Goal: Use online tool/utility: Utilize a website feature to perform a specific function

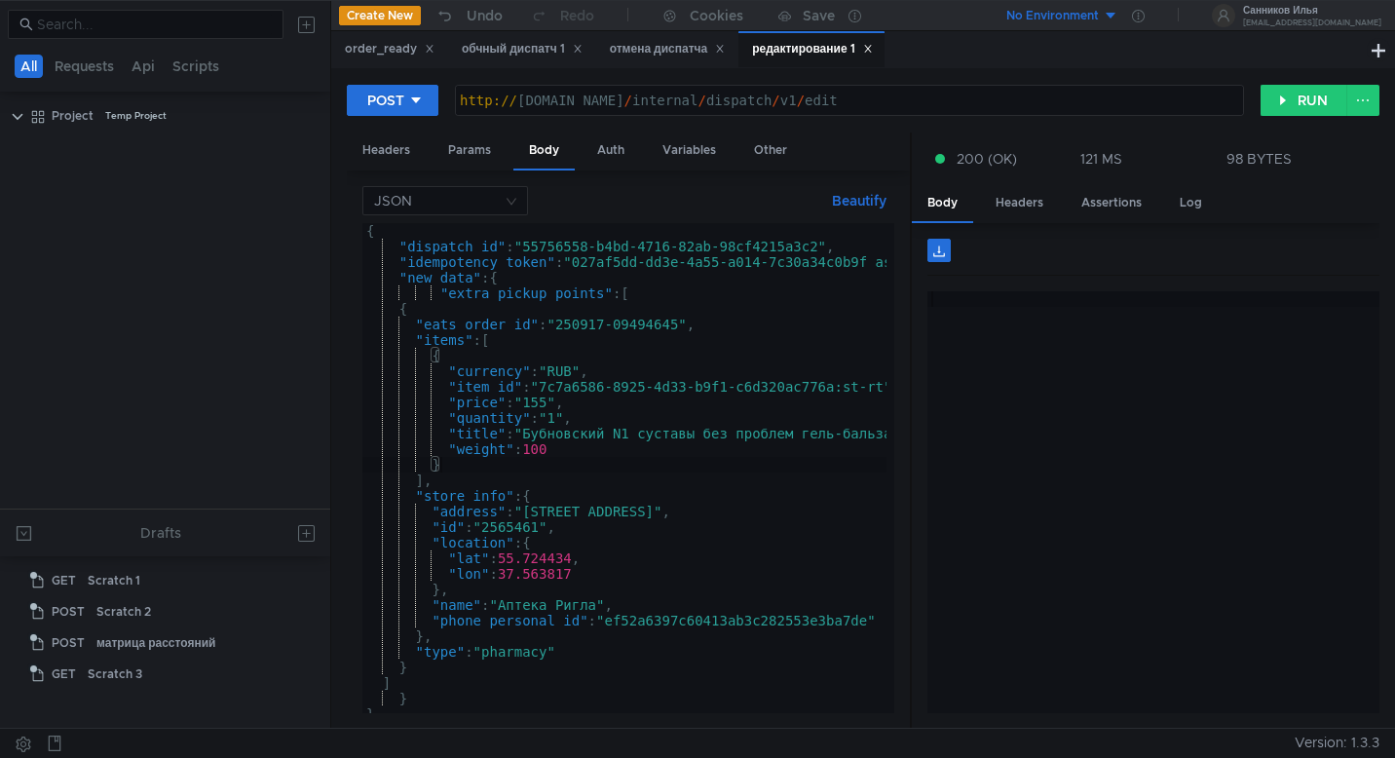
scroll to position [2090, 0]
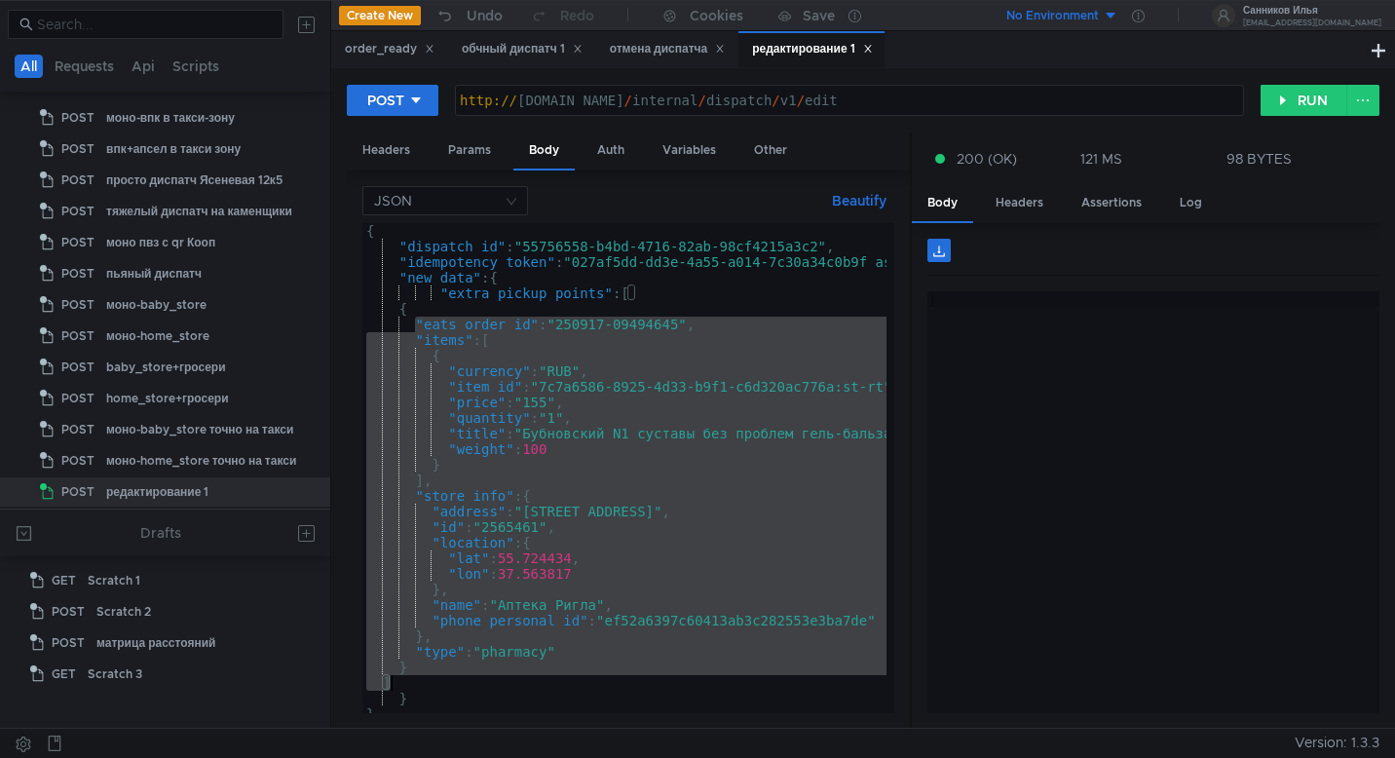
drag, startPoint x: 416, startPoint y: 321, endPoint x: 398, endPoint y: 680, distance: 358.8
click at [398, 680] on div "{ "dispatch_id" : "55756558-b4bd-4716-82ab-98cf4215a3c2" , "idempotency_token" …" at bounding box center [705, 479] width 687 height 513
paste textarea
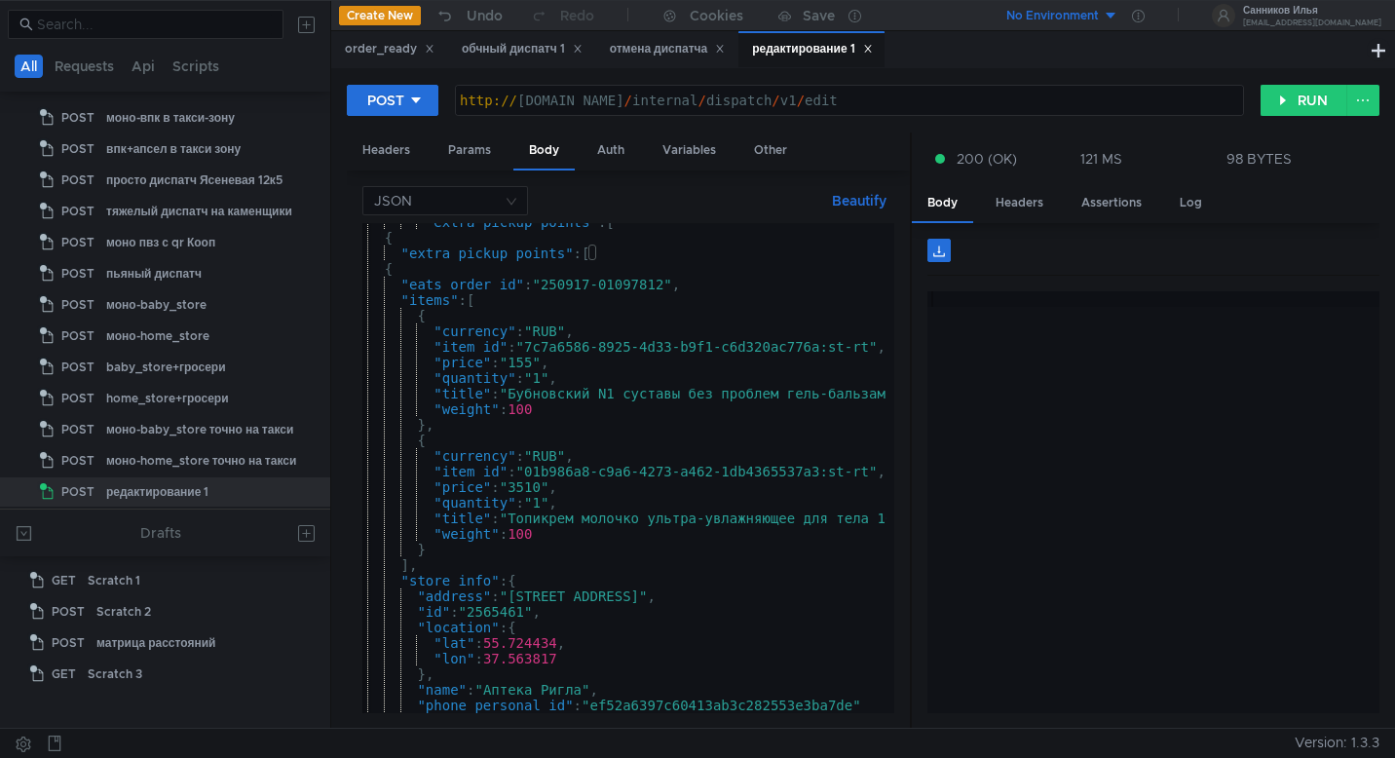
scroll to position [0, 27]
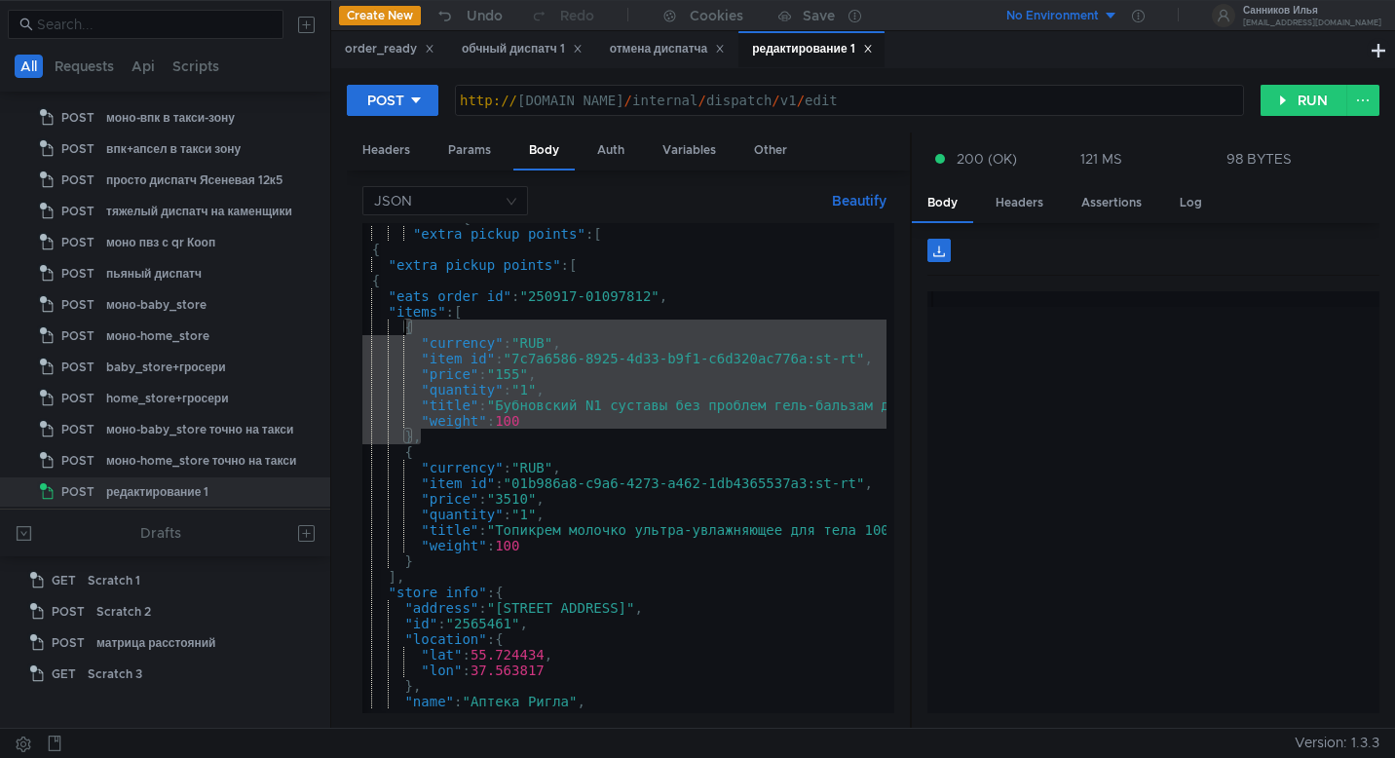
drag, startPoint x: 425, startPoint y: 436, endPoint x: 406, endPoint y: 329, distance: 108.7
click at [406, 329] on div ""new_data" : { "extra_pickup_points" : [ { "extra_pickup_points" : [ { "eats_or…" at bounding box center [678, 466] width 687 height 513
type textarea "{ "currency": "RUB","
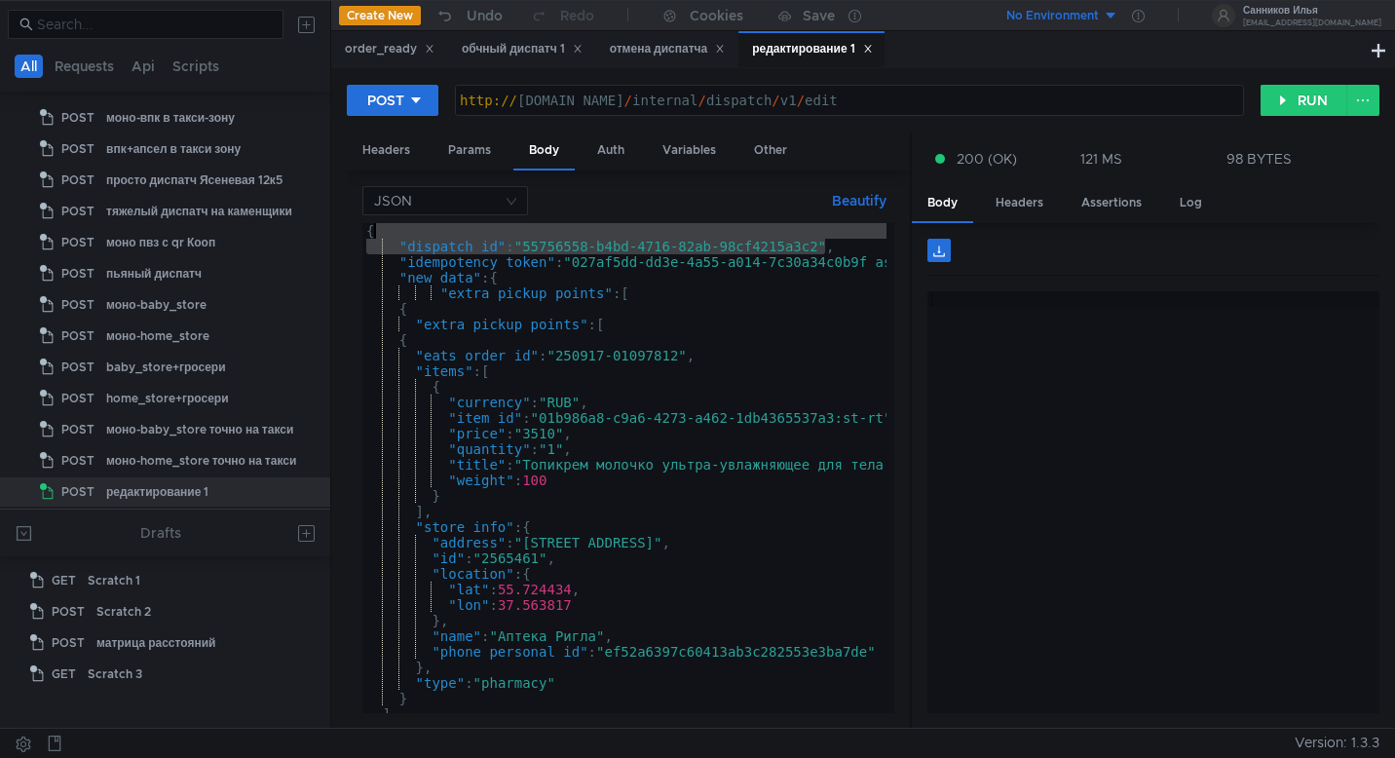
scroll to position [0, 0]
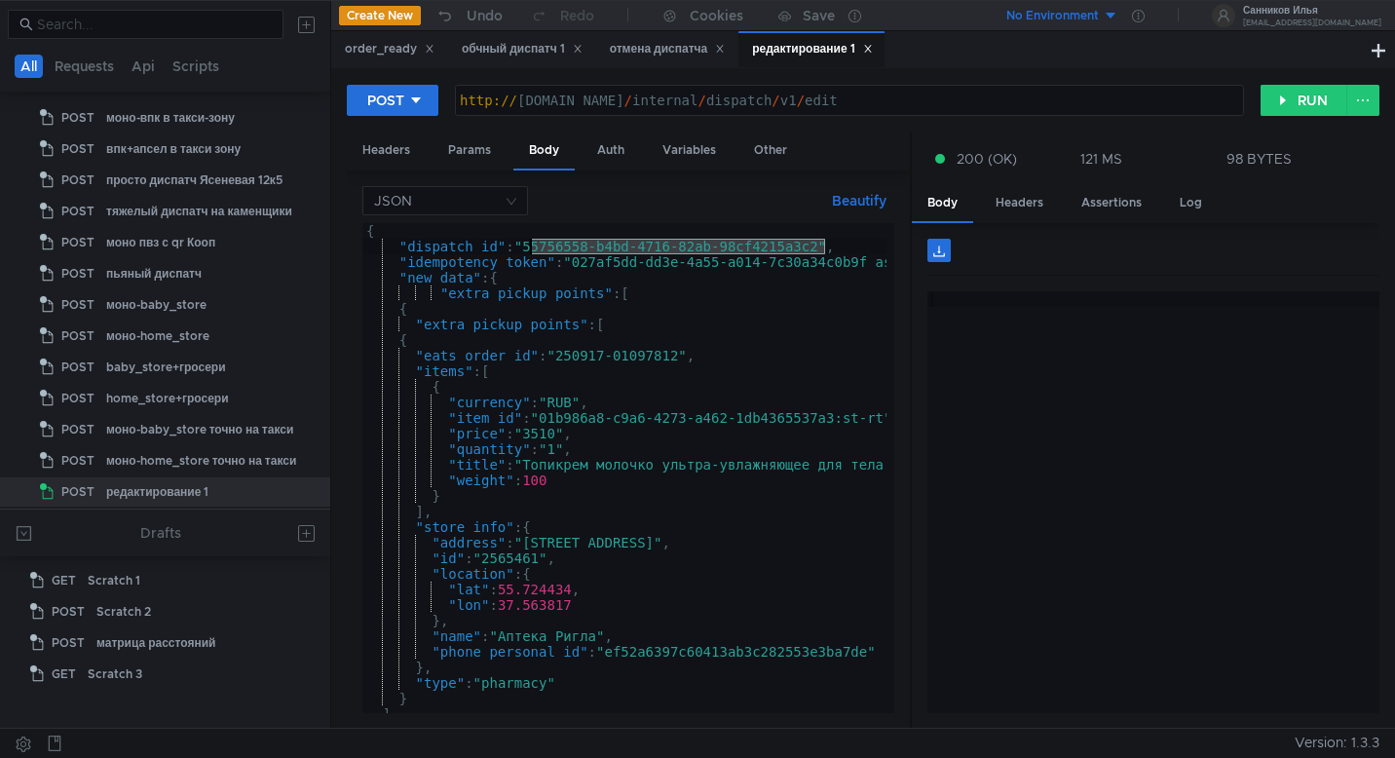
drag, startPoint x: 774, startPoint y: 242, endPoint x: 532, endPoint y: 243, distance: 242.5
click at [532, 243] on div "{ "dispatch_id" : "55756558-b4bd-4716-82ab-98cf4215a3c2" , "idempotency_token" …" at bounding box center [669, 479] width 614 height 513
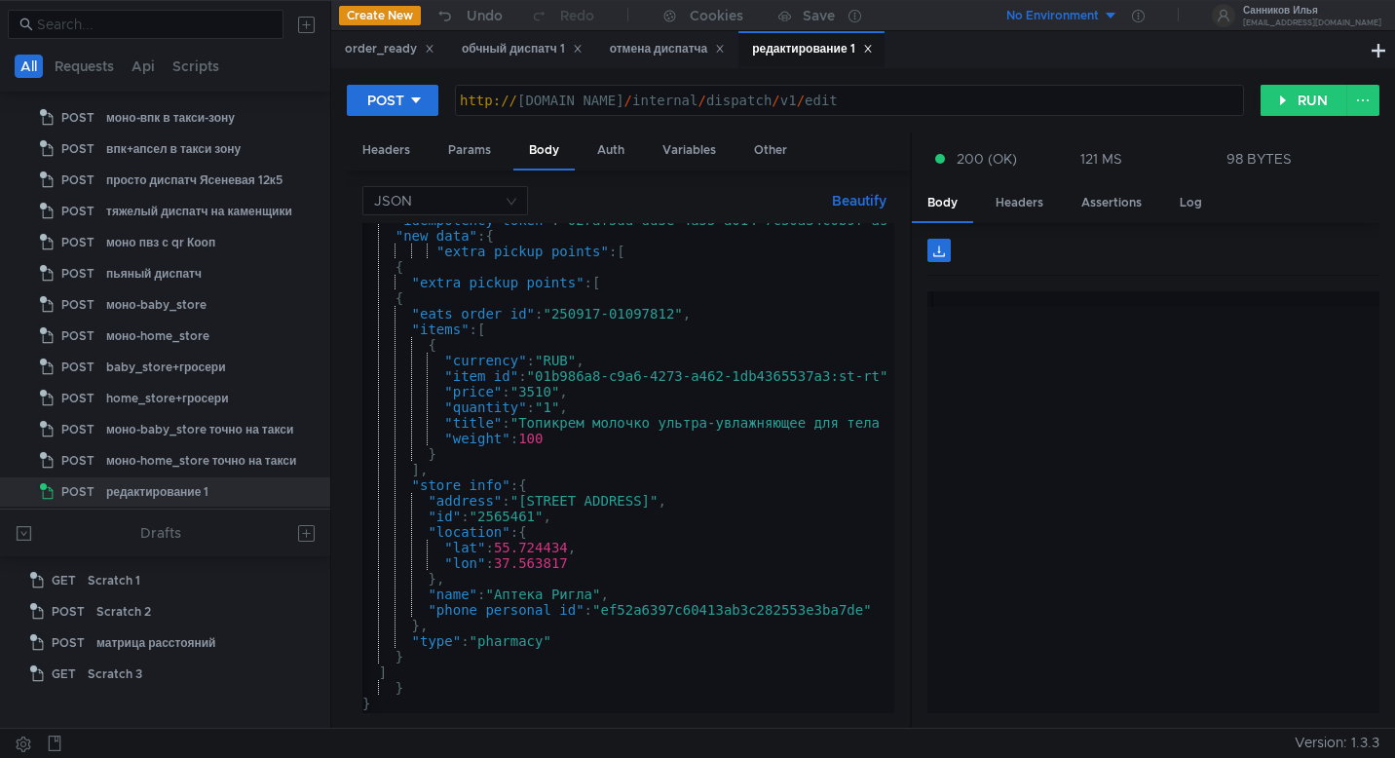
scroll to position [0, 16]
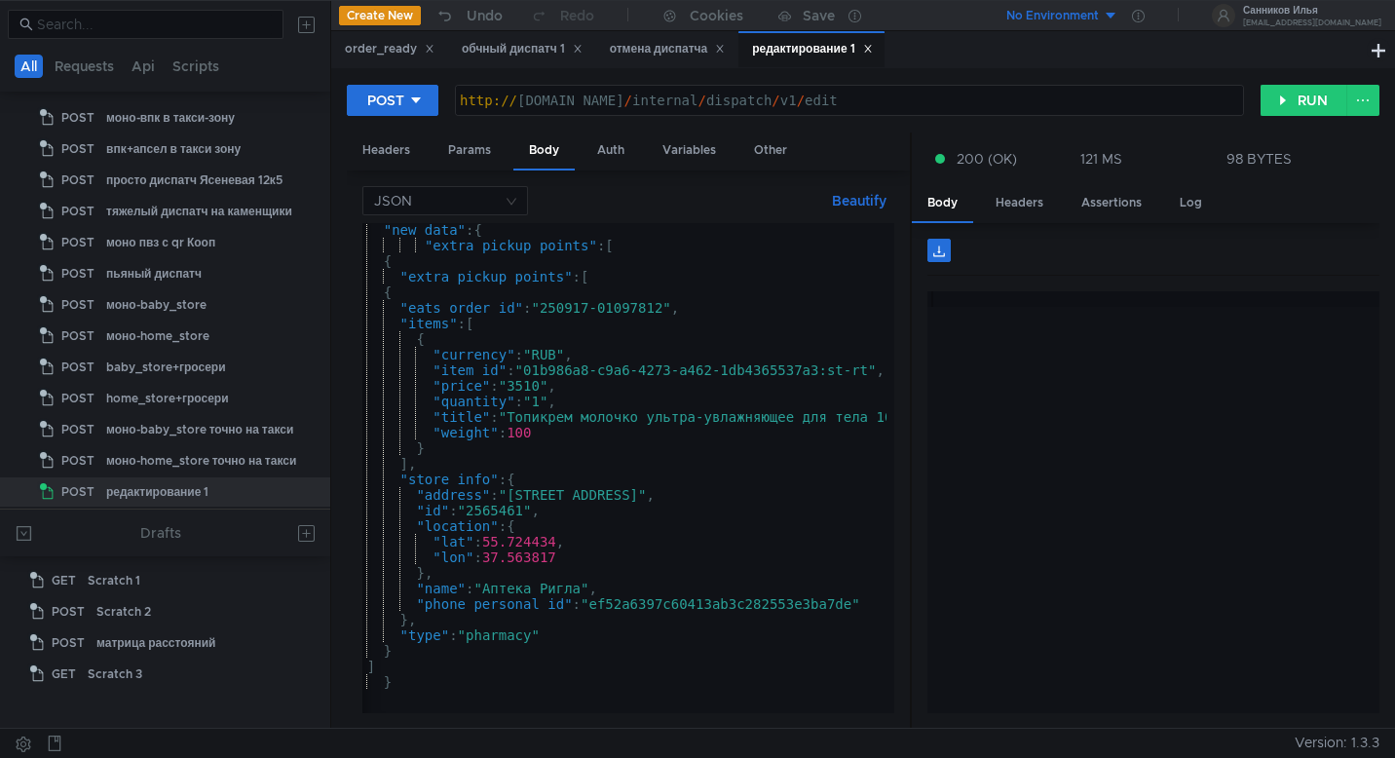
paste textarea "4eaa7d00-84c3-4213-9c58-00828d9ef161"
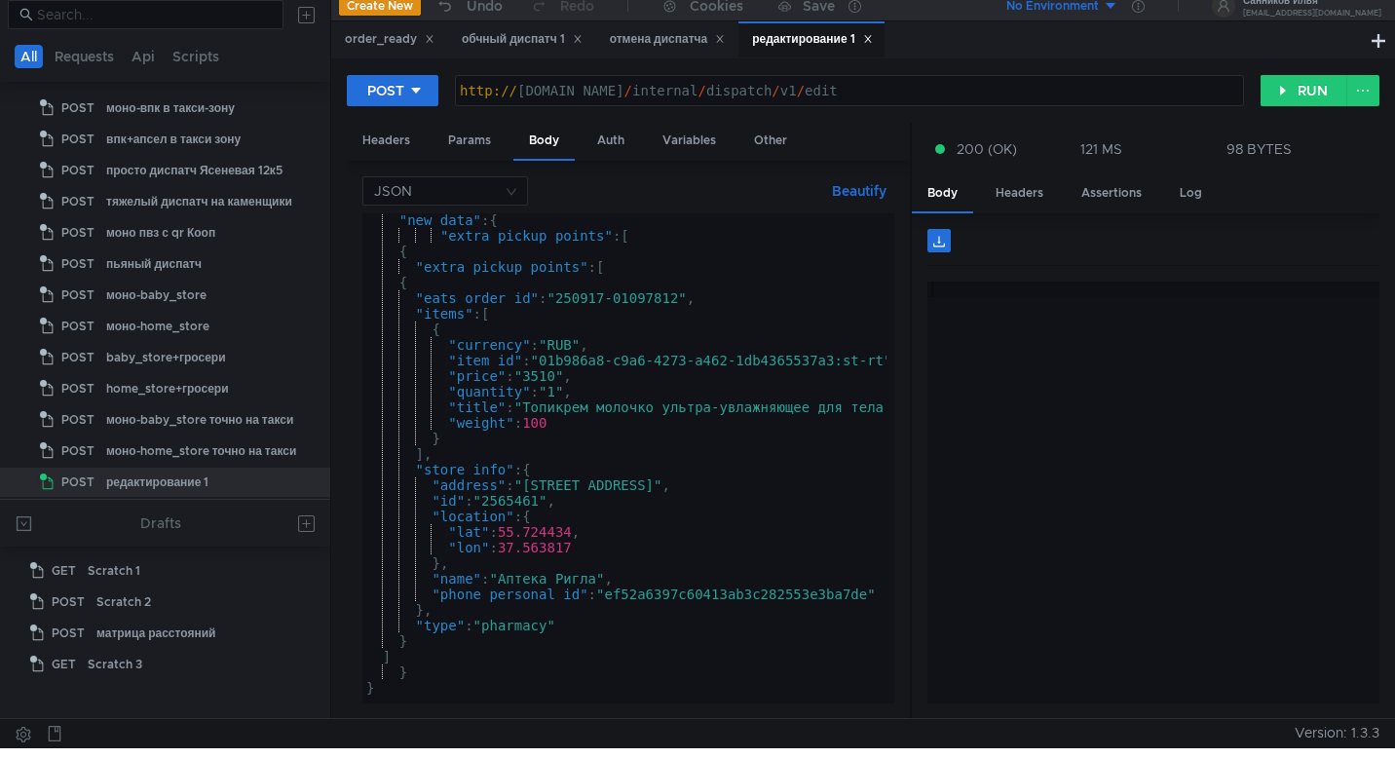
scroll to position [21, 0]
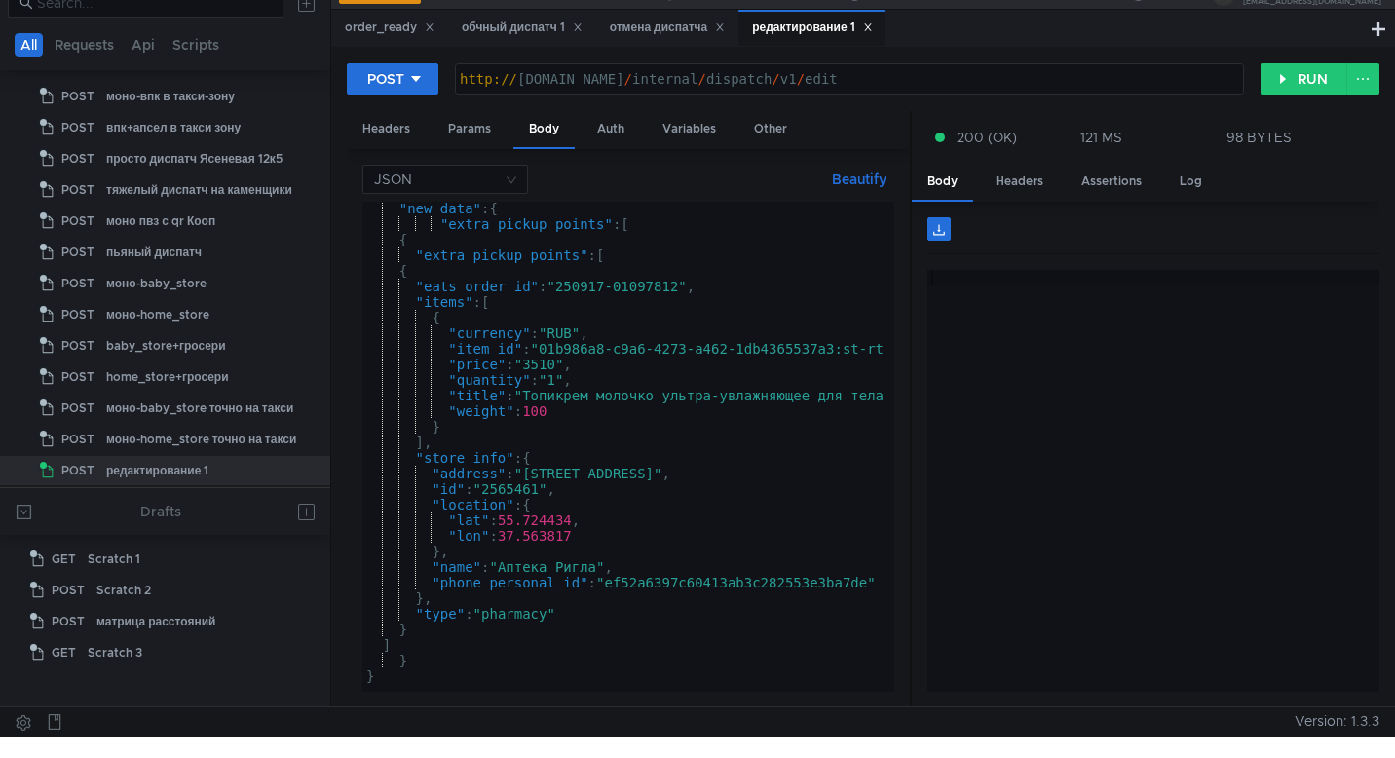
click at [425, 625] on div ""new_data" : { "extra_pickup_points" : [ { "extra_pickup_points" : [ { "eats_or…" at bounding box center [669, 457] width 614 height 513
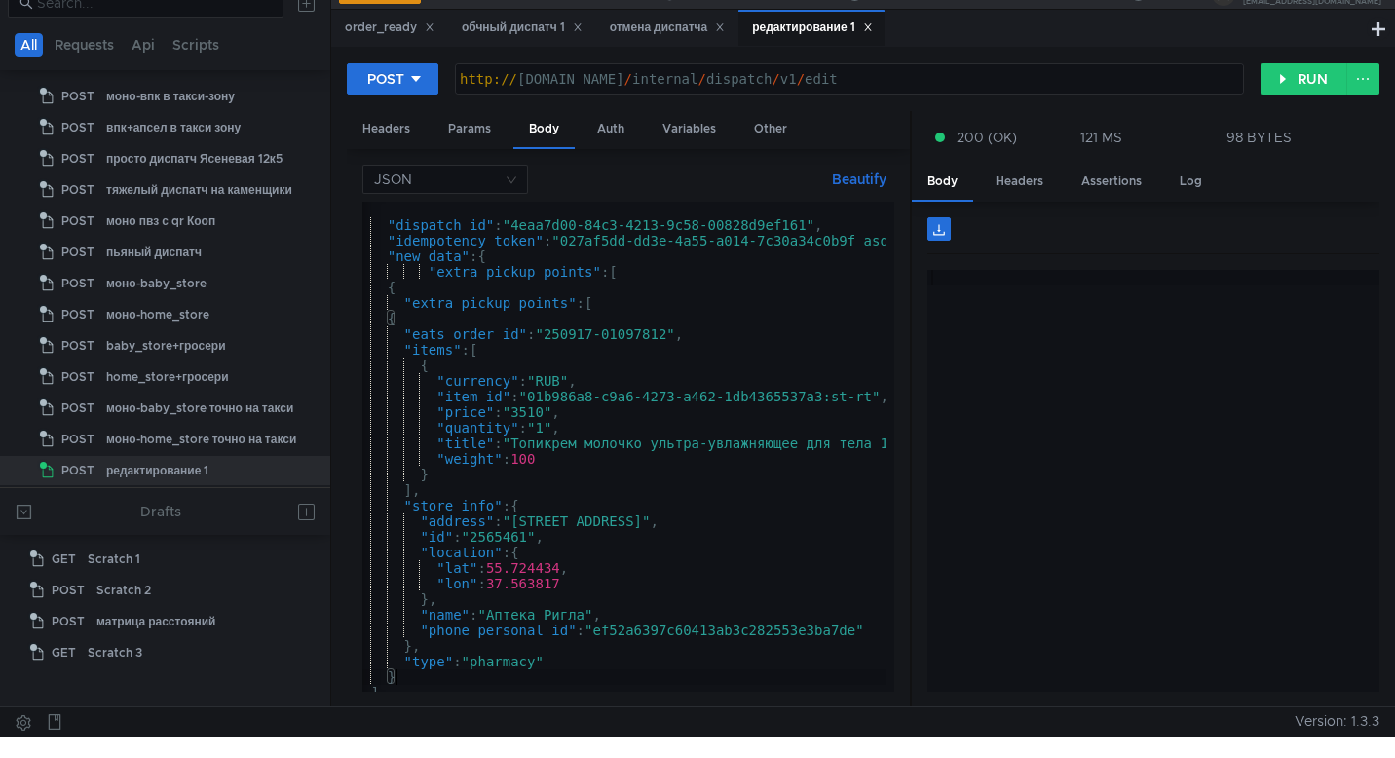
scroll to position [20, 0]
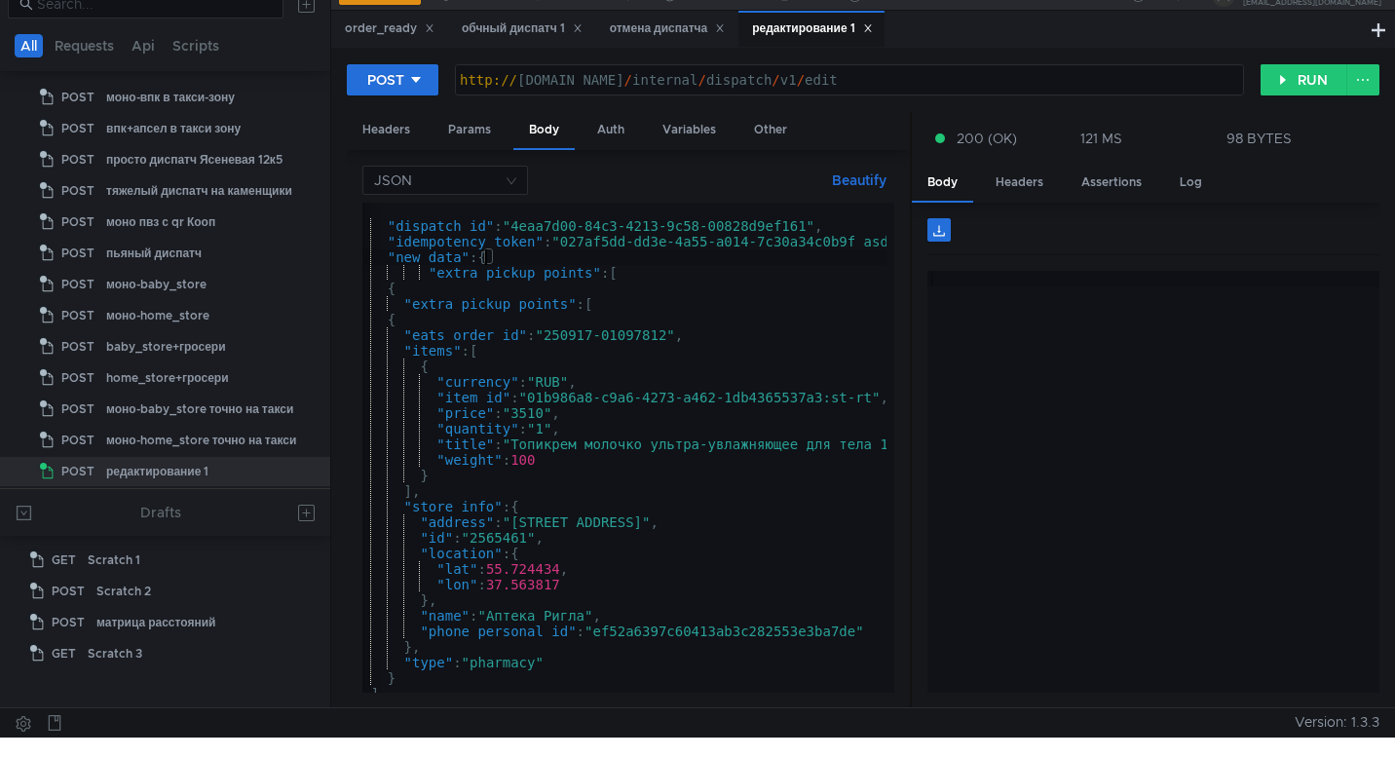
click at [488, 259] on div "{ "dispatch_id" : "4eaa7d00-84c3-4213-9c58-00828d9ef161" , "idempotency_token" …" at bounding box center [658, 459] width 614 height 513
type textarea ""new_data": {"
click at [550, 256] on div "{ "dispatch_id" : "4eaa7d00-84c3-4213-9c58-00828d9ef161" , "idempotency_token" …" at bounding box center [658, 459] width 614 height 513
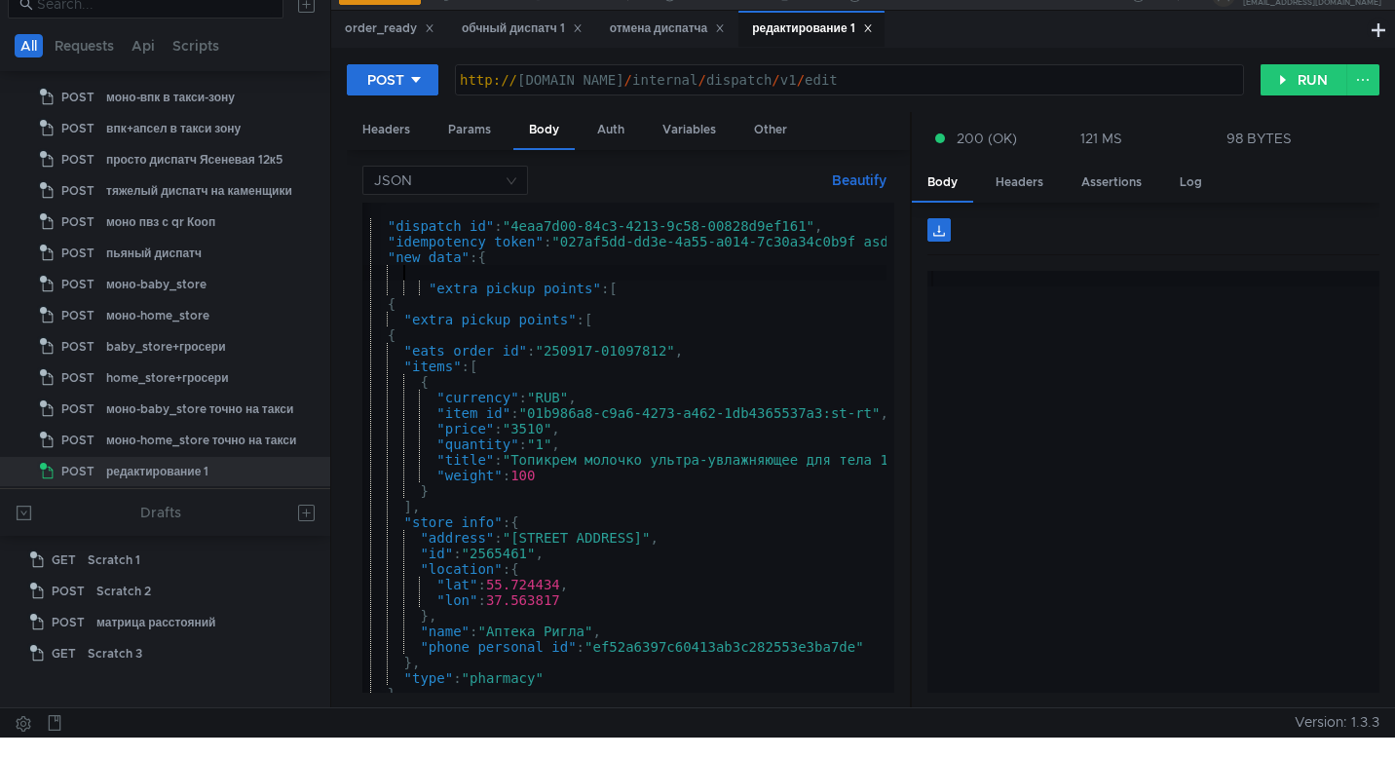
paste textarea "]"
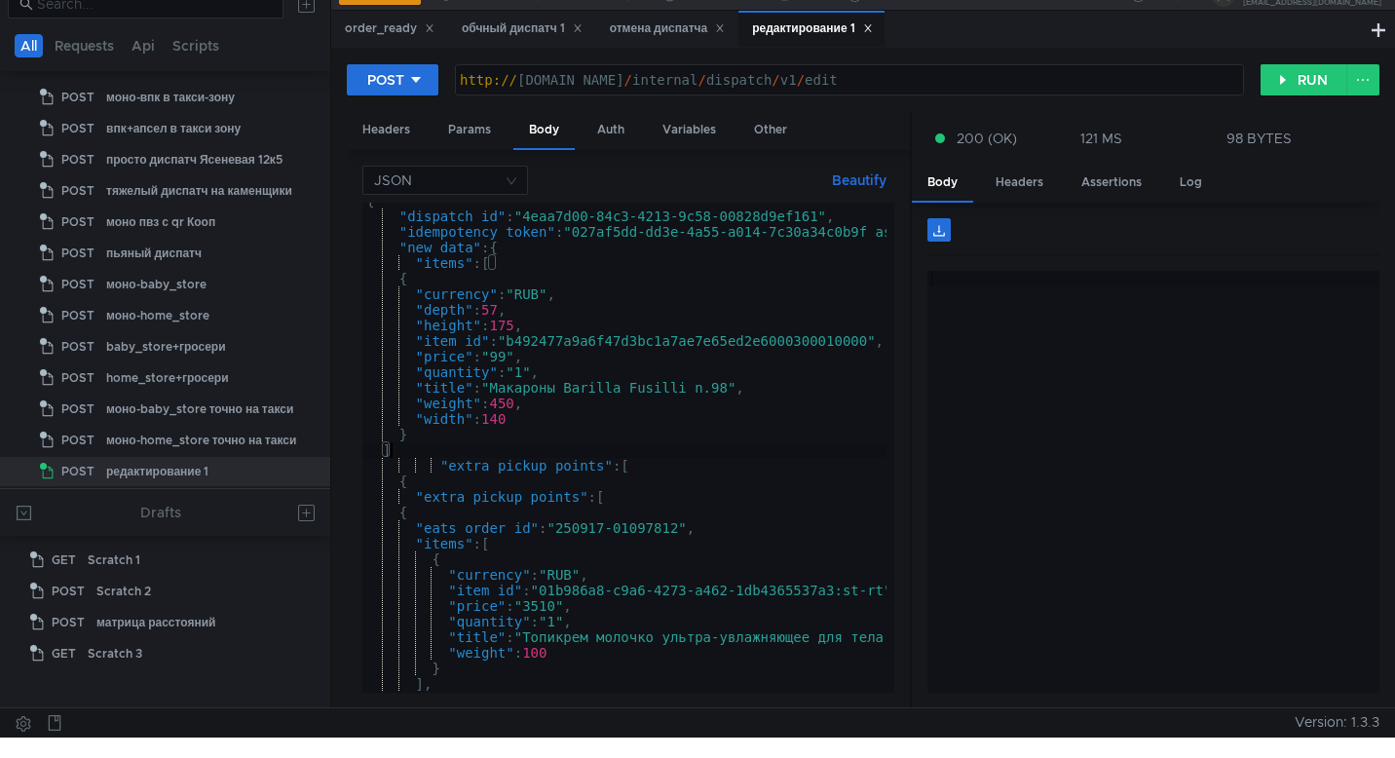
scroll to position [10, 0]
click at [408, 453] on div "{ "dispatch_id" : "4eaa7d00-84c3-4213-9c58-00828d9ef161" , "idempotency_token" …" at bounding box center [669, 449] width 614 height 513
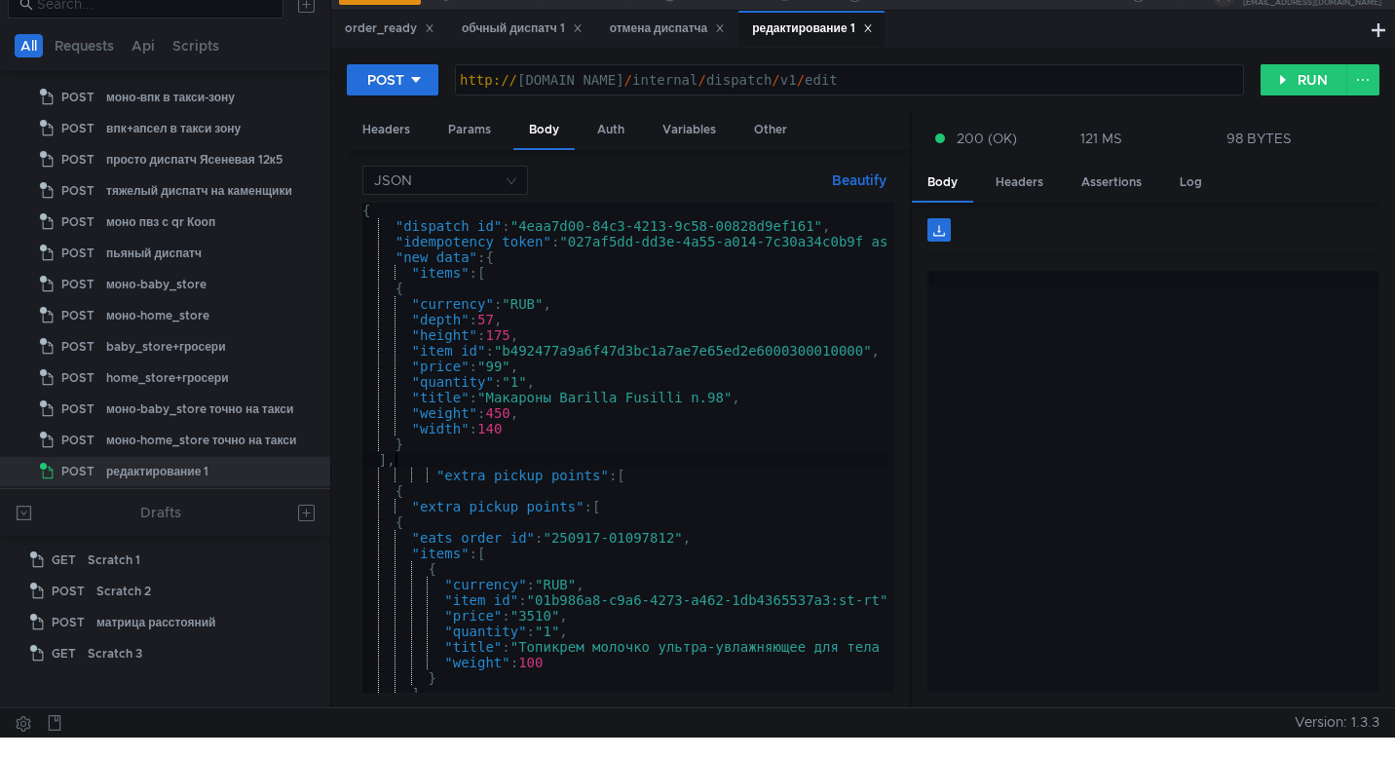
scroll to position [18, 0]
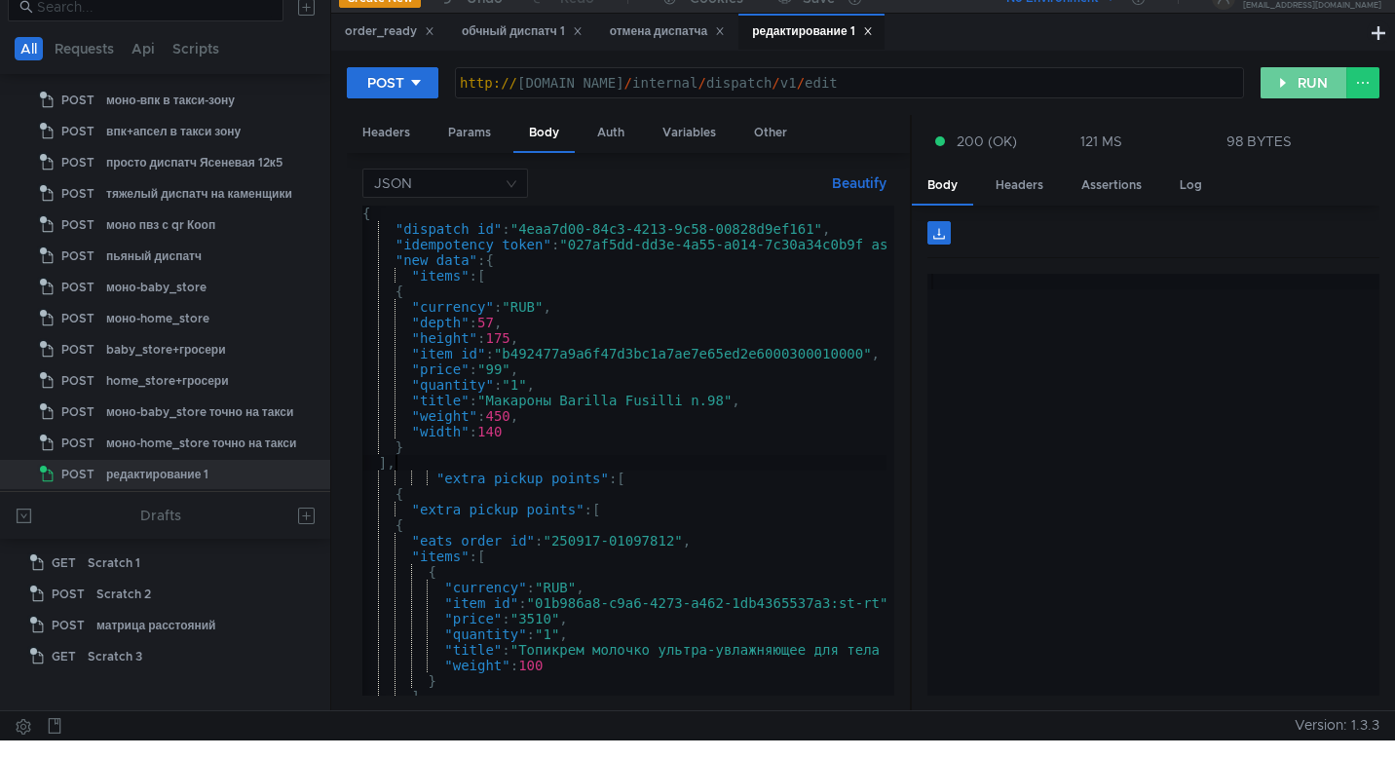
type textarea "],"
click at [1297, 80] on button "RUN" at bounding box center [1303, 82] width 87 height 31
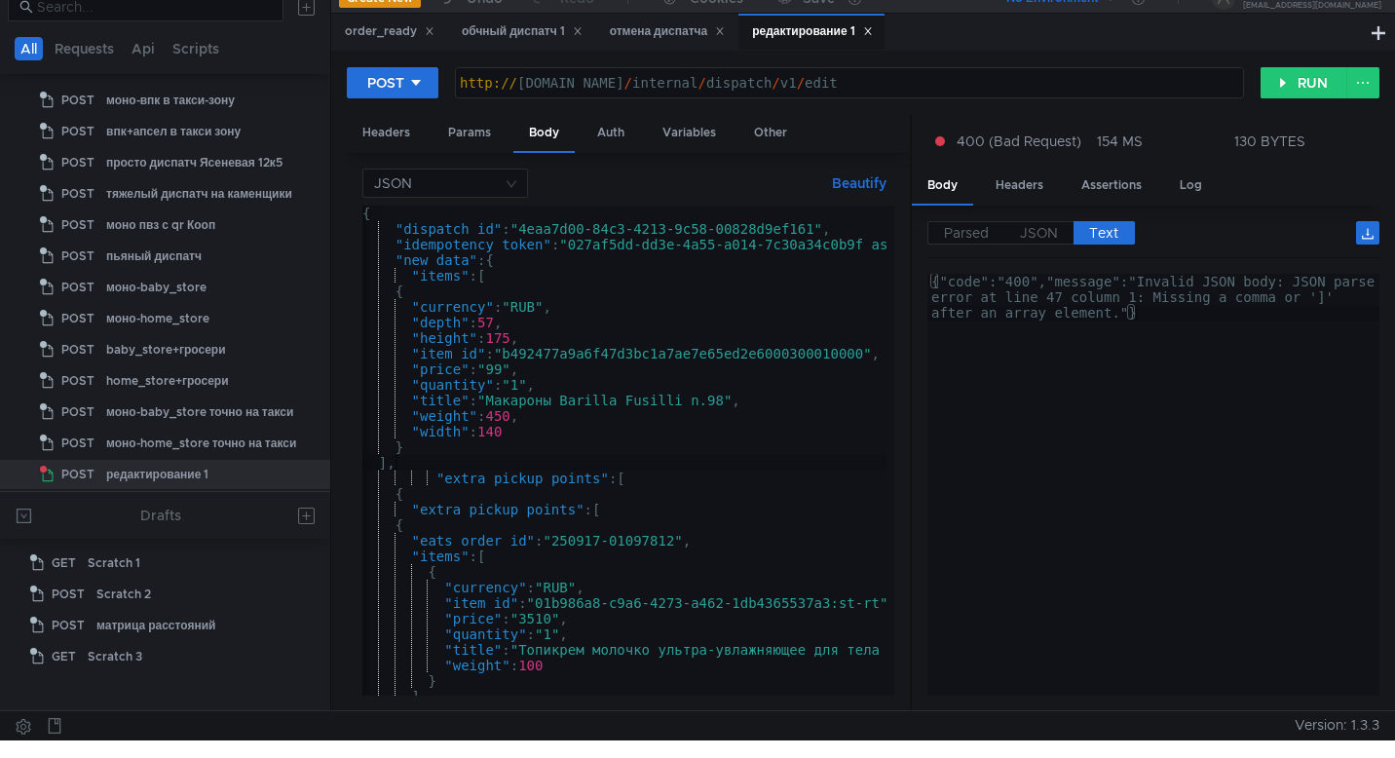
type textarea "{"code":"400","message":"Invalid JSON body: JSON parse error at line 47 column …"
click at [1165, 308] on div "{"code":"400","message":"Invalid JSON body: JSON parse error at line 47 column …" at bounding box center [1153, 531] width 452 height 515
click at [579, 376] on div "{ "dispatch_id" : "4eaa7d00-84c3-4213-9c58-00828d9ef161" , "idempotency_token" …" at bounding box center [665, 461] width 614 height 513
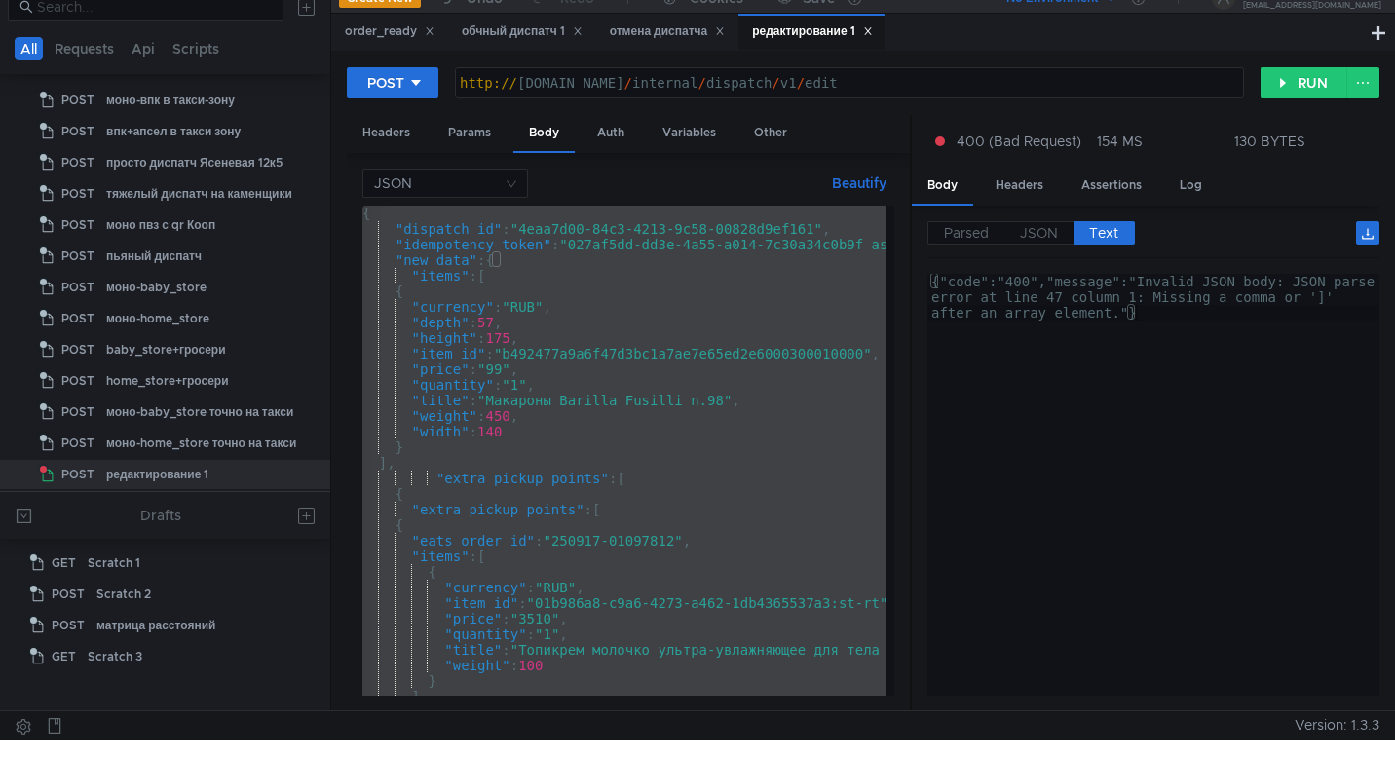
click at [553, 290] on div "{ "dispatch_id" : "4eaa7d00-84c3-4213-9c58-00828d9ef161" , "idempotency_token" …" at bounding box center [665, 461] width 614 height 513
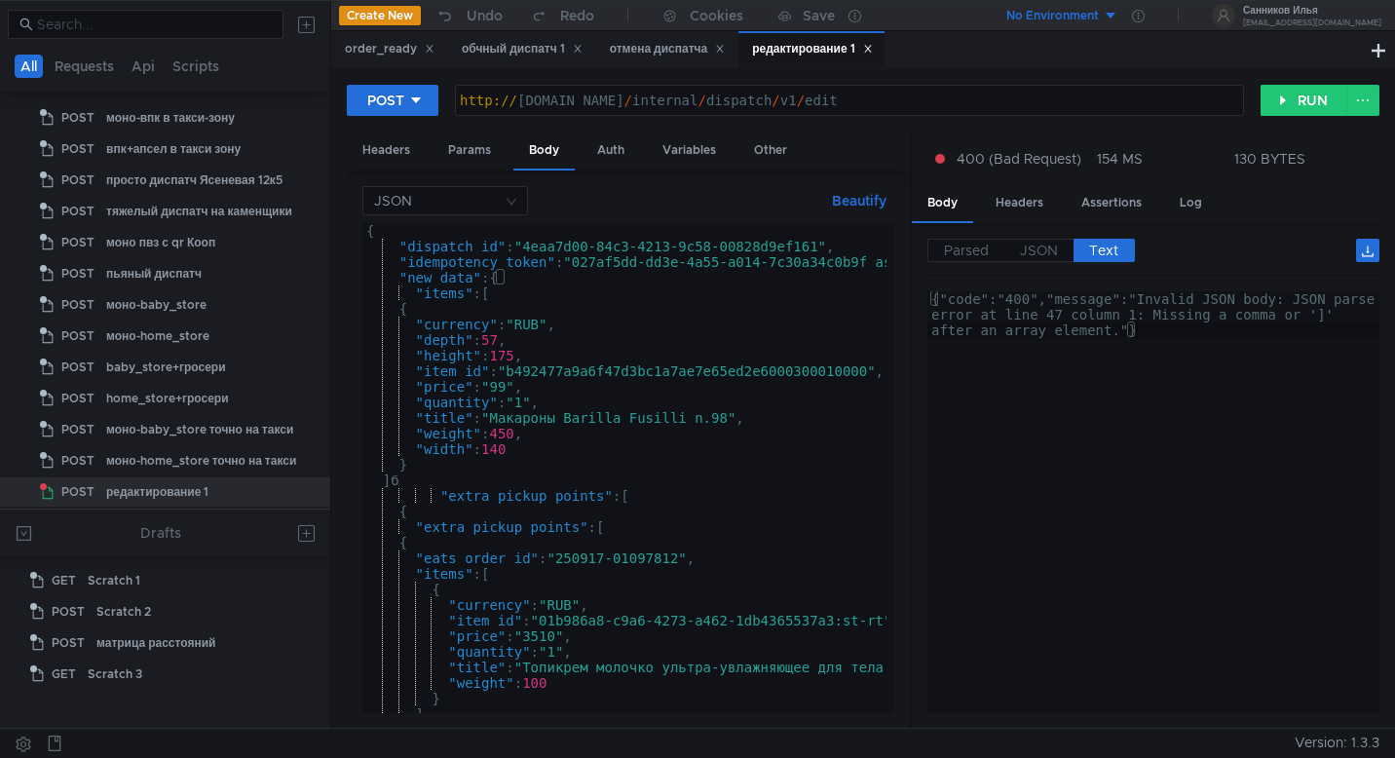
scroll to position [0, 0]
click at [551, 506] on div "{ "dispatch_id" : "4eaa7d00-84c3-4213-9c58-00828d9ef161" , "idempotency_token" …" at bounding box center [669, 479] width 614 height 513
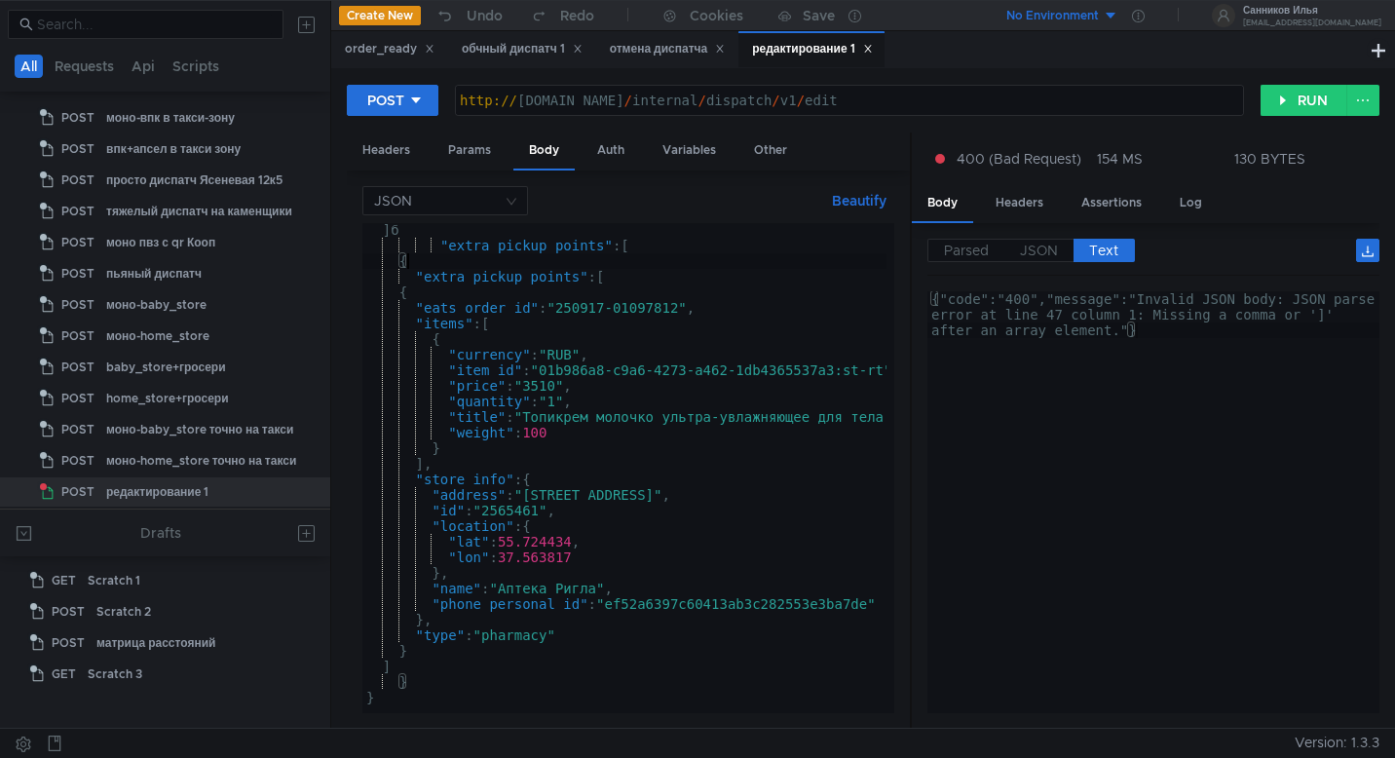
click at [426, 643] on div "] б "extra_pickup_points" : [ { "extra_pickup_points" : [ { "eats_order_id" : "…" at bounding box center [669, 478] width 614 height 513
type textarea ""store_info": {"
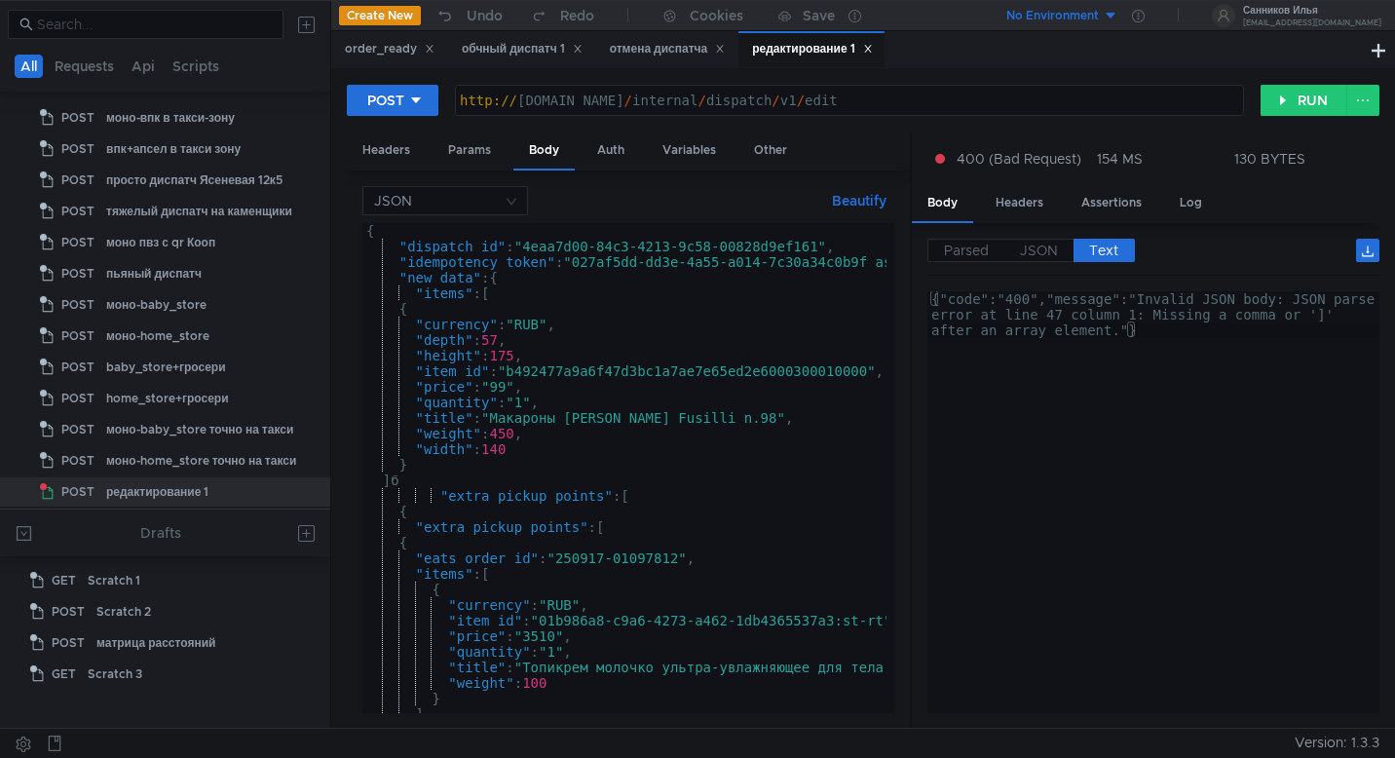
click at [396, 483] on div "{ "dispatch_id" : "4eaa7d00-84c3-4213-9c58-00828d9ef161" , "idempotency_token" …" at bounding box center [669, 479] width 614 height 513
click at [1307, 104] on button "RUN" at bounding box center [1303, 100] width 87 height 31
click at [472, 432] on div "{ "dispatch_id" : "4eaa7d00-84c3-4213-9c58-00828d9ef161" , "idempotency_token" …" at bounding box center [669, 479] width 614 height 513
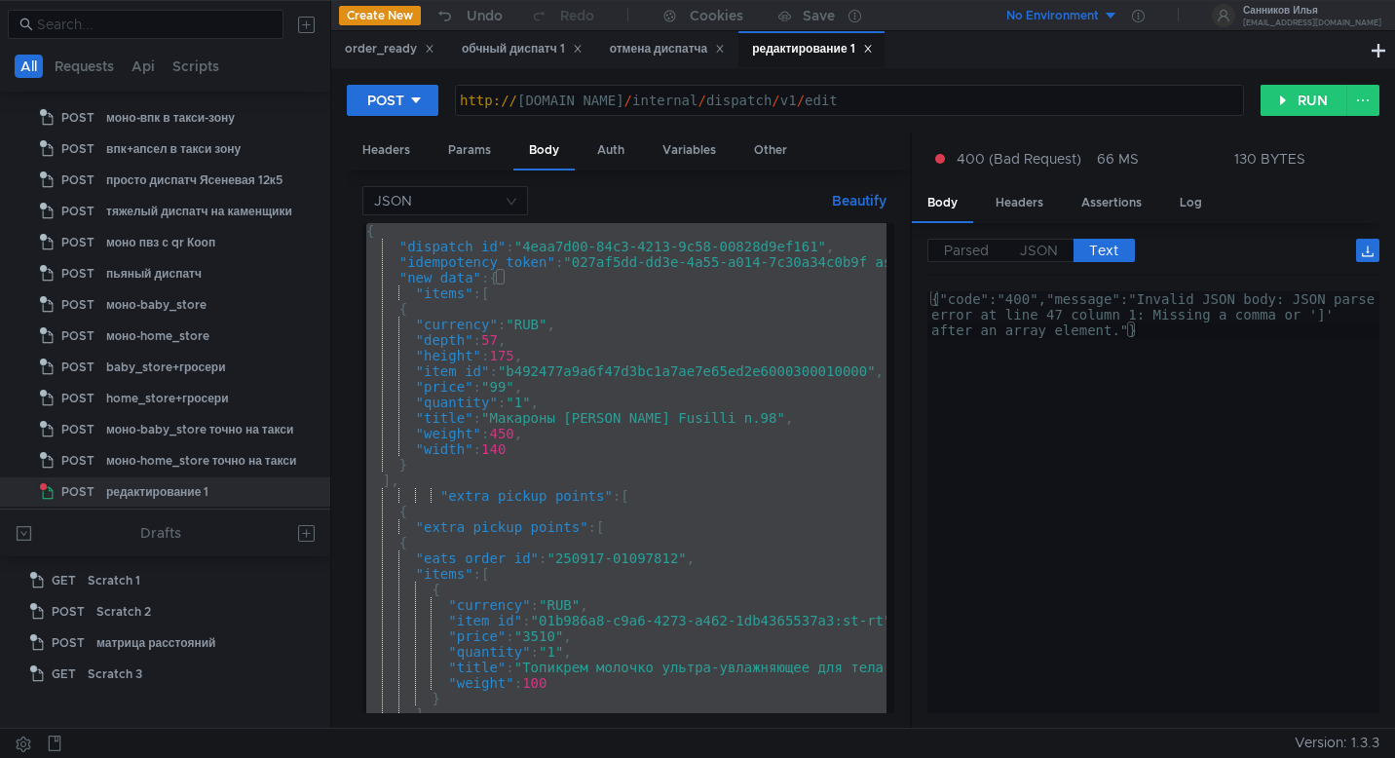
click at [492, 380] on div "{ "dispatch_id" : "4eaa7d00-84c3-4213-9c58-00828d9ef161" , "idempotency_token" …" at bounding box center [669, 479] width 614 height 513
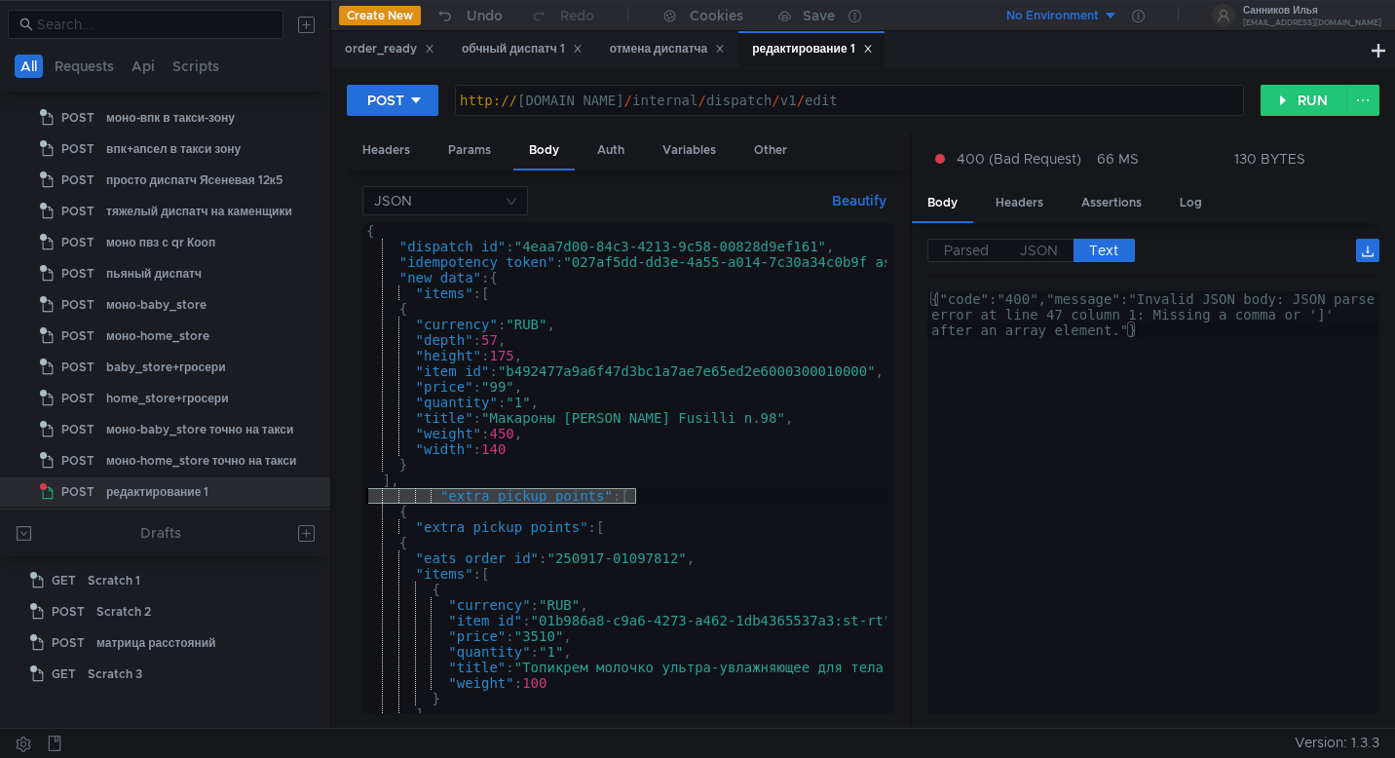
drag, startPoint x: 650, startPoint y: 495, endPoint x: 366, endPoint y: 501, distance: 283.4
click at [366, 501] on div "{ "dispatch_id" : "4eaa7d00-84c3-4213-9c58-00828d9ef161" , "idempotency_token" …" at bounding box center [669, 479] width 614 height 513
type textarea ""extra_pickup_points": ["
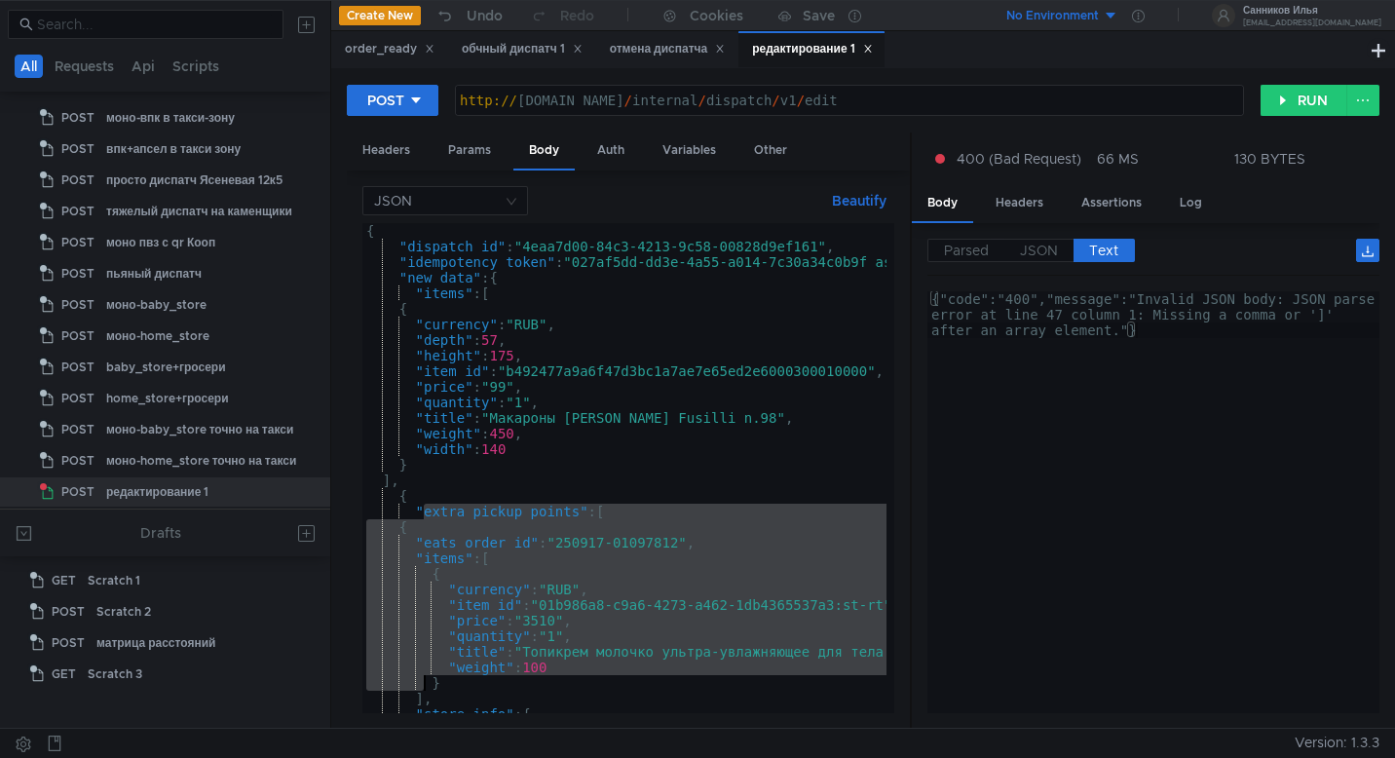
drag, startPoint x: 420, startPoint y: 509, endPoint x: 422, endPoint y: 676, distance: 166.5
click at [422, 676] on div "{ "dispatch_id" : "4eaa7d00-84c3-4213-9c58-00828d9ef161" , "idempotency_token" …" at bounding box center [669, 479] width 614 height 513
click at [419, 511] on div "{ "dispatch_id" : "4eaa7d00-84c3-4213-9c58-00828d9ef161" , "idempotency_token" …" at bounding box center [669, 479] width 614 height 513
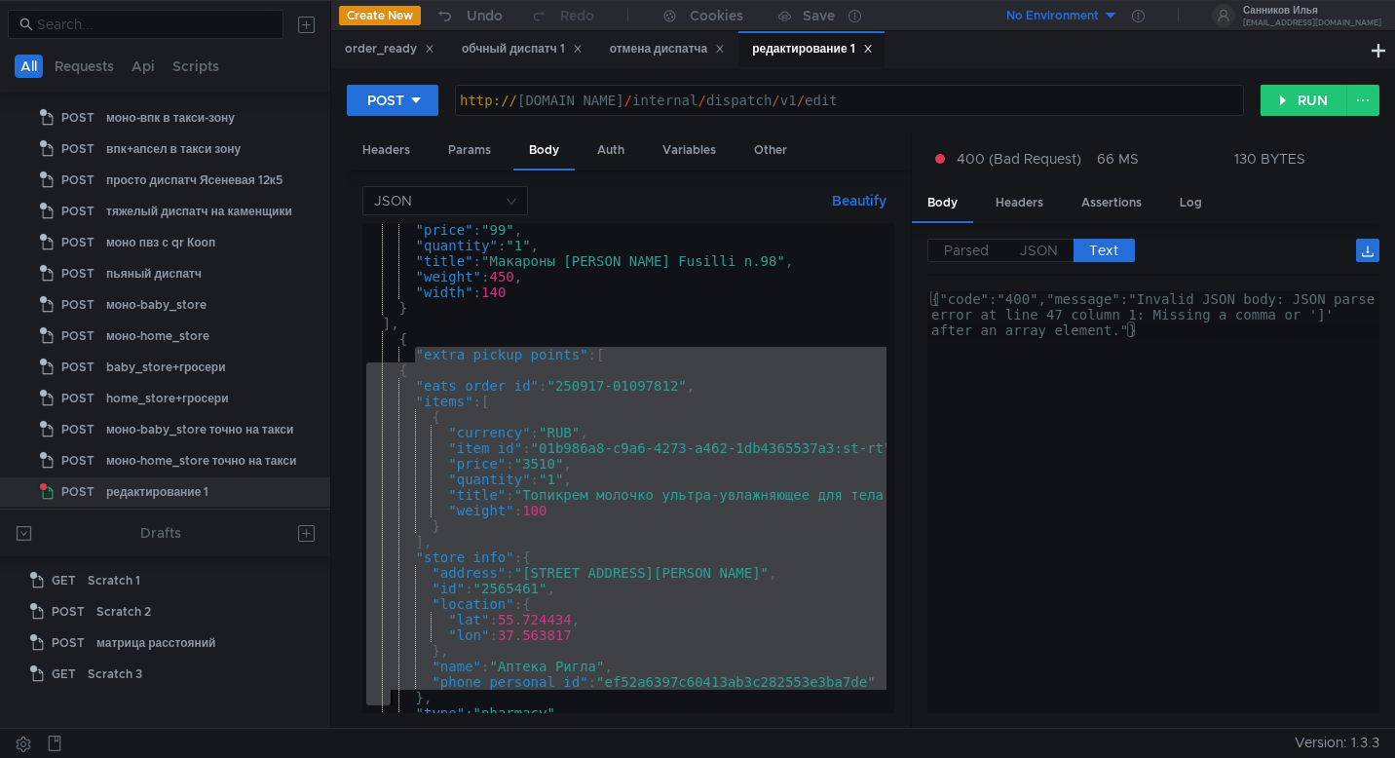
scroll to position [235, 0]
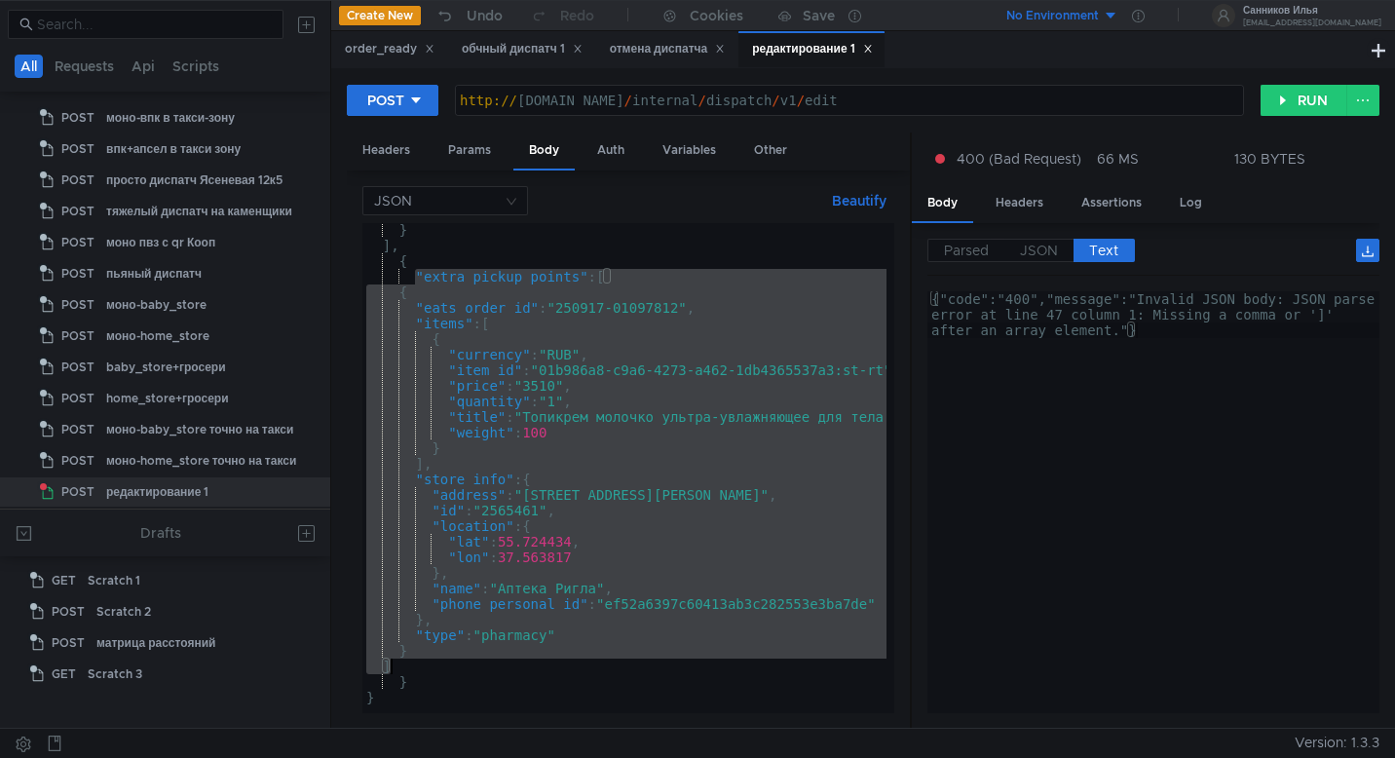
drag, startPoint x: 419, startPoint y: 511, endPoint x: 395, endPoint y: 667, distance: 157.6
click at [395, 667] on div "} ] , { "extra_pickup_points" : [ { "eats_order_id" : "250917-01097812" , "item…" at bounding box center [669, 478] width 614 height 513
paste textarea "],"
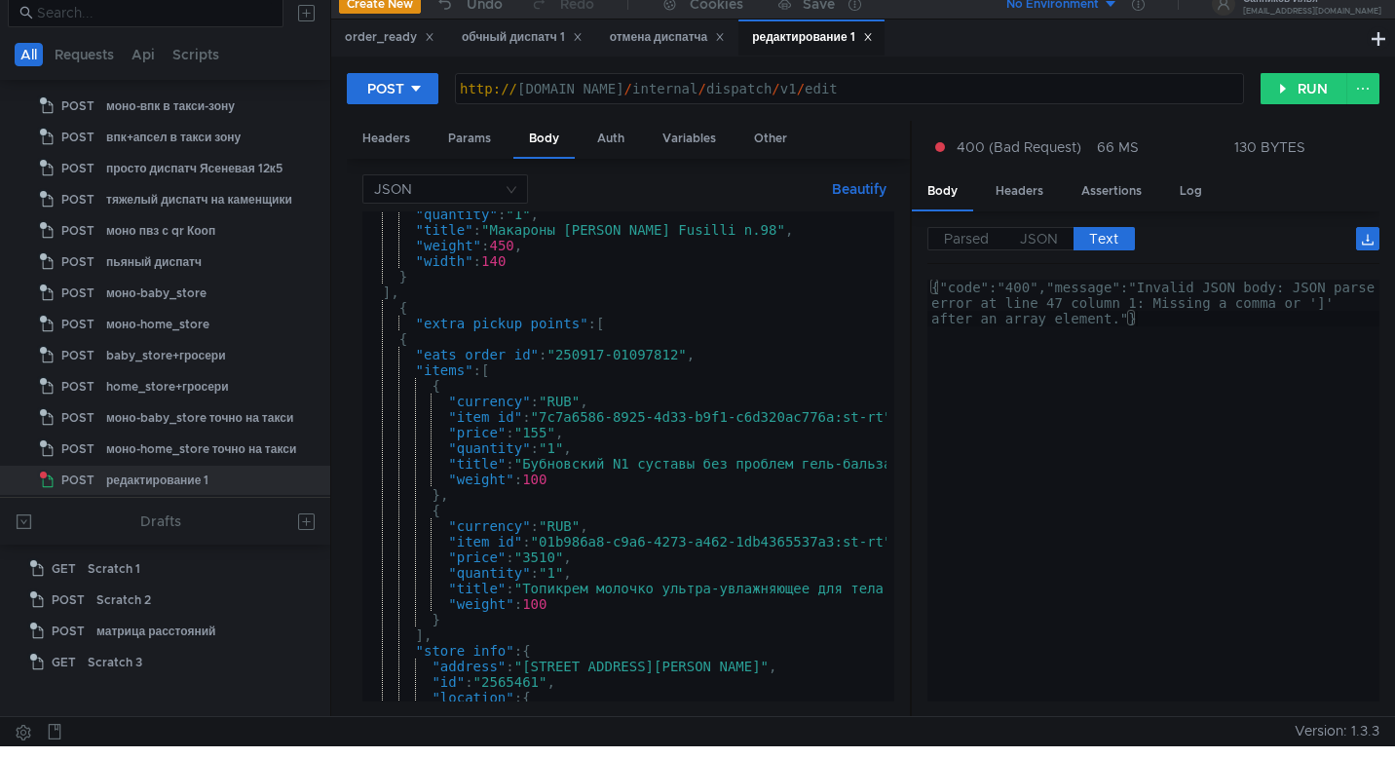
scroll to position [165, 0]
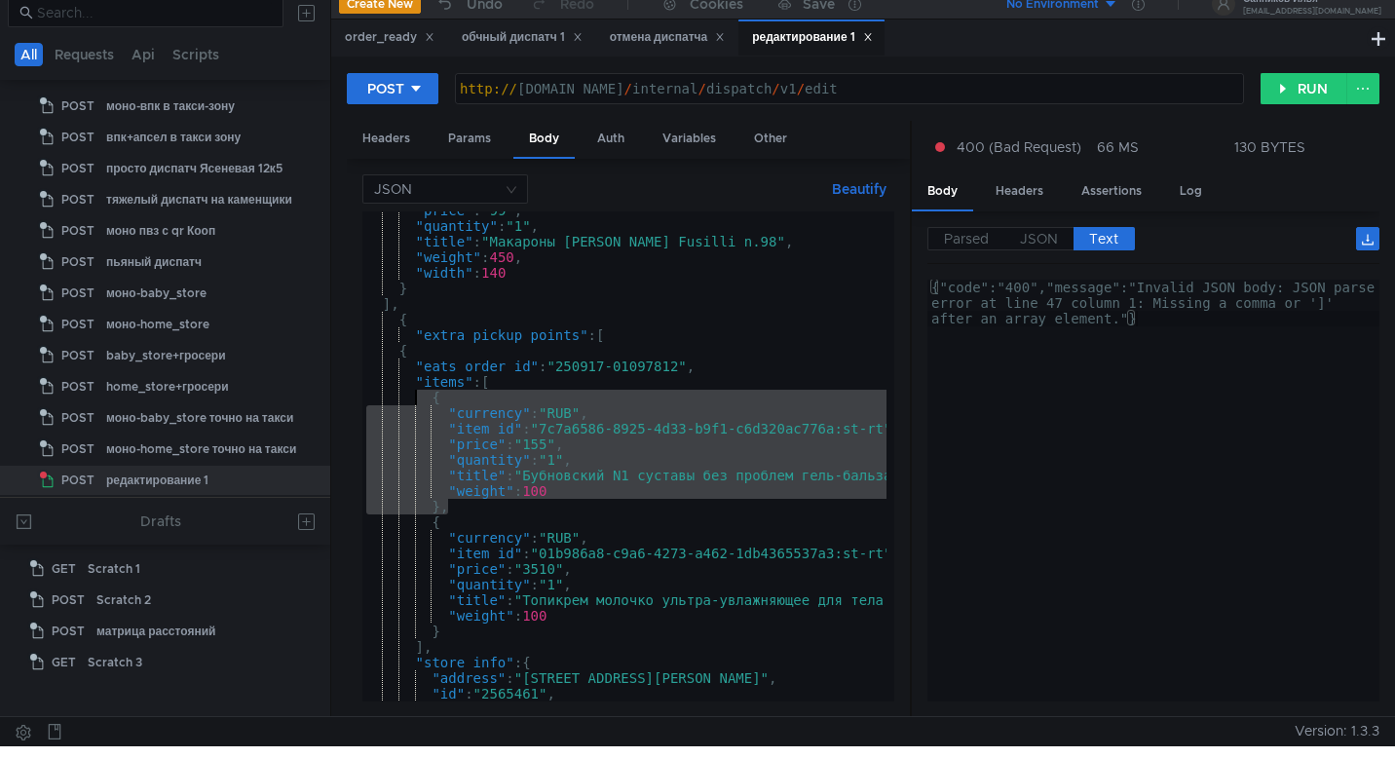
drag, startPoint x: 453, startPoint y: 505, endPoint x: 412, endPoint y: 399, distance: 113.8
click at [412, 399] on div ""price" : "99" , "quantity" : "1" , "title" : "Макароны Barilla Fusilli n.98" ,…" at bounding box center [705, 459] width 687 height 513
type textarea "{ "currency": "RUB","
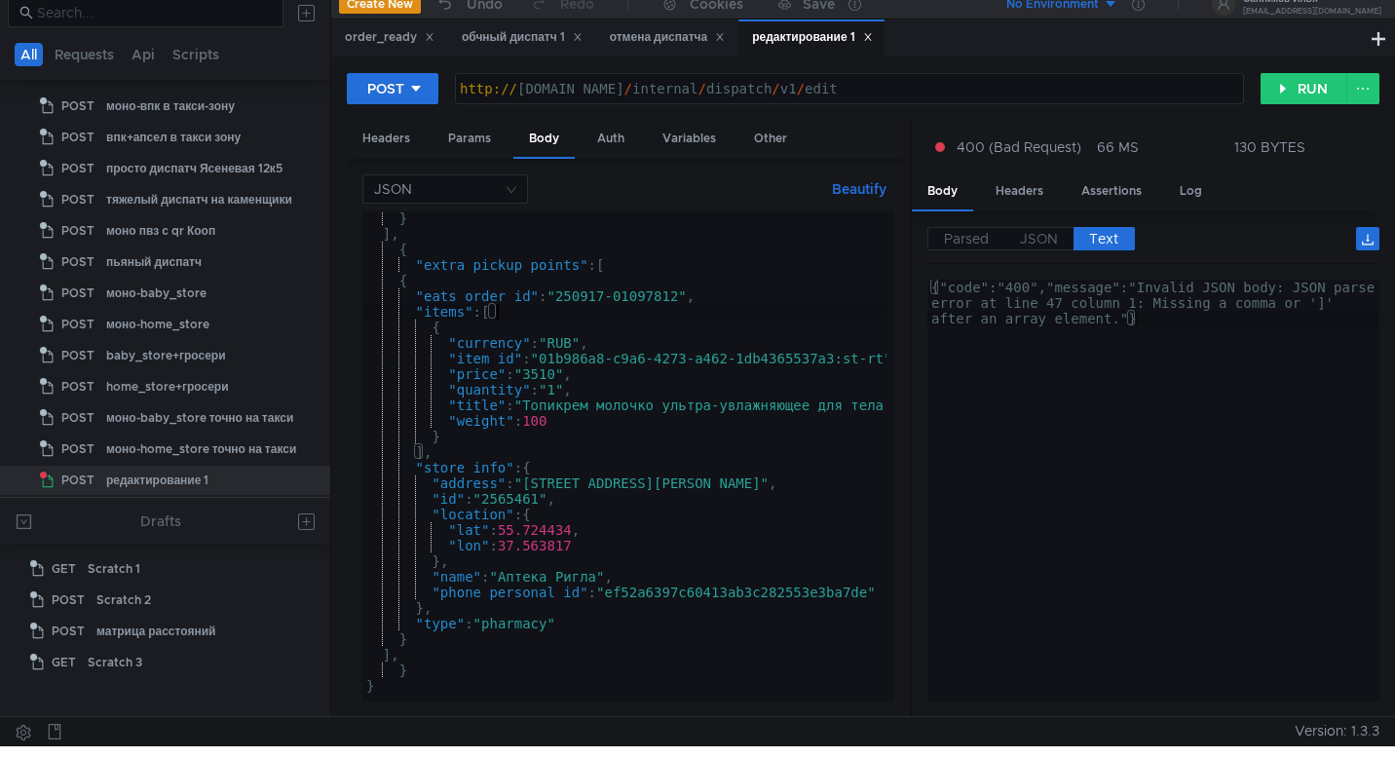
scroll to position [13, 0]
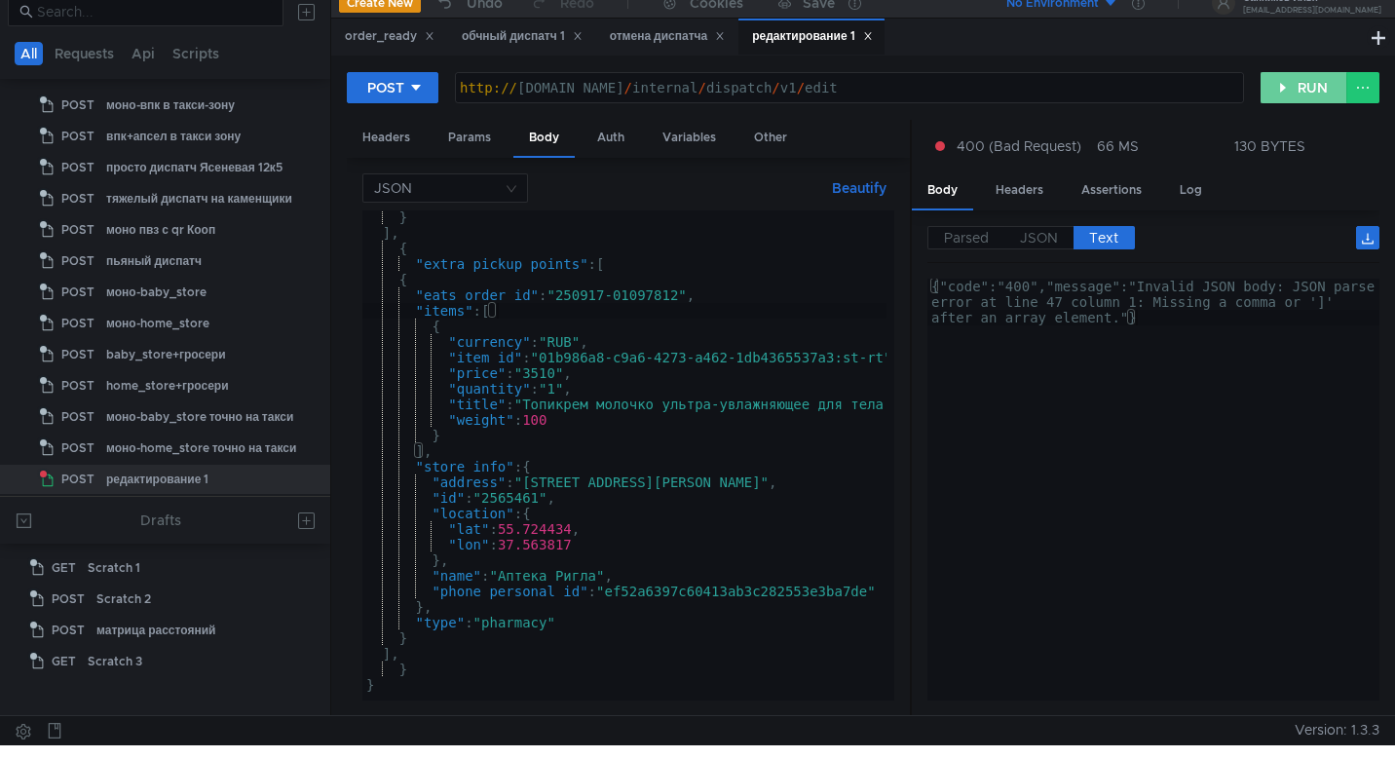
click at [1309, 89] on button "RUN" at bounding box center [1303, 87] width 87 height 31
click at [631, 441] on div "} ] , { "extra_pickup_points" : [ { "eats_order_id" : "250917-01097812" , "item…" at bounding box center [669, 465] width 614 height 513
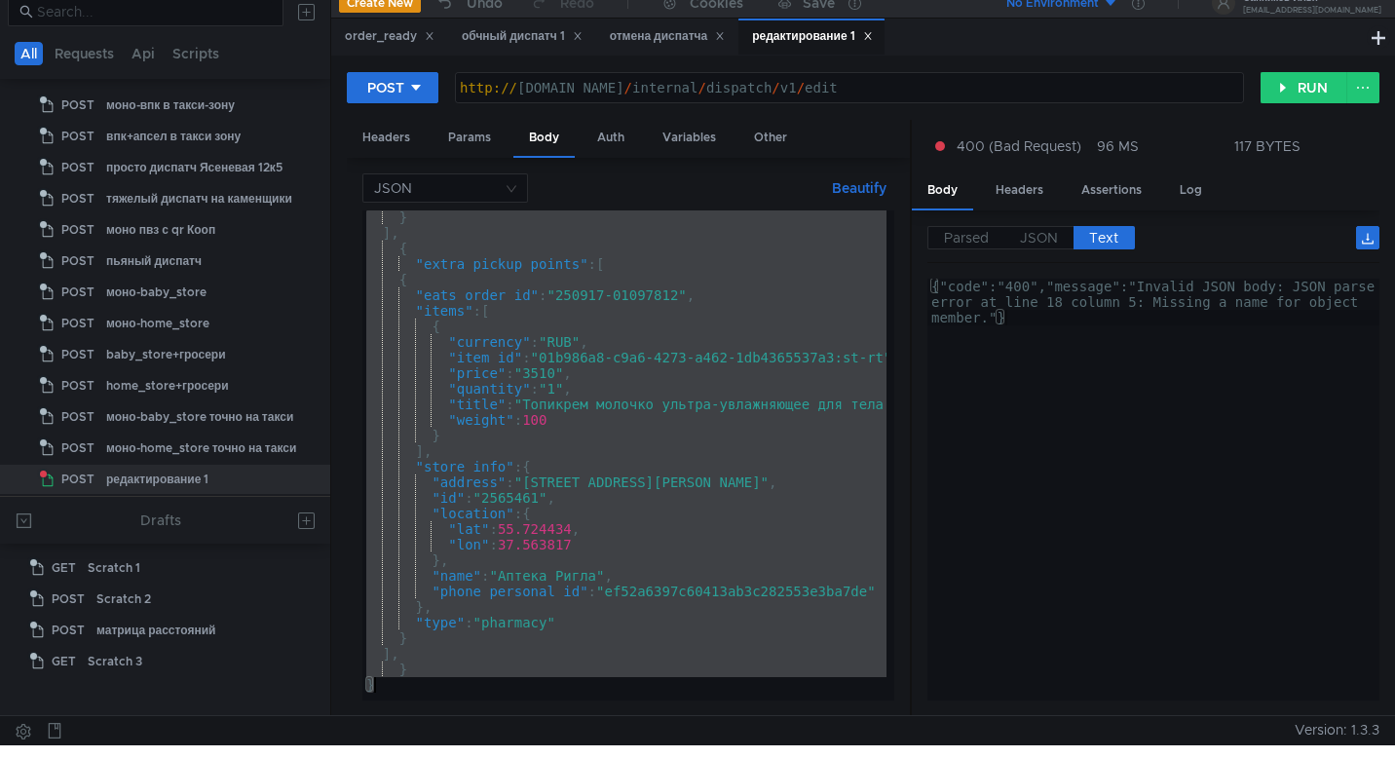
click at [429, 446] on div "} ] , { "extra_pickup_points" : [ { "eats_order_id" : "250917-01097812" , "item…" at bounding box center [669, 465] width 614 height 513
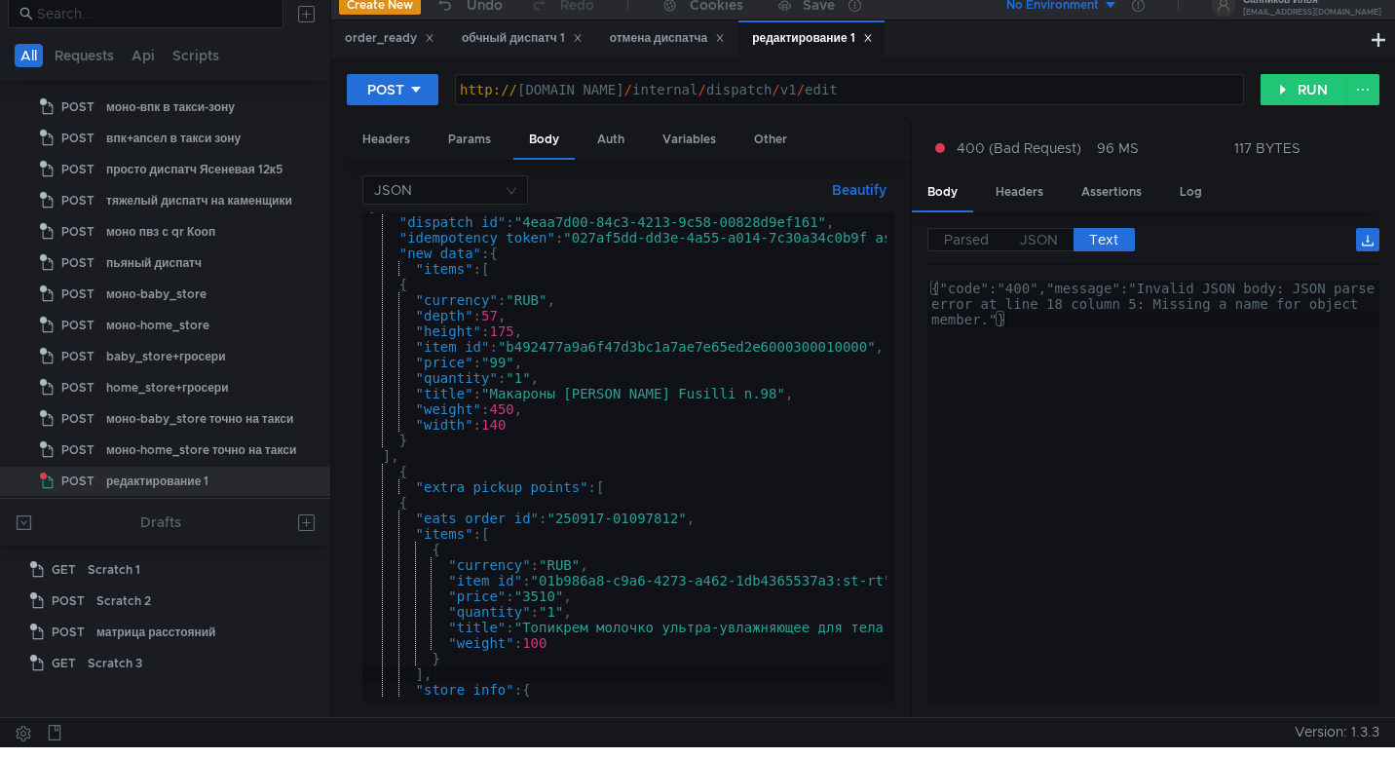
scroll to position [0, 0]
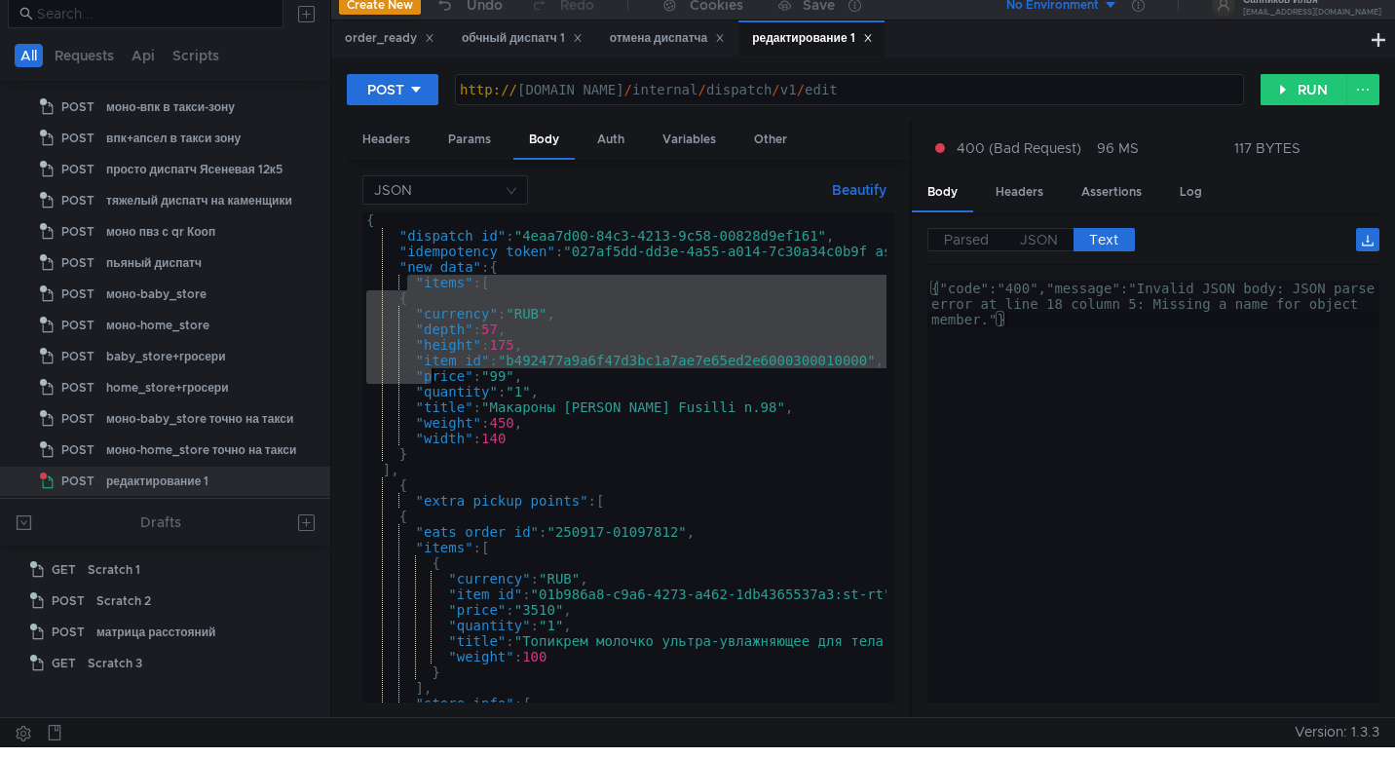
drag, startPoint x: 407, startPoint y: 281, endPoint x: 428, endPoint y: 376, distance: 96.7
click at [428, 376] on div "{ "dispatch_id" : "4eaa7d00-84c3-4213-9c58-00828d9ef161" , "idempotency_token" …" at bounding box center [669, 468] width 614 height 513
click at [492, 302] on div "{ "dispatch_id" : "4eaa7d00-84c3-4213-9c58-00828d9ef161" , "idempotency_token" …" at bounding box center [669, 468] width 614 height 513
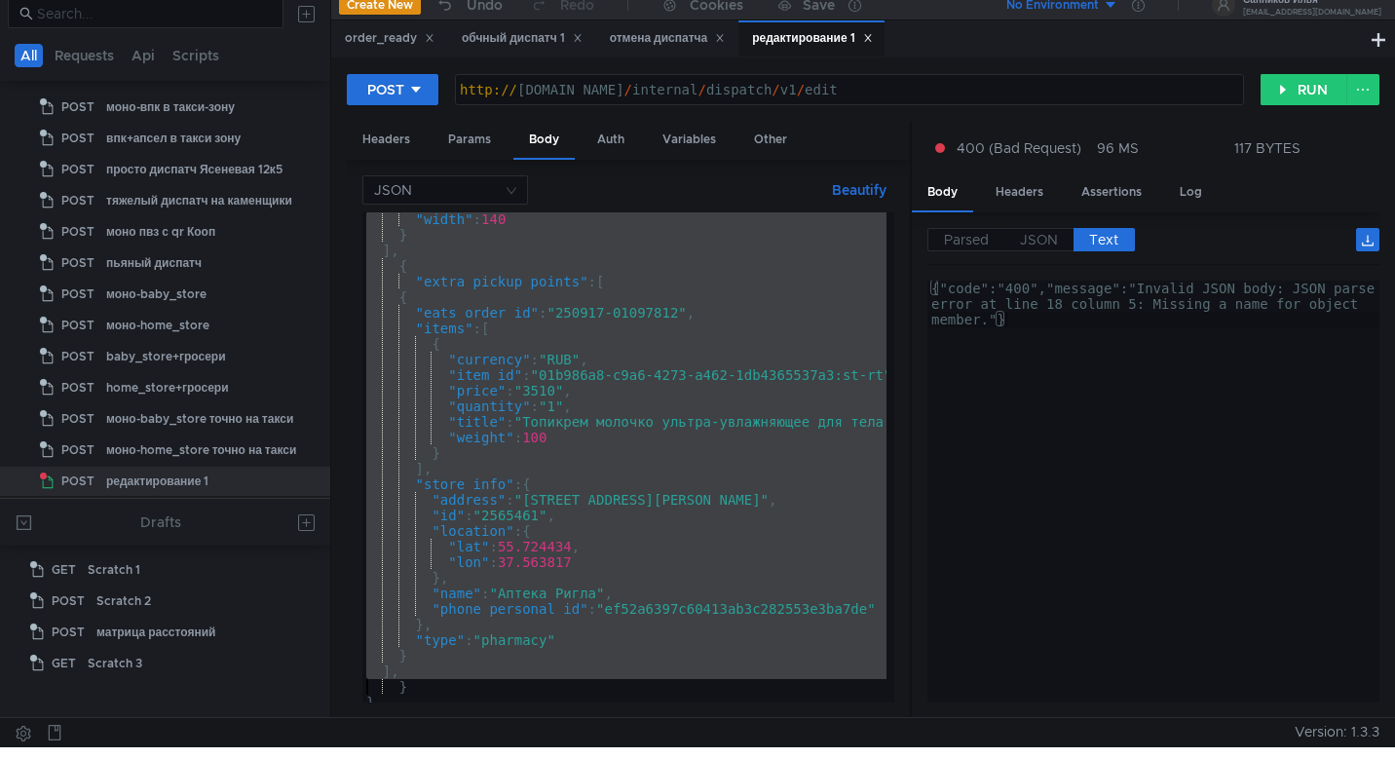
scroll to position [235, 0]
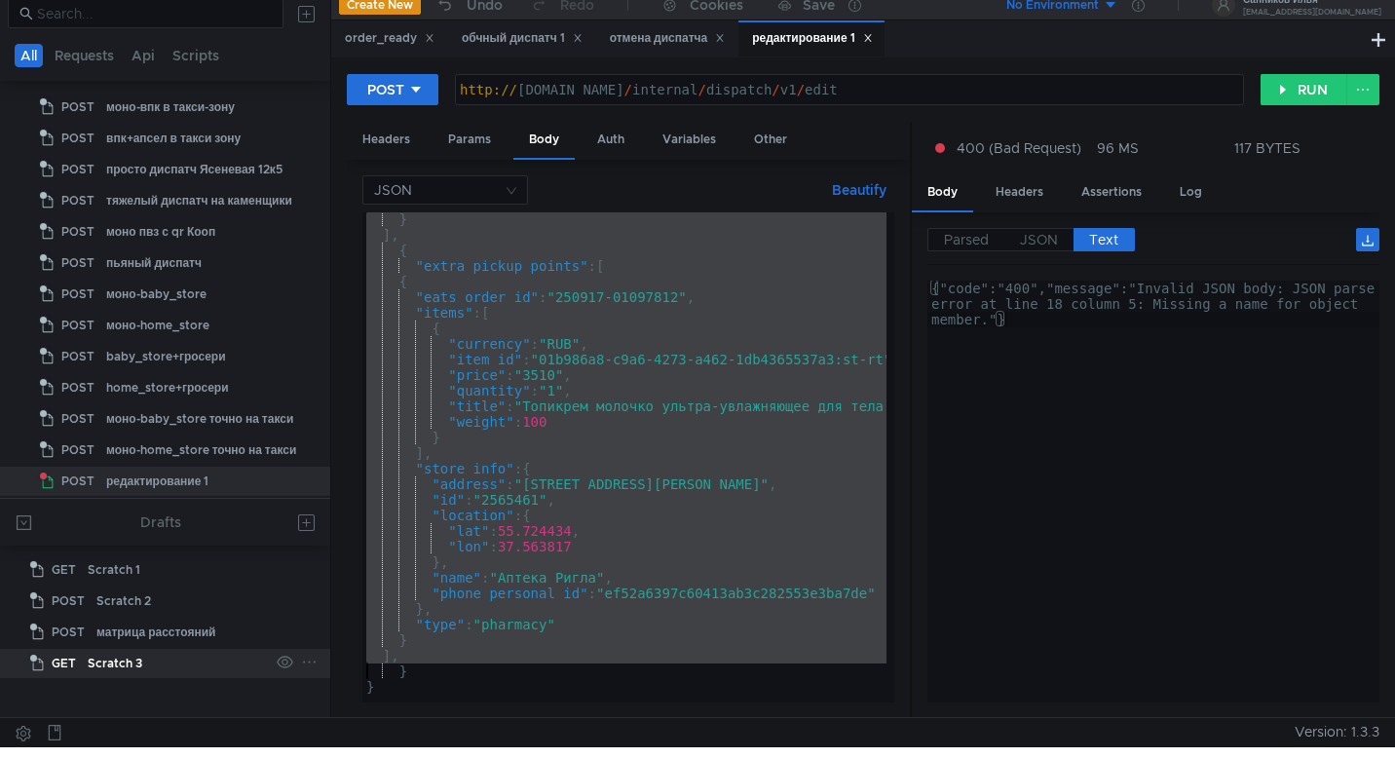
drag, startPoint x: 415, startPoint y: 282, endPoint x: 328, endPoint y: 667, distance: 394.3
click at [328, 667] on as-split "All Requests Api Scripts Project Temp Project POST kitchen POST ручник на такси…" at bounding box center [697, 352] width 1395 height 727
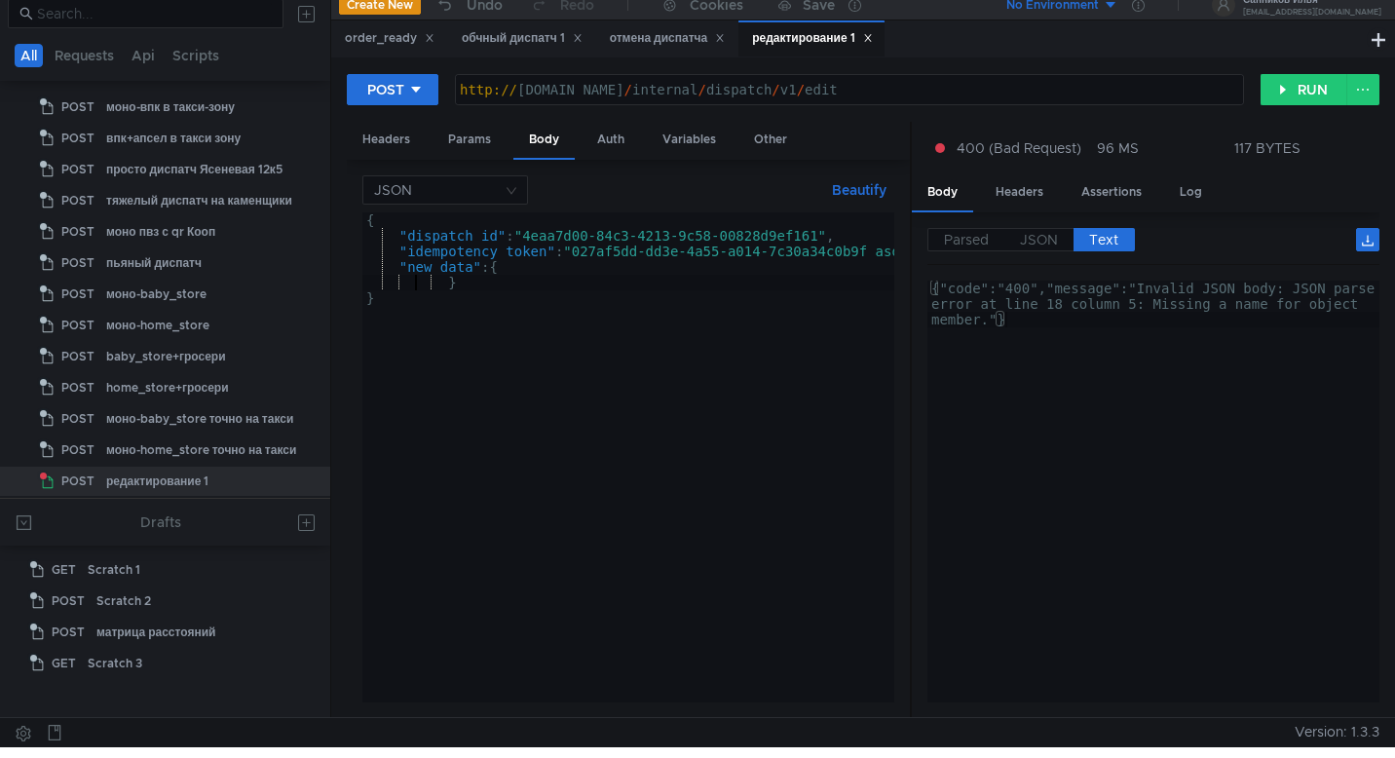
click at [504, 290] on div "{ "dispatch_id" : "4eaa7d00-84c3-4213-9c58-00828d9ef161" , "idempotency_token" …" at bounding box center [669, 468] width 614 height 513
click at [524, 269] on div "{ "dispatch_id" : "4eaa7d00-84c3-4213-9c58-00828d9ef161" , "idempotency_token" …" at bounding box center [669, 468] width 614 height 513
type textarea ""new_data": {"
click at [517, 269] on div "{ "dispatch_id" : "4eaa7d00-84c3-4213-9c58-00828d9ef161" , "idempotency_token" …" at bounding box center [669, 468] width 614 height 513
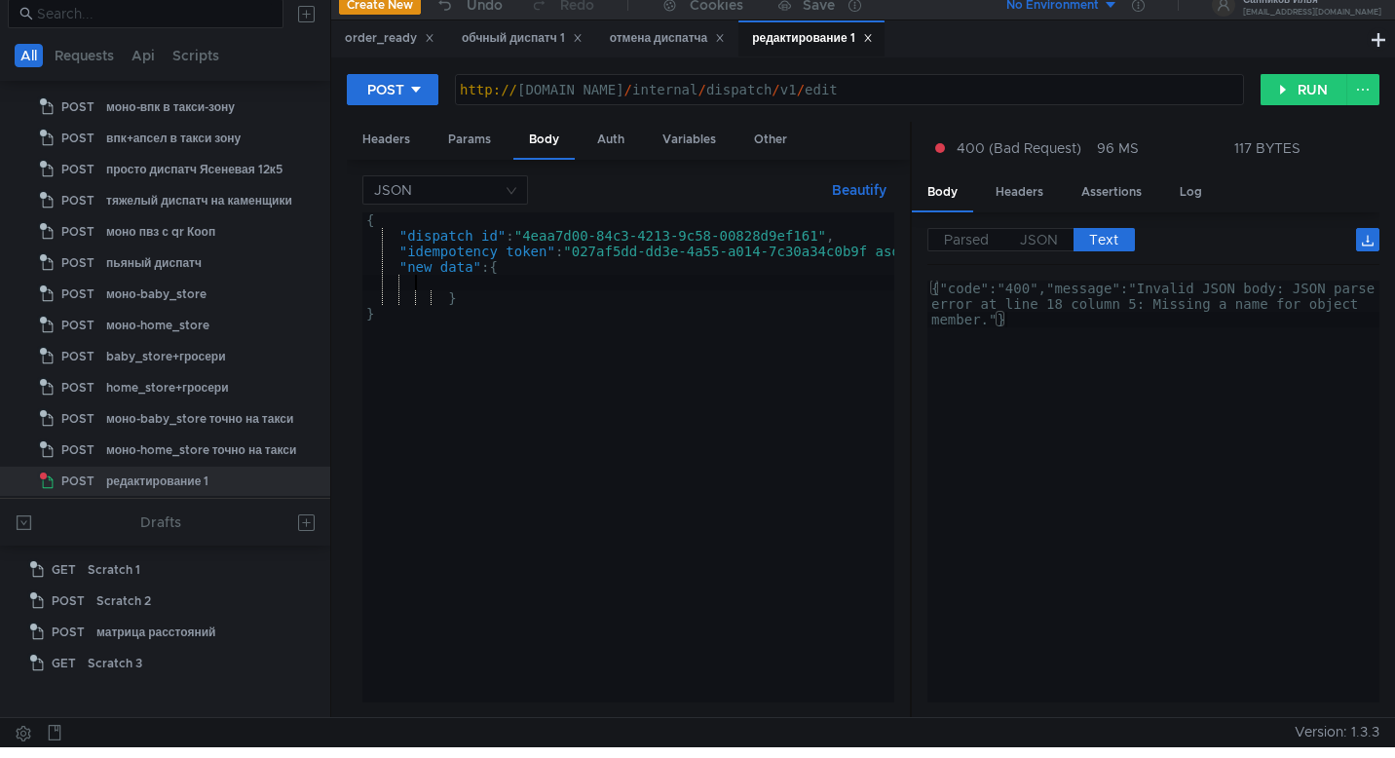
click at [587, 253] on div "{ "dispatch_id" : "4eaa7d00-84c3-4213-9c58-00828d9ef161" , "idempotency_token" …" at bounding box center [669, 468] width 614 height 513
click at [534, 263] on div "{ "dispatch_id" : "4eaa7d00-84c3-4213-9c58-00828d9ef161" , "idempotency_token" …" at bounding box center [669, 468] width 614 height 513
type textarea ""new_data": {"
click at [514, 270] on div "{ "dispatch_id" : "4eaa7d00-84c3-4213-9c58-00828d9ef161" , "idempotency_token" …" at bounding box center [669, 468] width 614 height 513
paste textarea "],"
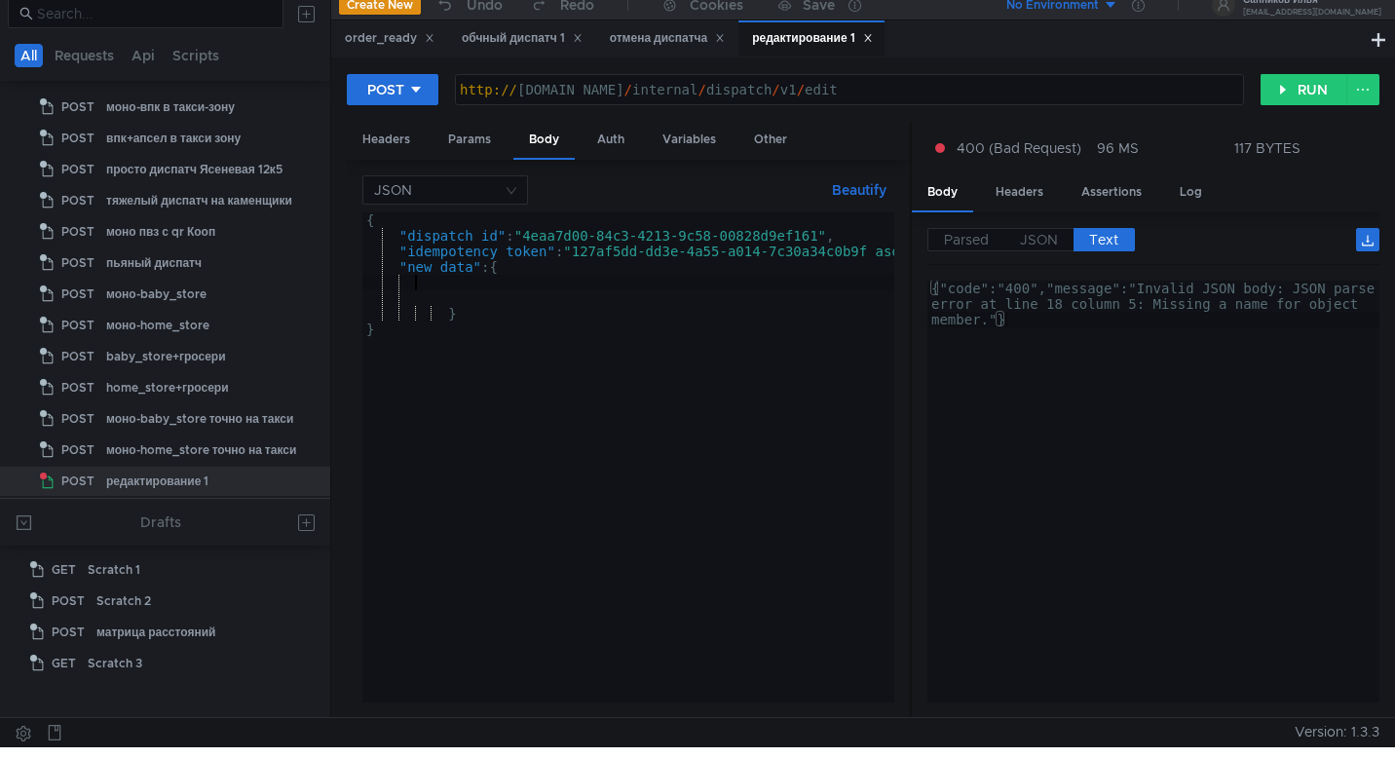
type textarea "],"
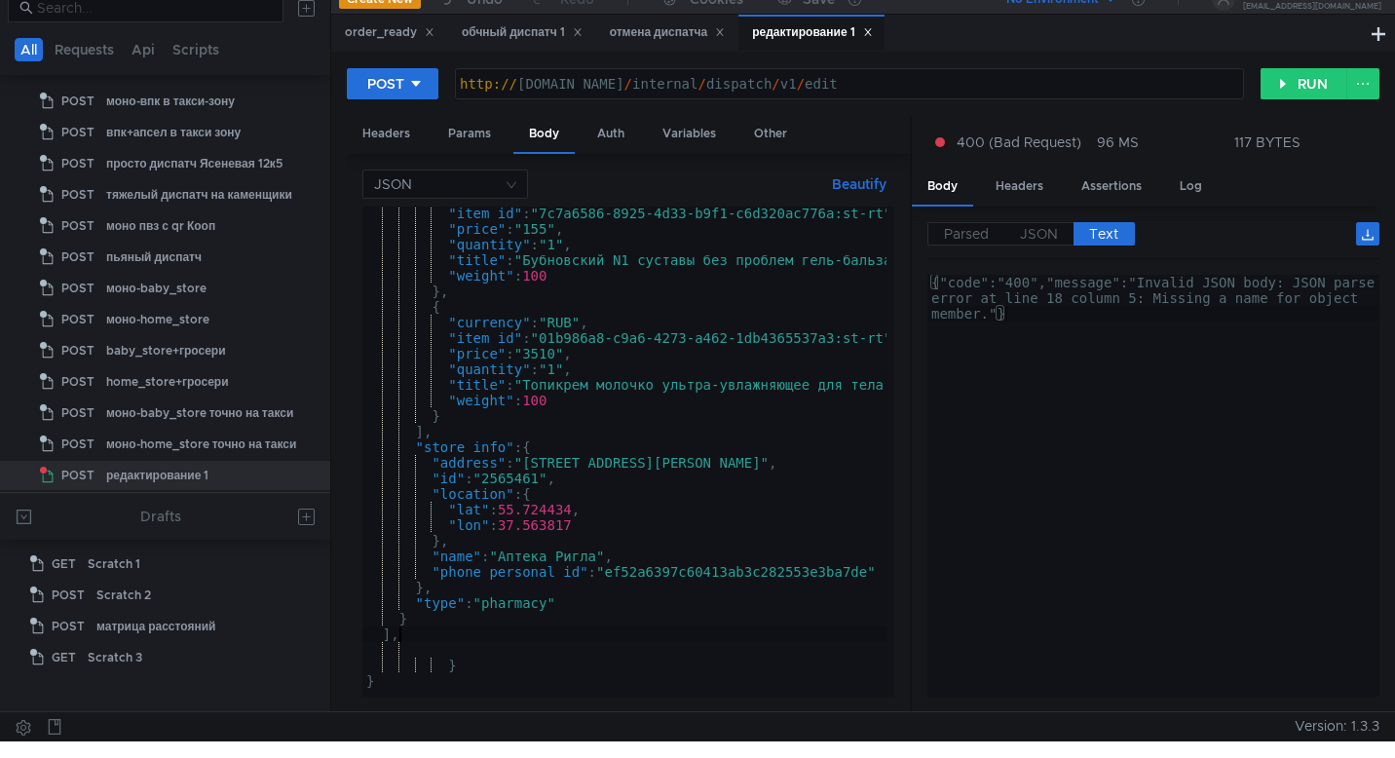
scroll to position [15, 0]
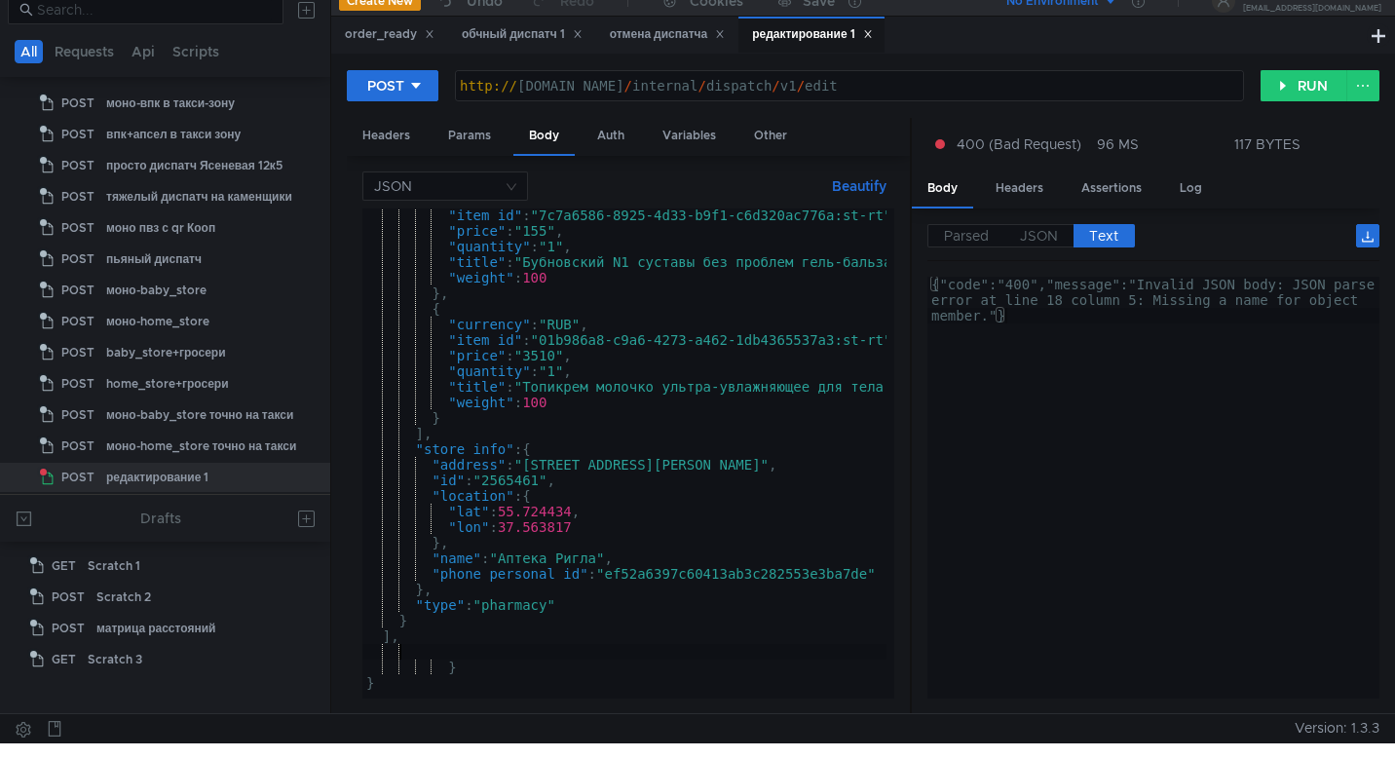
click at [395, 651] on div ""item_id" : "7c7a6586-8925-4d33-b9f1-c6d320ac776a:st-rt" , "price" : "155" , "q…" at bounding box center [705, 463] width 687 height 513
click at [411, 641] on div ""item_id" : "7c7a6586-8925-4d33-b9f1-c6d320ac776a:st-rt" , "price" : "155" , "q…" at bounding box center [705, 463] width 687 height 513
type textarea "],"
click at [400, 651] on div ""item_id" : "7c7a6586-8925-4d33-b9f1-c6d320ac776a:st-rt" , "price" : "155" , "q…" at bounding box center [705, 463] width 687 height 513
paste textarea "]"
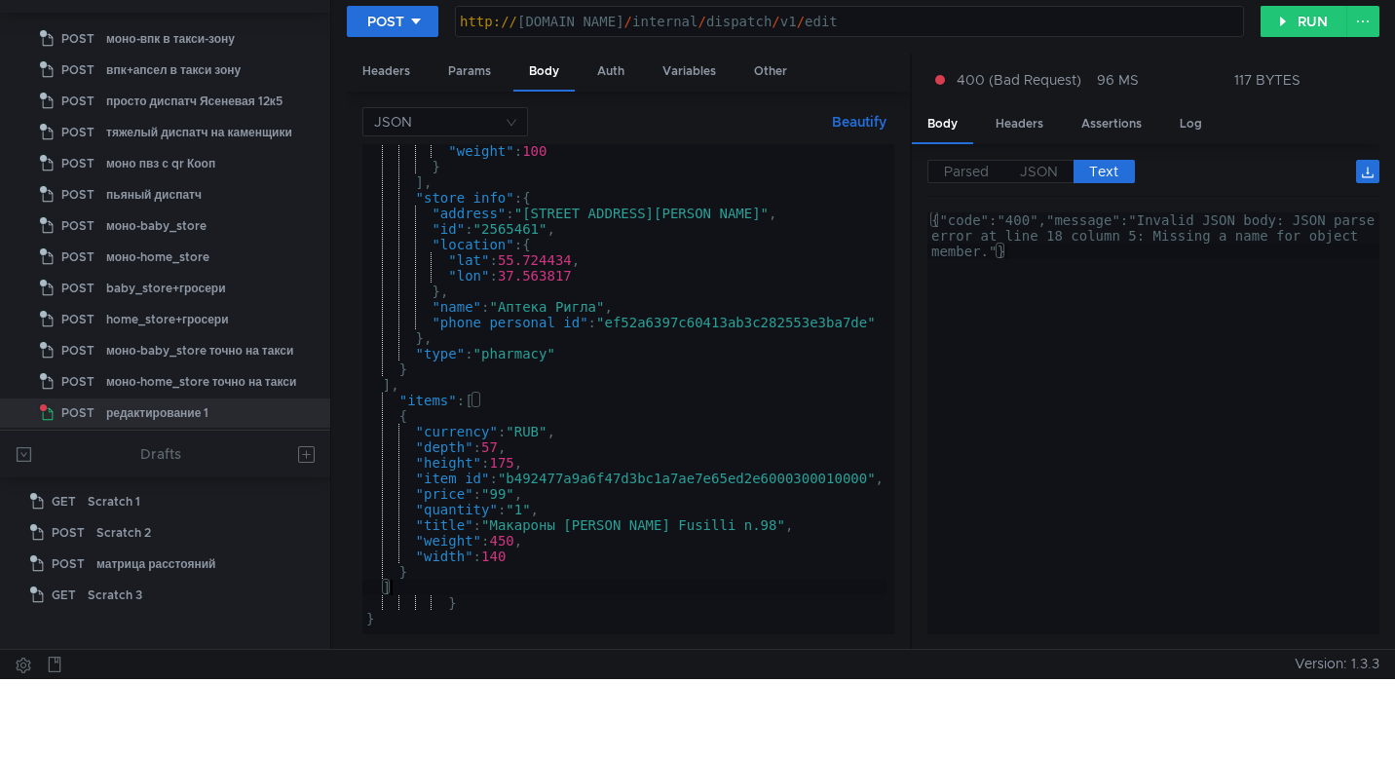
scroll to position [82, 0]
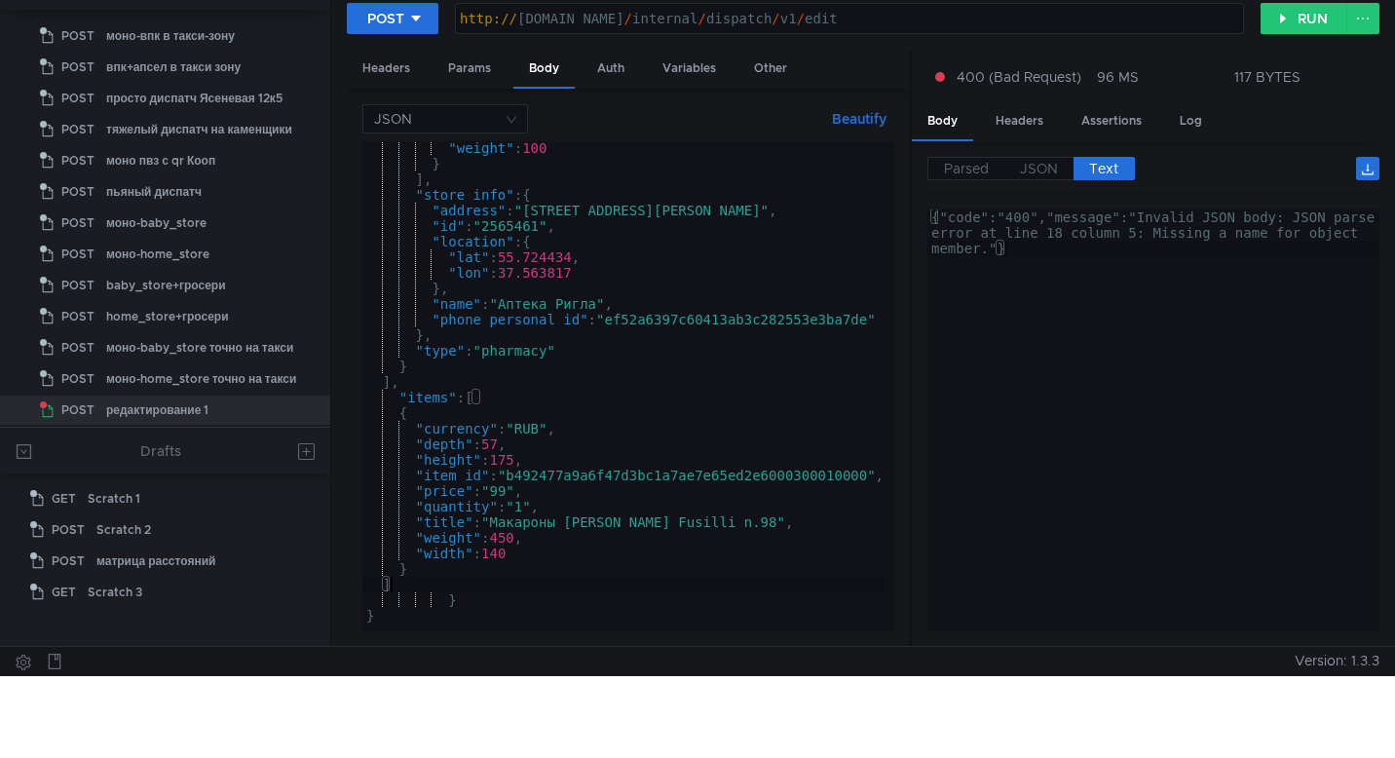
click at [446, 603] on div ""weight" : 100 } ] , "store_info" : { "address" : "улица Усачёва, 29к1" , "id" …" at bounding box center [705, 396] width 687 height 513
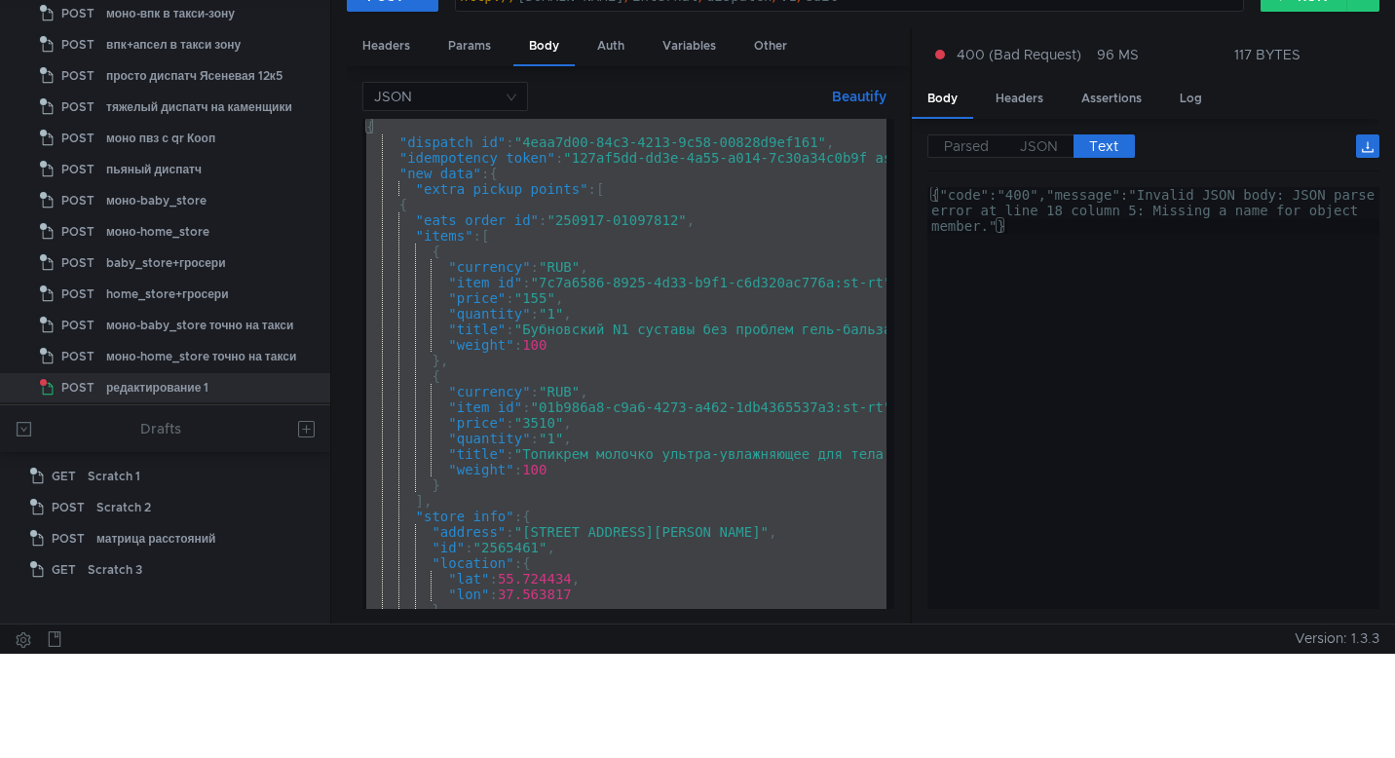
scroll to position [0, 0]
click at [800, 395] on div "{ "dispatch_id" : "4eaa7d00-84c3-4213-9c58-00828d9ef161" , "idempotency_token" …" at bounding box center [705, 375] width 687 height 513
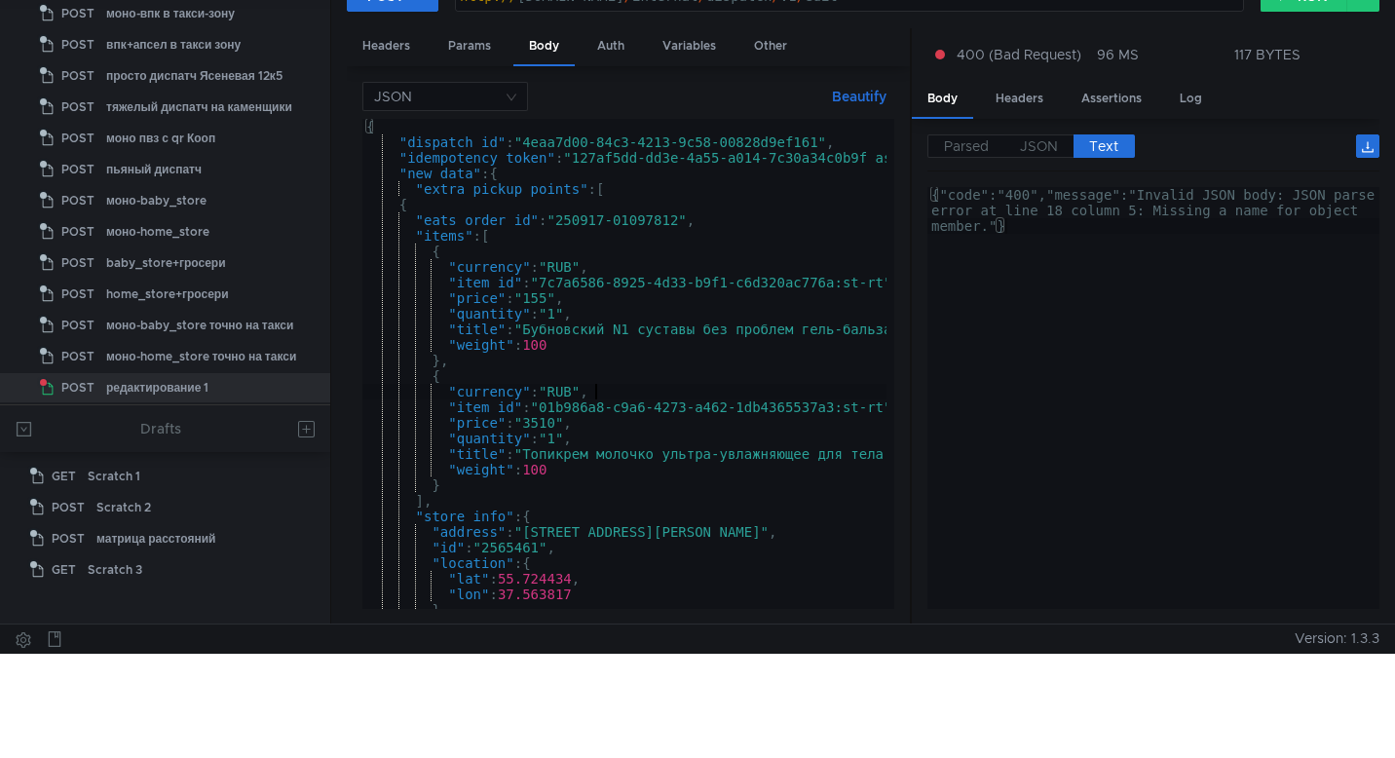
type textarea ""currency": "RUB","
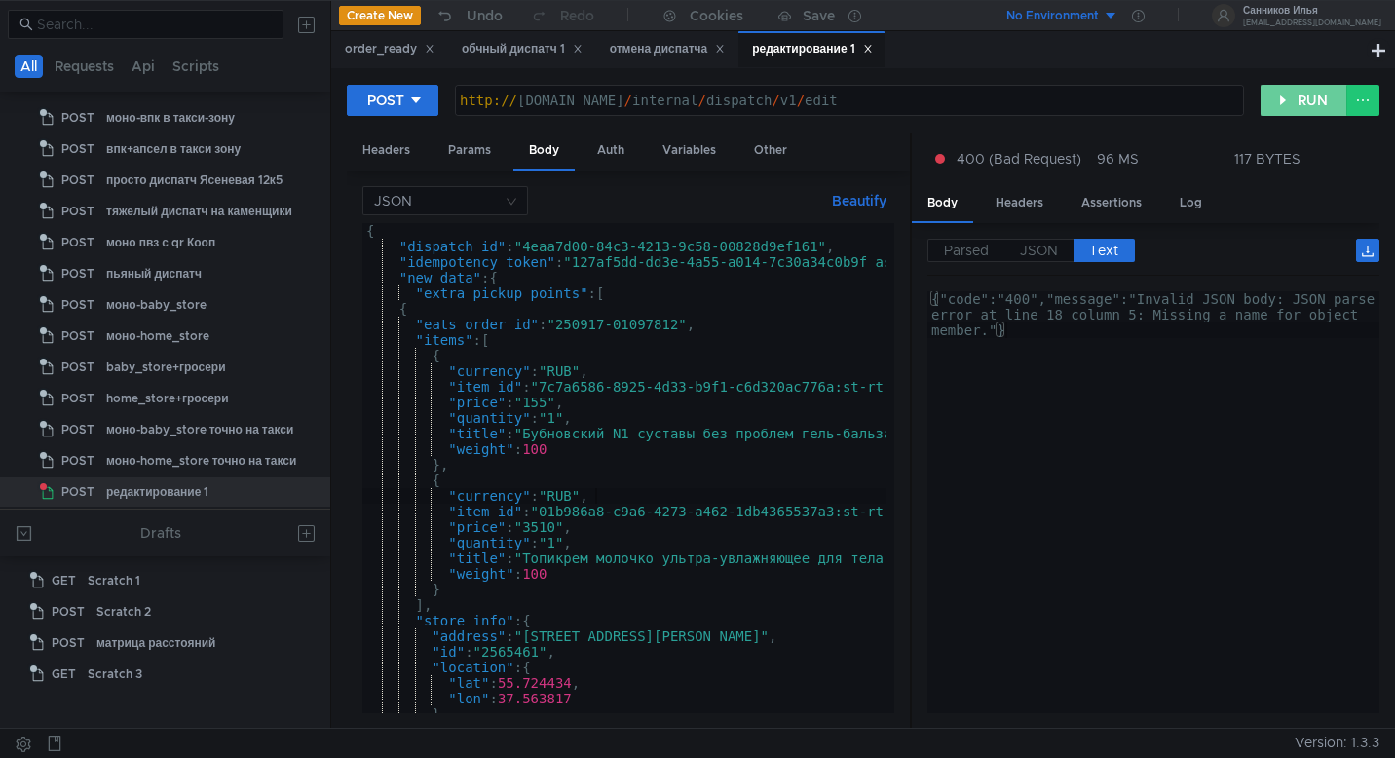
click at [1299, 100] on button "RUN" at bounding box center [1303, 100] width 87 height 31
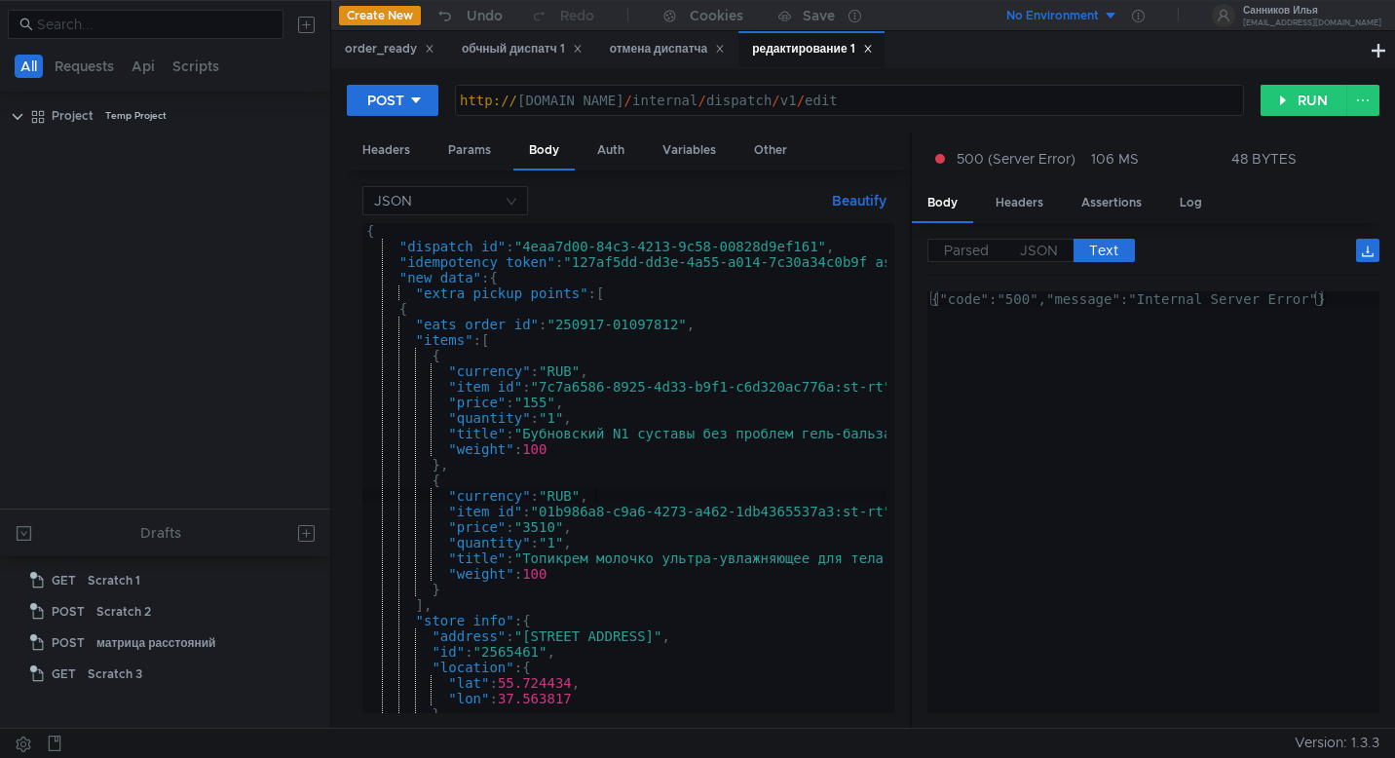
scroll to position [0, 1]
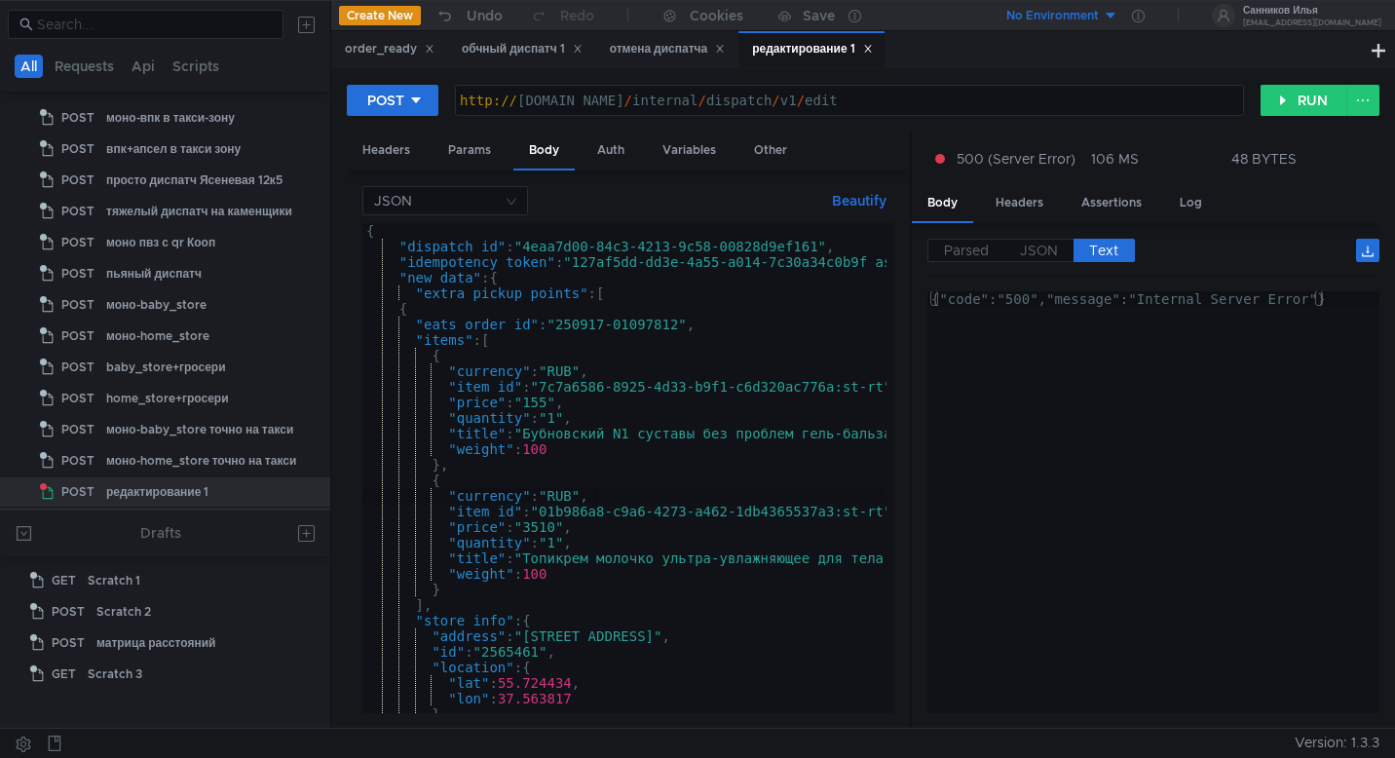
click at [675, 412] on div "{ "dispatch_id" : "4eaa7d00-84c3-4213-9c58-00828d9ef161" , "idempotency_token" …" at bounding box center [705, 479] width 687 height 513
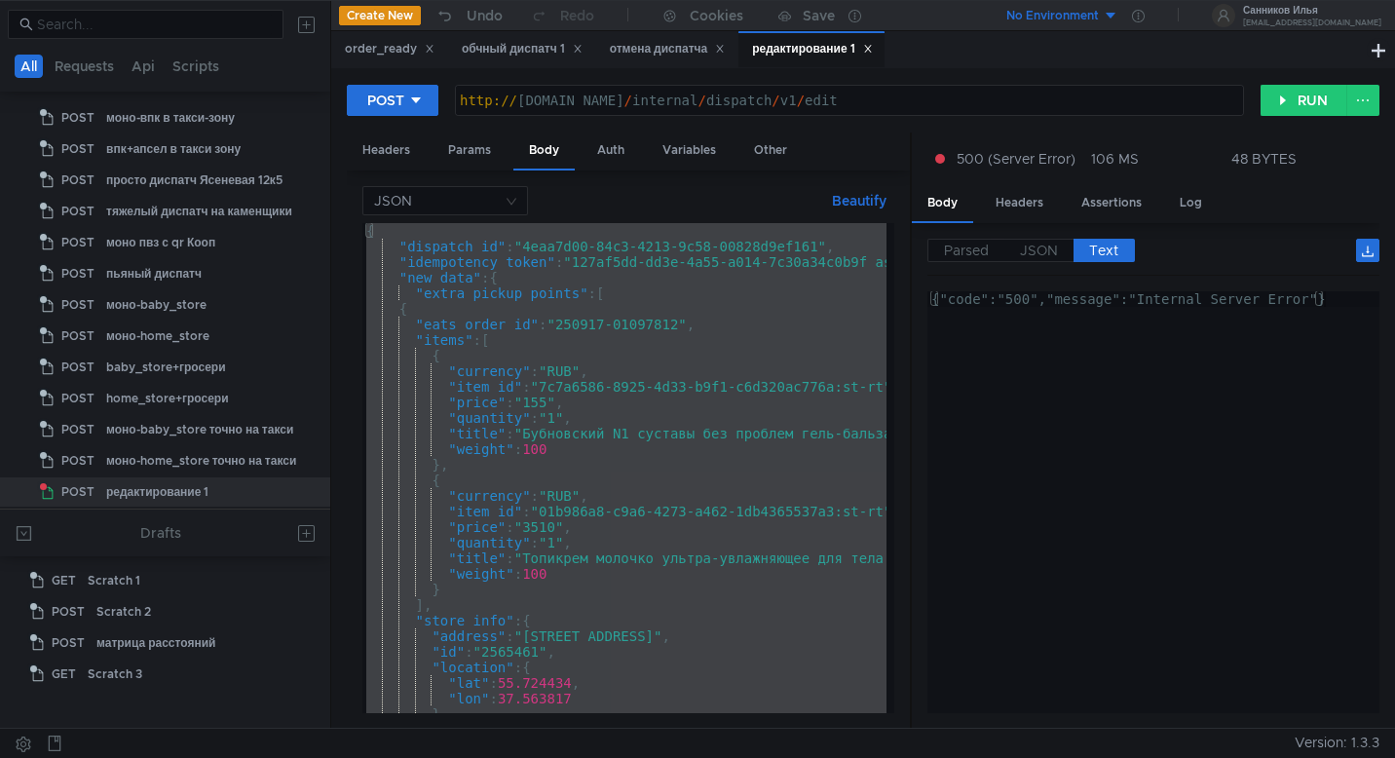
click at [677, 533] on div "{ "dispatch_id" : "4eaa7d00-84c3-4213-9c58-00828d9ef161" , "idempotency_token" …" at bounding box center [705, 479] width 687 height 513
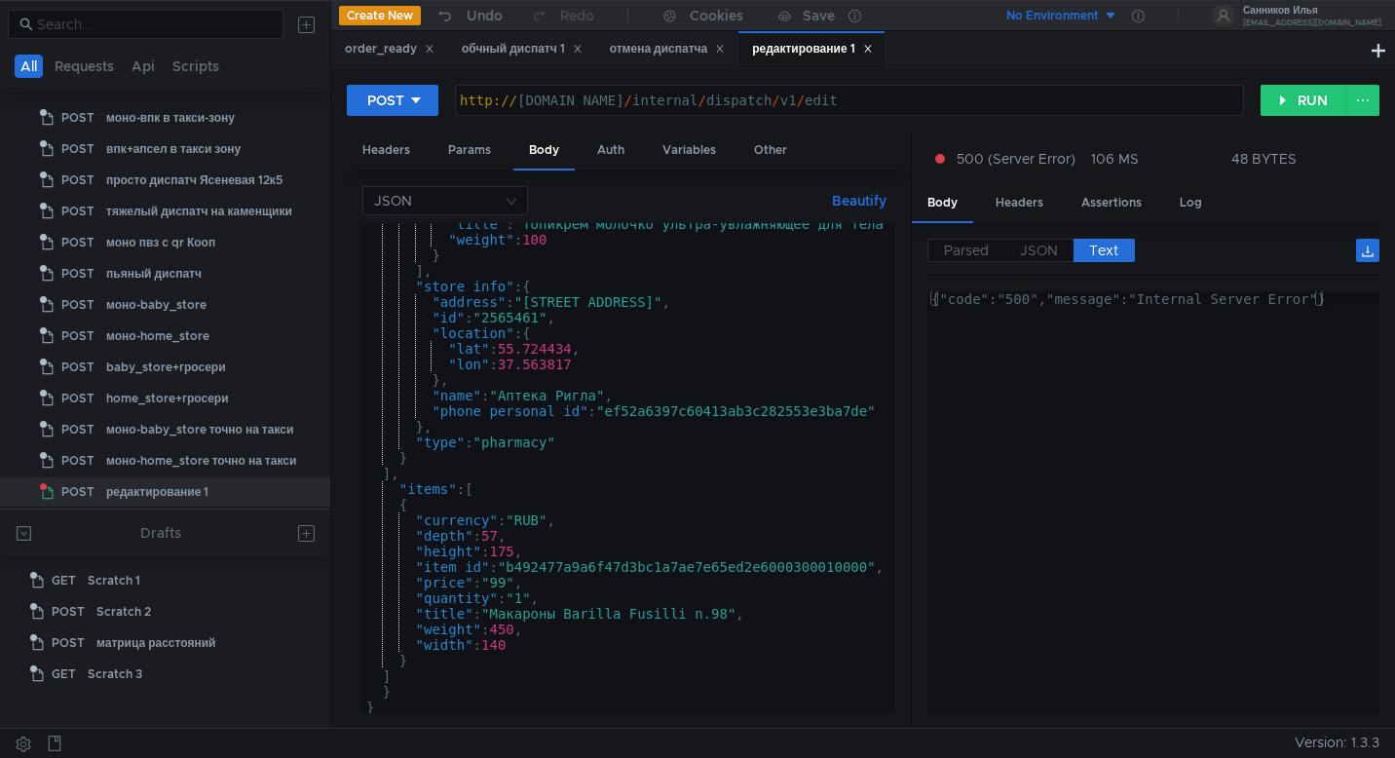
scroll to position [344, 0]
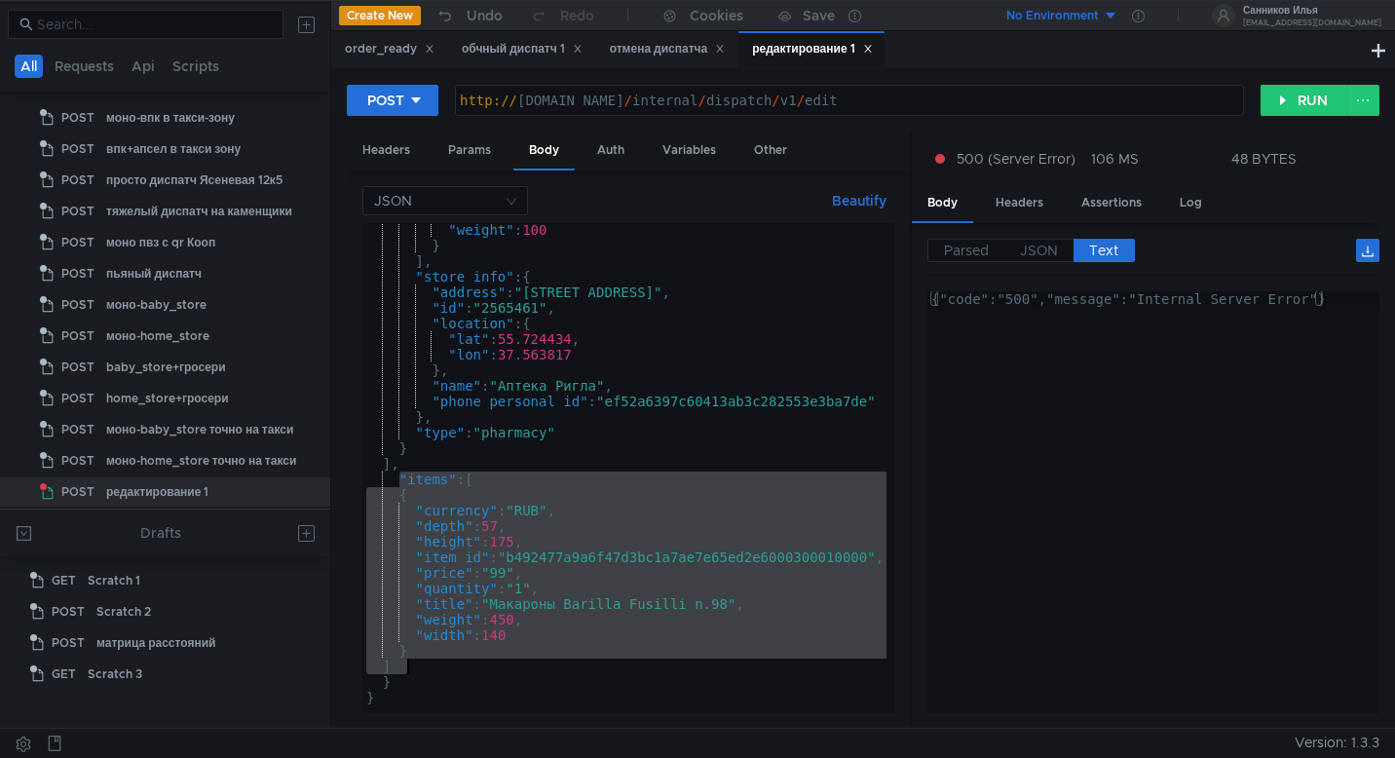
drag, startPoint x: 397, startPoint y: 476, endPoint x: 408, endPoint y: 659, distance: 183.4
click at [408, 659] on div ""weight" : 100 } ] , "store_info" : { "address" : "улица Усачёва, 29к1" , "id" …" at bounding box center [705, 478] width 687 height 513
type textarea "} ]"
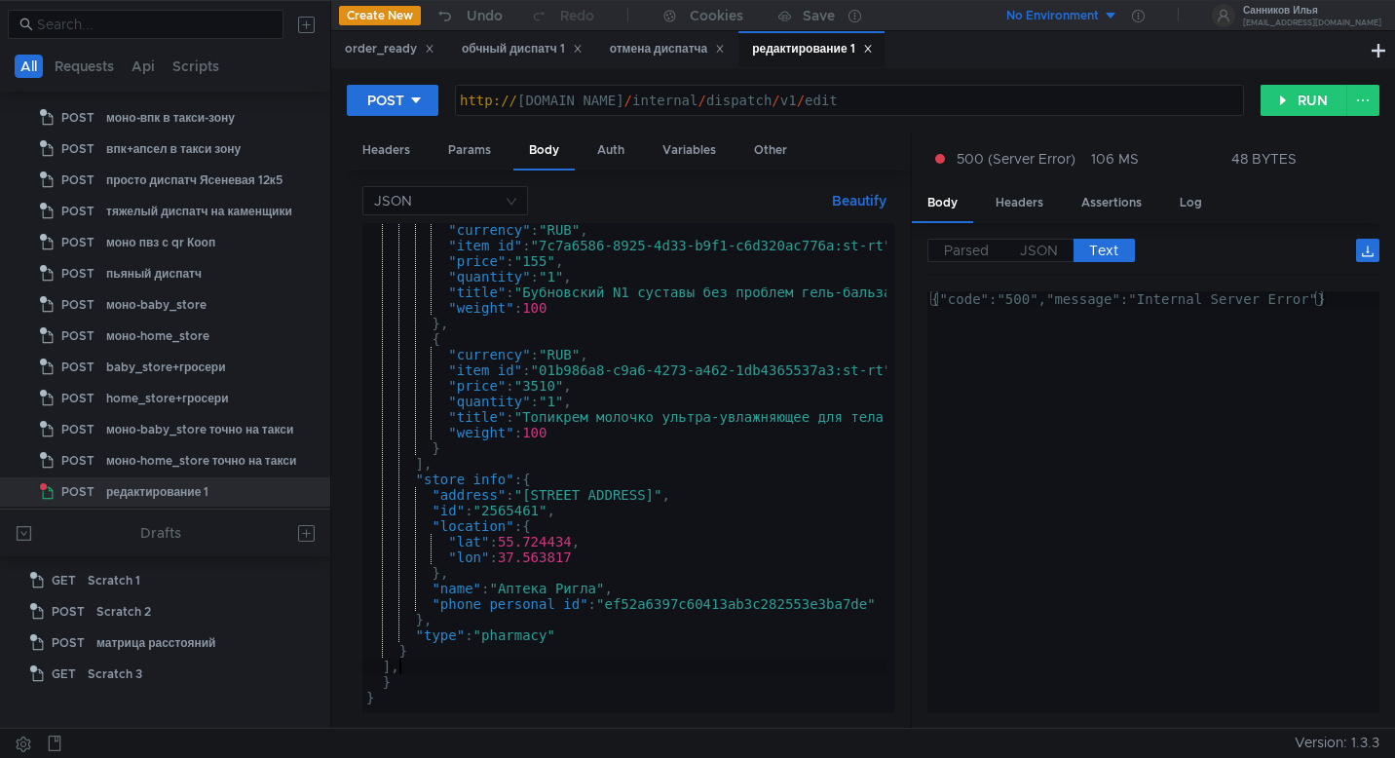
scroll to position [141, 0]
type textarea "]"
click at [1311, 99] on button "RUN" at bounding box center [1303, 100] width 87 height 31
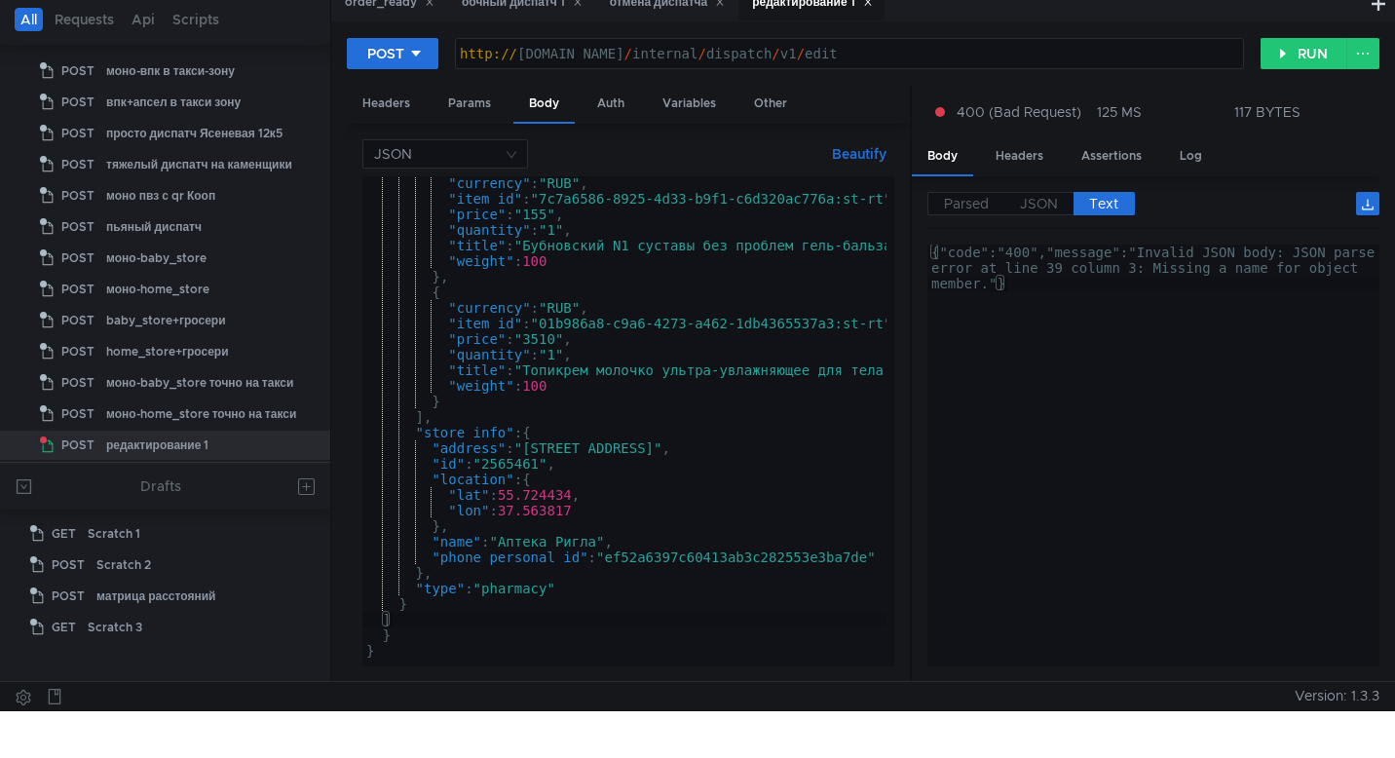
scroll to position [49, 0]
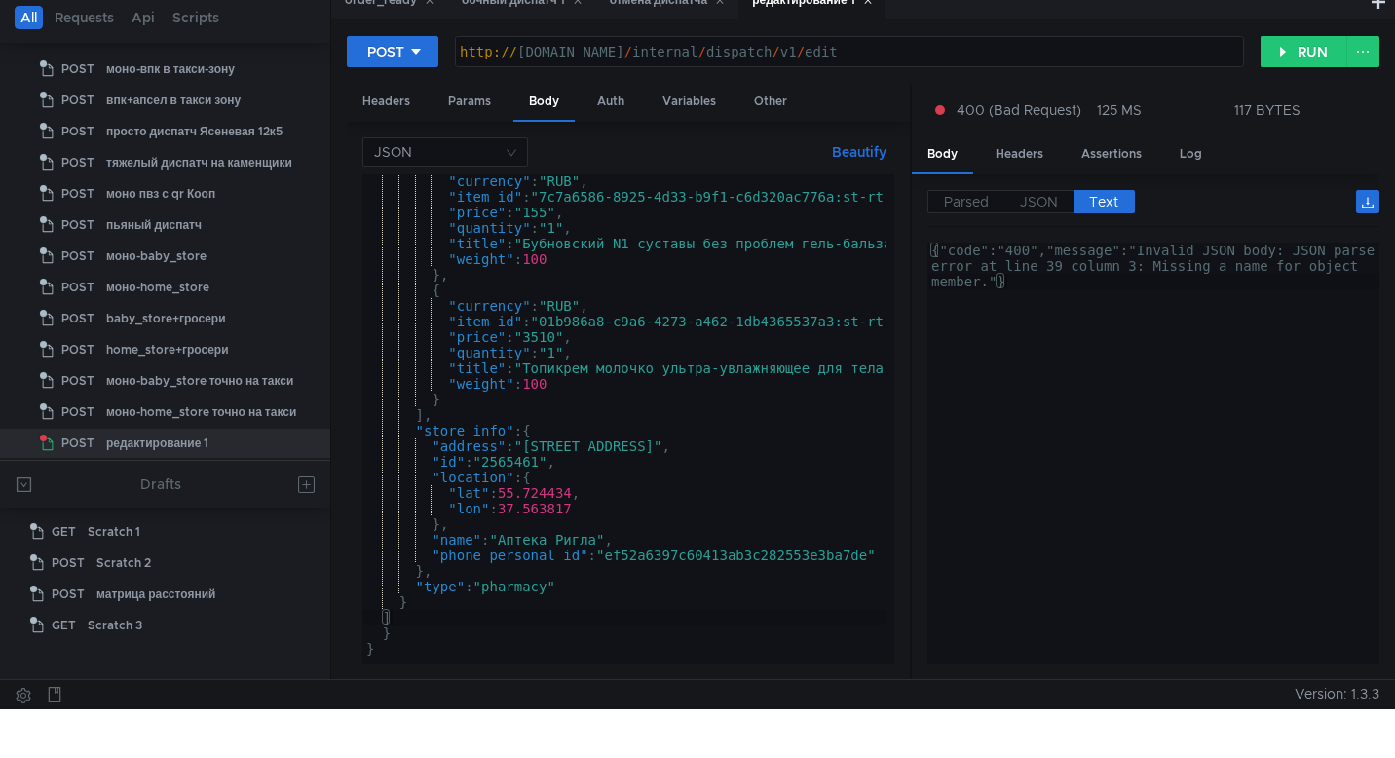
type textarea "{"code":"400","message":"Invalid JSON body: JSON parse error at line 39 column …"
click at [996, 281] on div "{"code":"400","message":"Invalid JSON body: JSON parse error at line 39 column …" at bounding box center [1153, 499] width 452 height 515
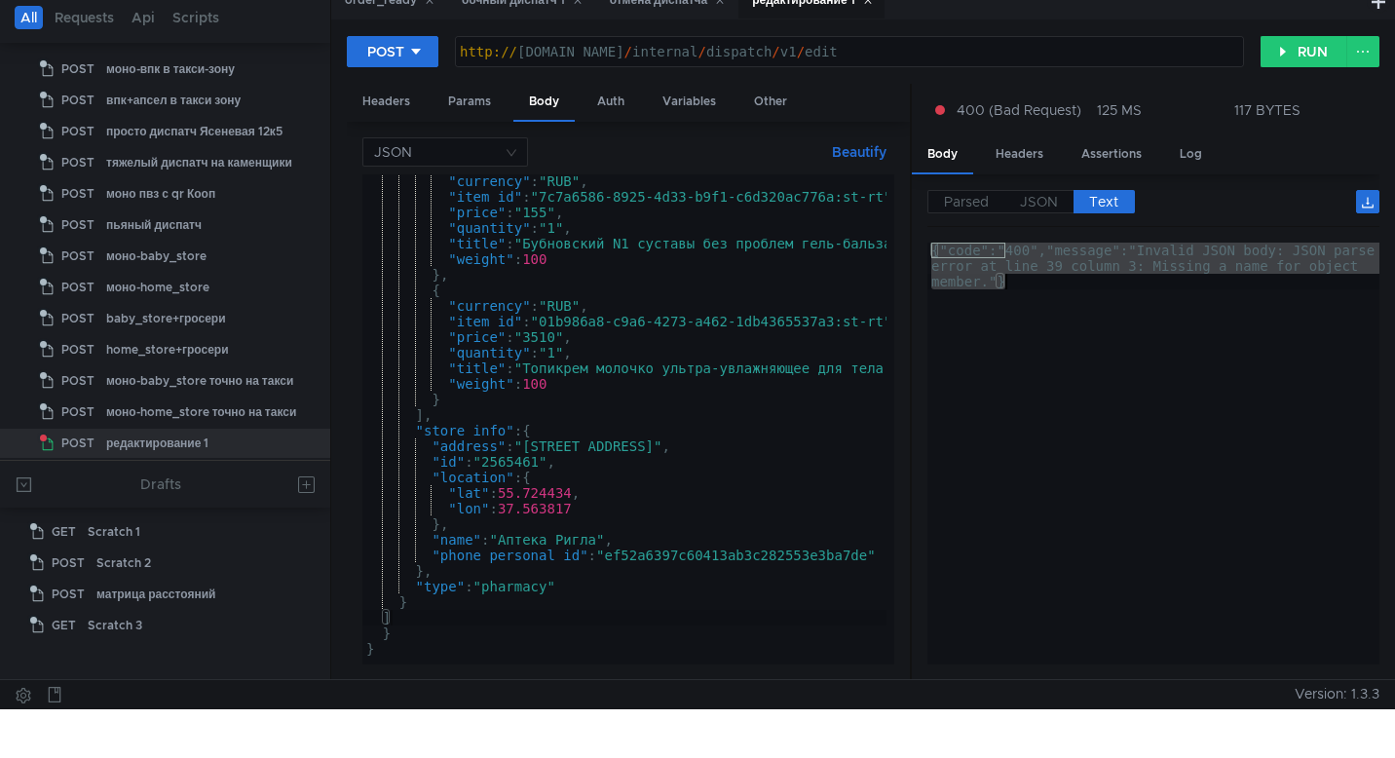
click at [680, 378] on div ""currency" : "RUB" , "item_id" : "7c7a6586-8925-4d33-b9f1-c6d320ac776a:st-rt" ,…" at bounding box center [705, 429] width 687 height 513
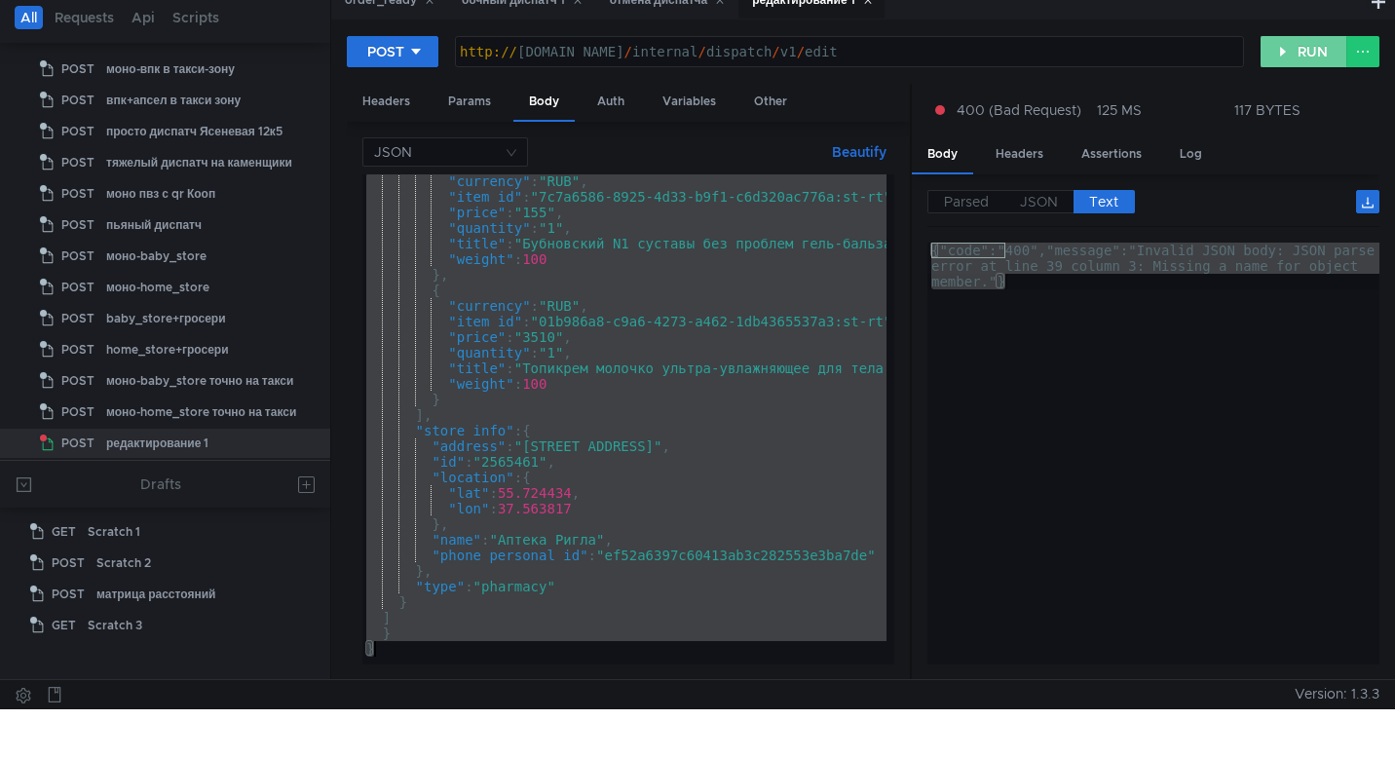
click at [1316, 59] on button "RUN" at bounding box center [1303, 51] width 87 height 31
click at [661, 385] on div ""currency" : "RUB" , "item_id" : "7c7a6586-8925-4d33-b9f1-c6d320ac776a:st-rt" ,…" at bounding box center [705, 429] width 687 height 513
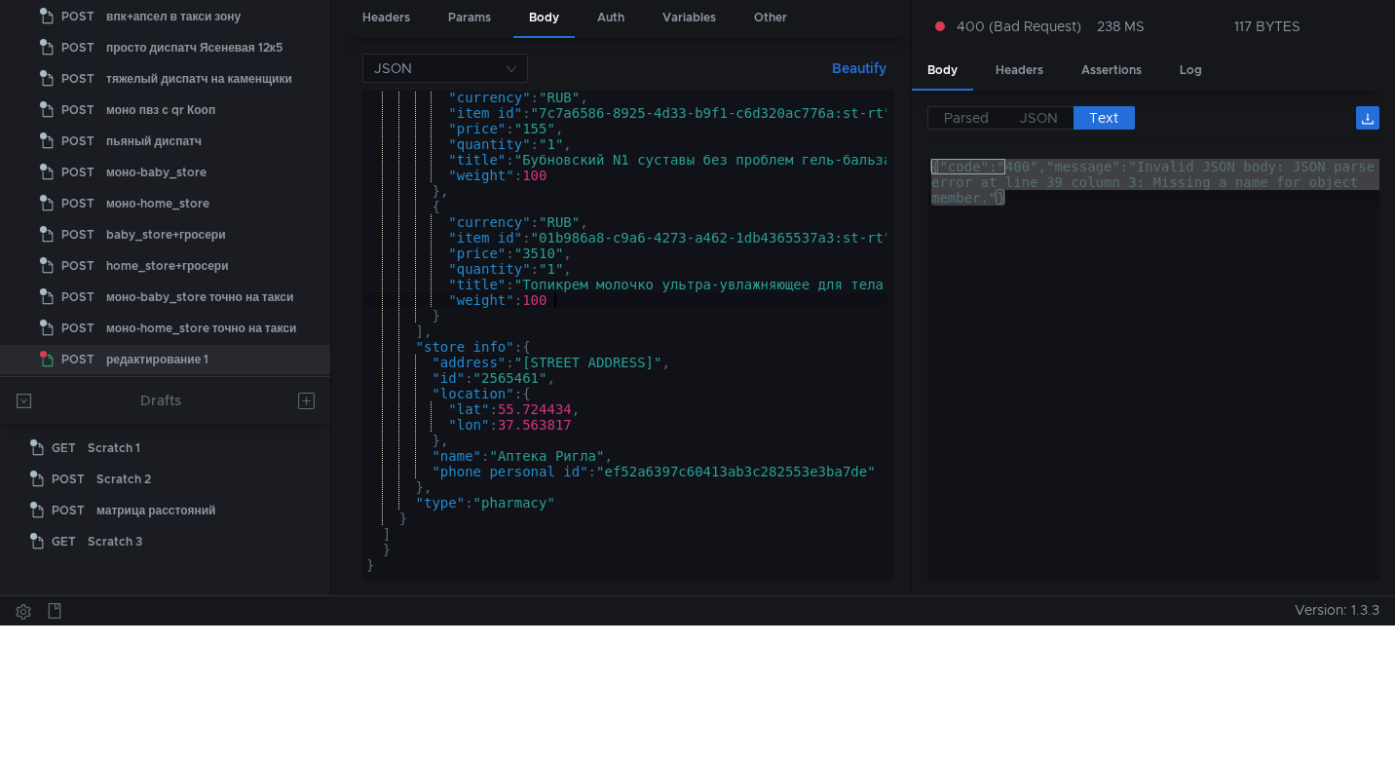
scroll to position [133, 0]
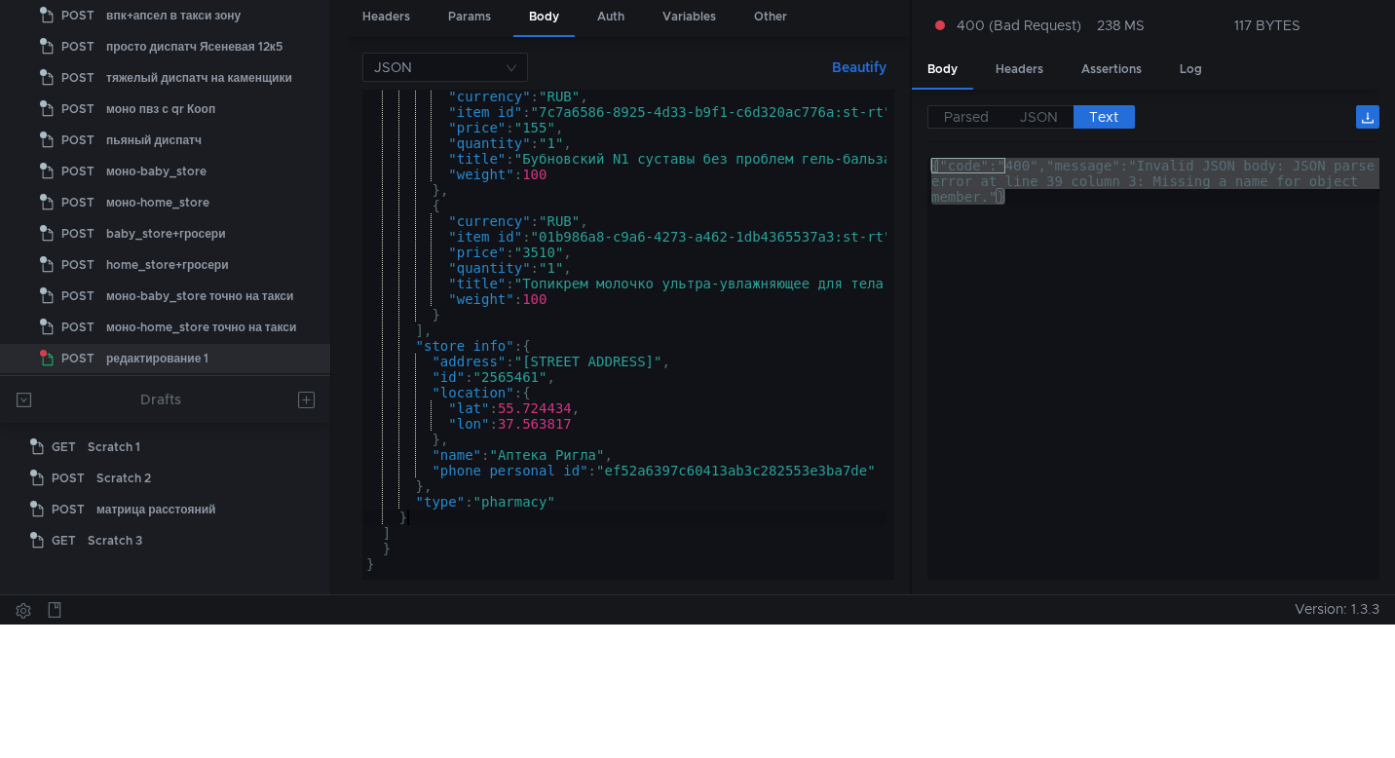
click at [558, 512] on div ""currency" : "RUB" , "item_id" : "7c7a6586-8925-4d33-b9f1-c6d320ac776a:st-rt" ,…" at bounding box center [705, 345] width 687 height 513
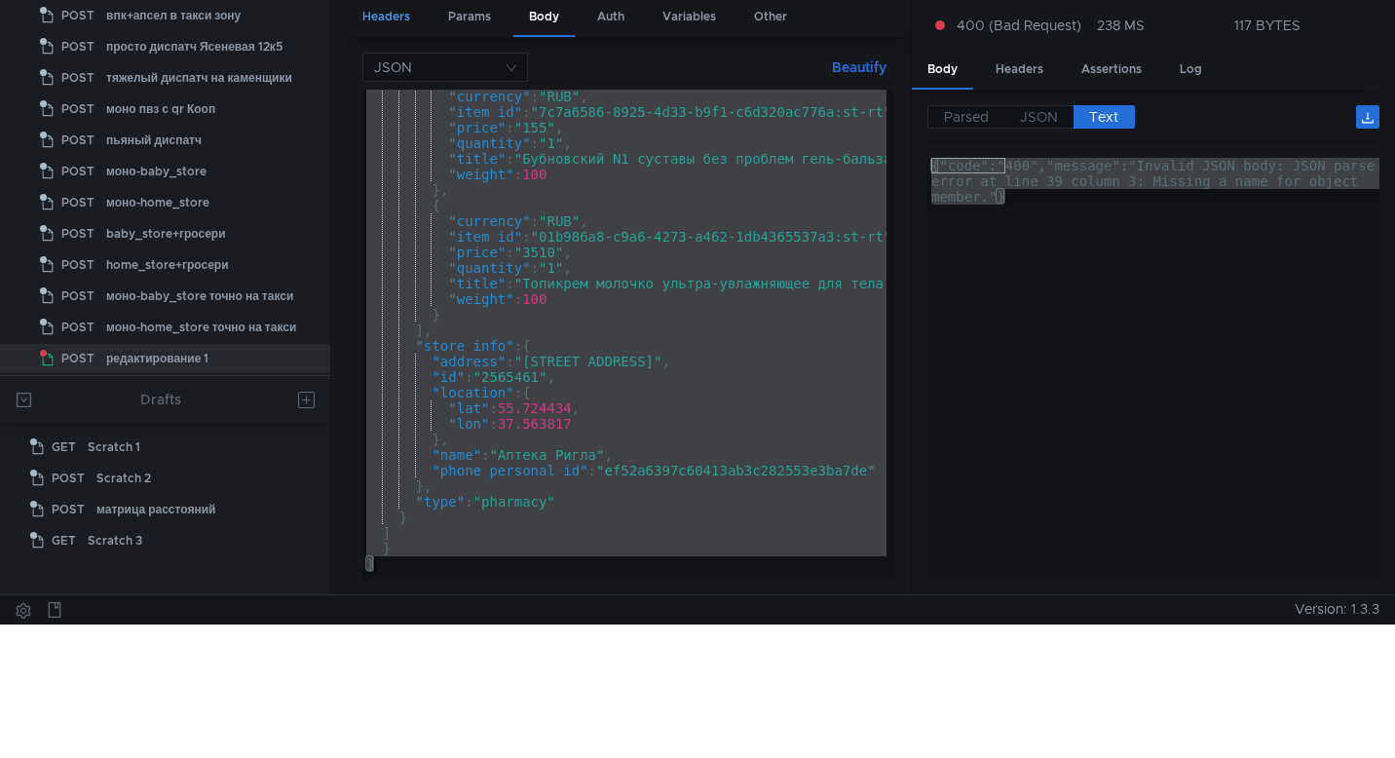
paste textarea
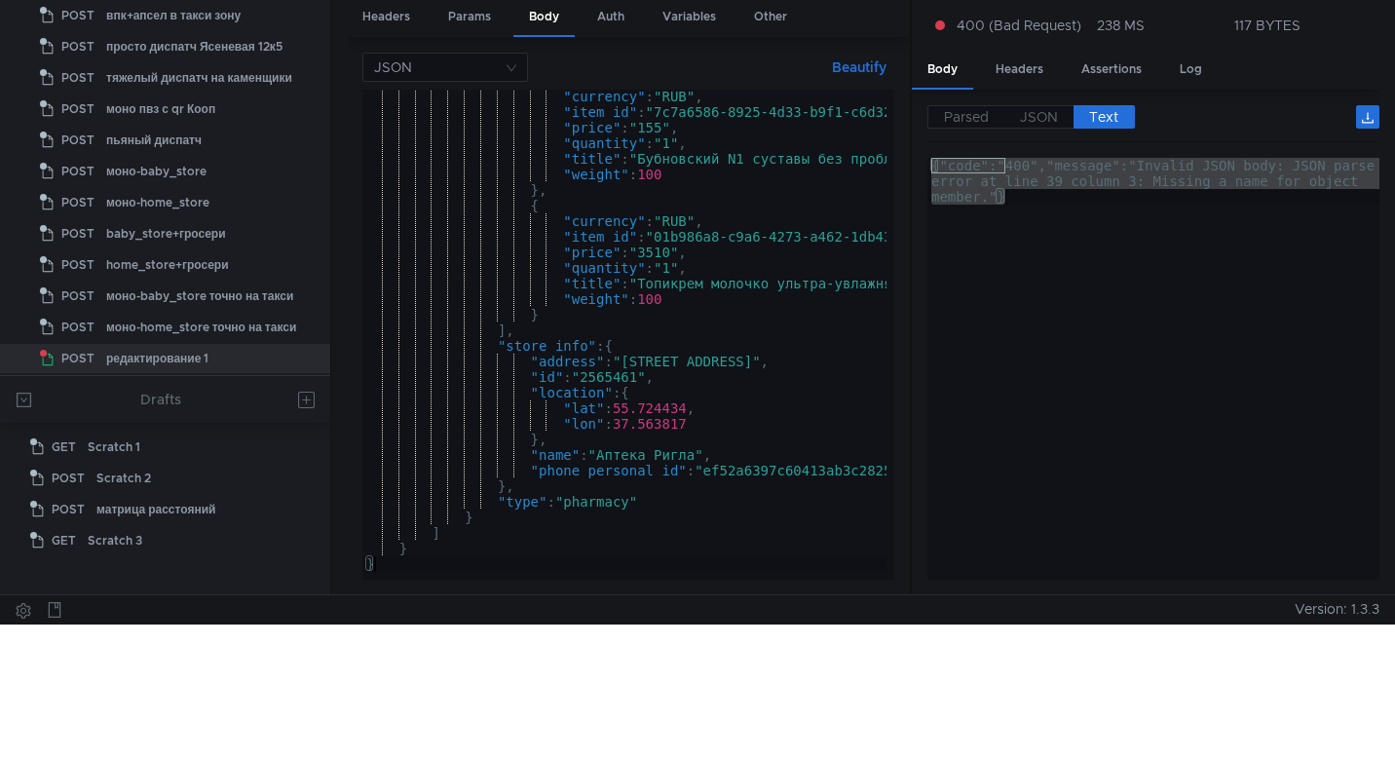
scroll to position [0, 0]
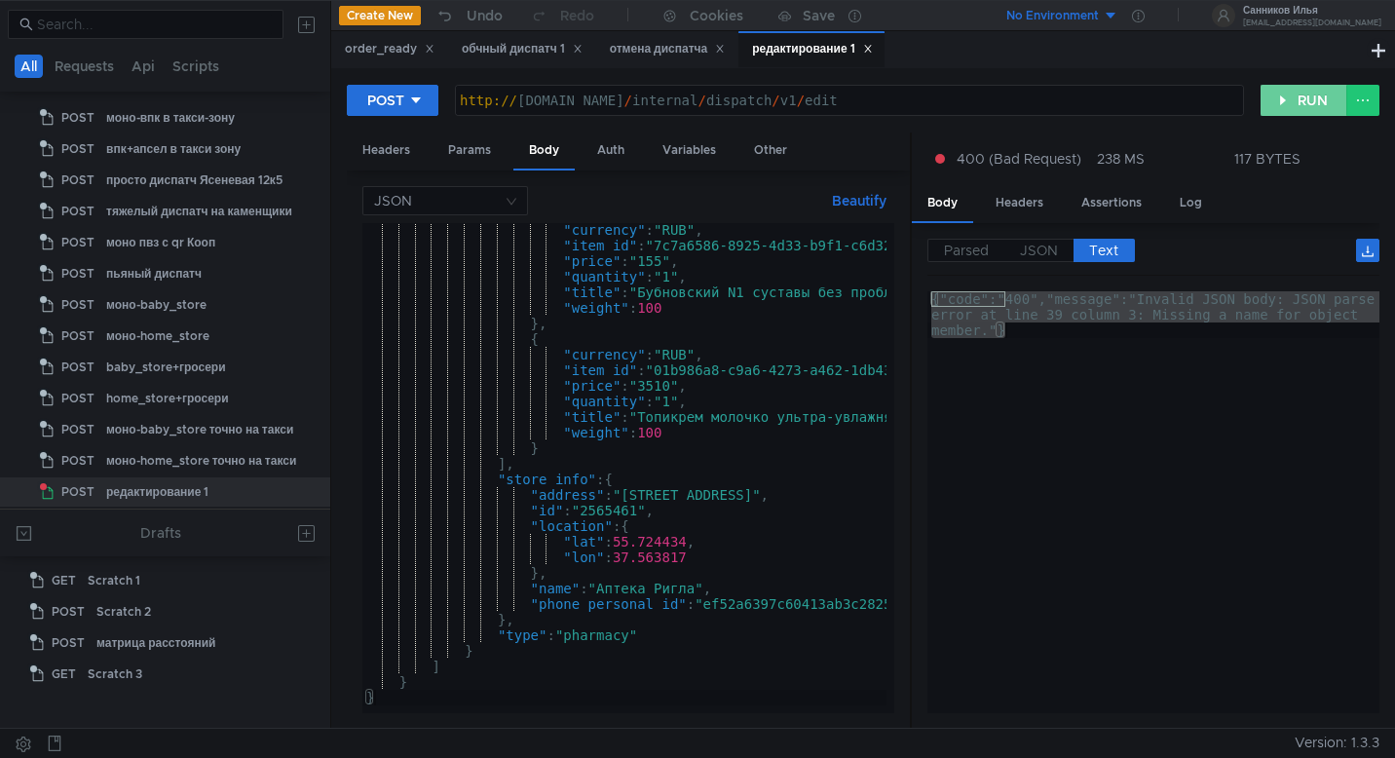
click at [1312, 106] on button "RUN" at bounding box center [1303, 100] width 87 height 31
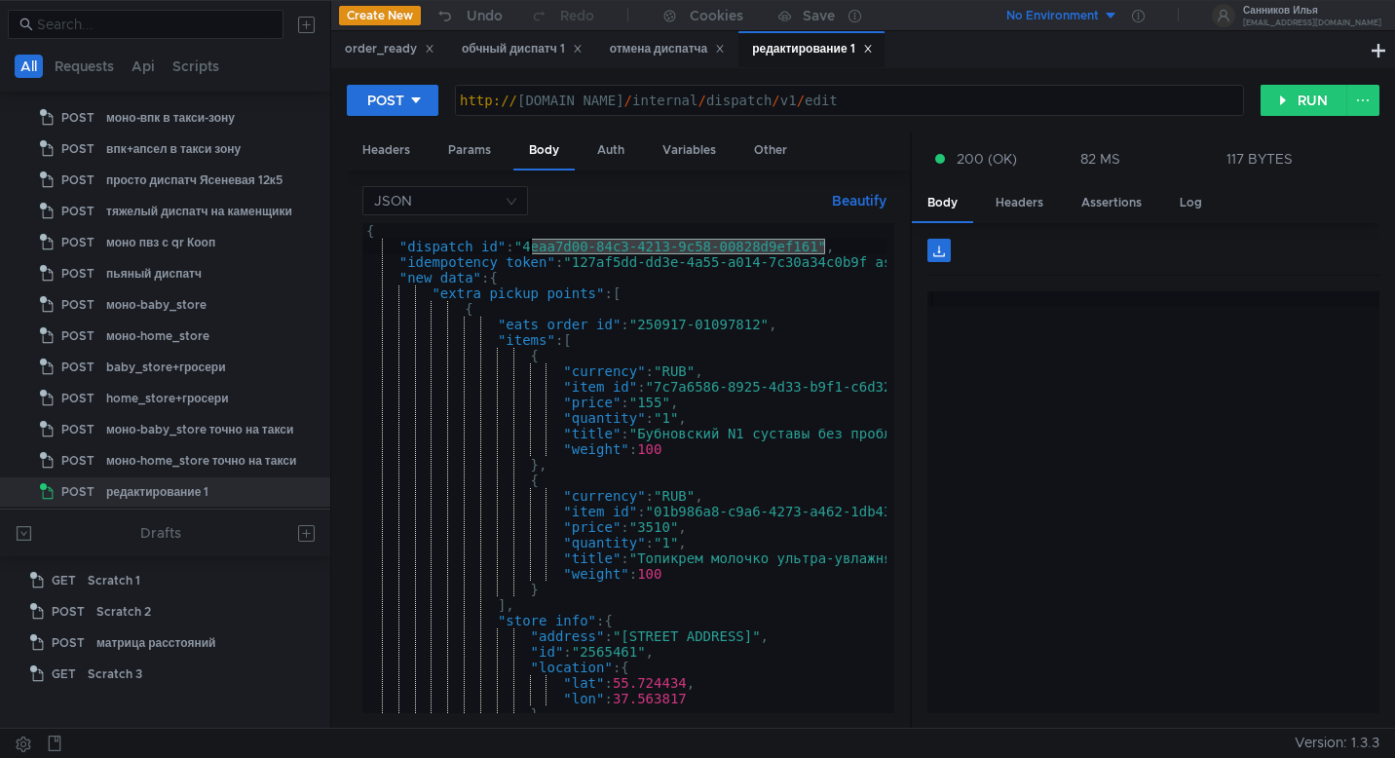
drag, startPoint x: 824, startPoint y: 249, endPoint x: 533, endPoint y: 254, distance: 291.2
click at [533, 254] on div "{ "dispatch_id" : "4eaa7d00-84c3-4213-9c58-00828d9ef161" , "idempotency_token" …" at bounding box center [762, 479] width 801 height 513
paste textarea "964953a6-5115-4c7a-8893-7996e42d14c7"
type textarea ""dispatch_id": "964953a6-5115-4c7a-8893-7996e42d14c7","
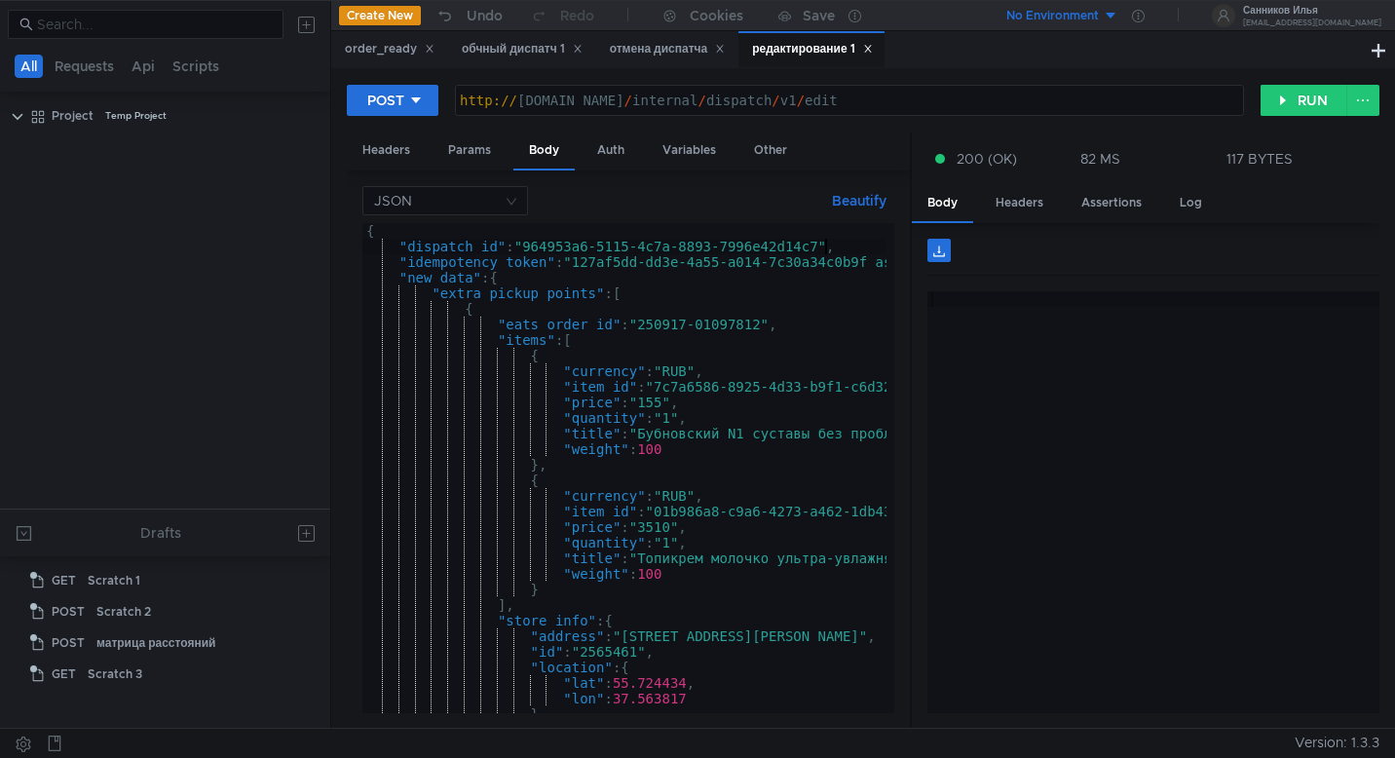
scroll to position [2090, 0]
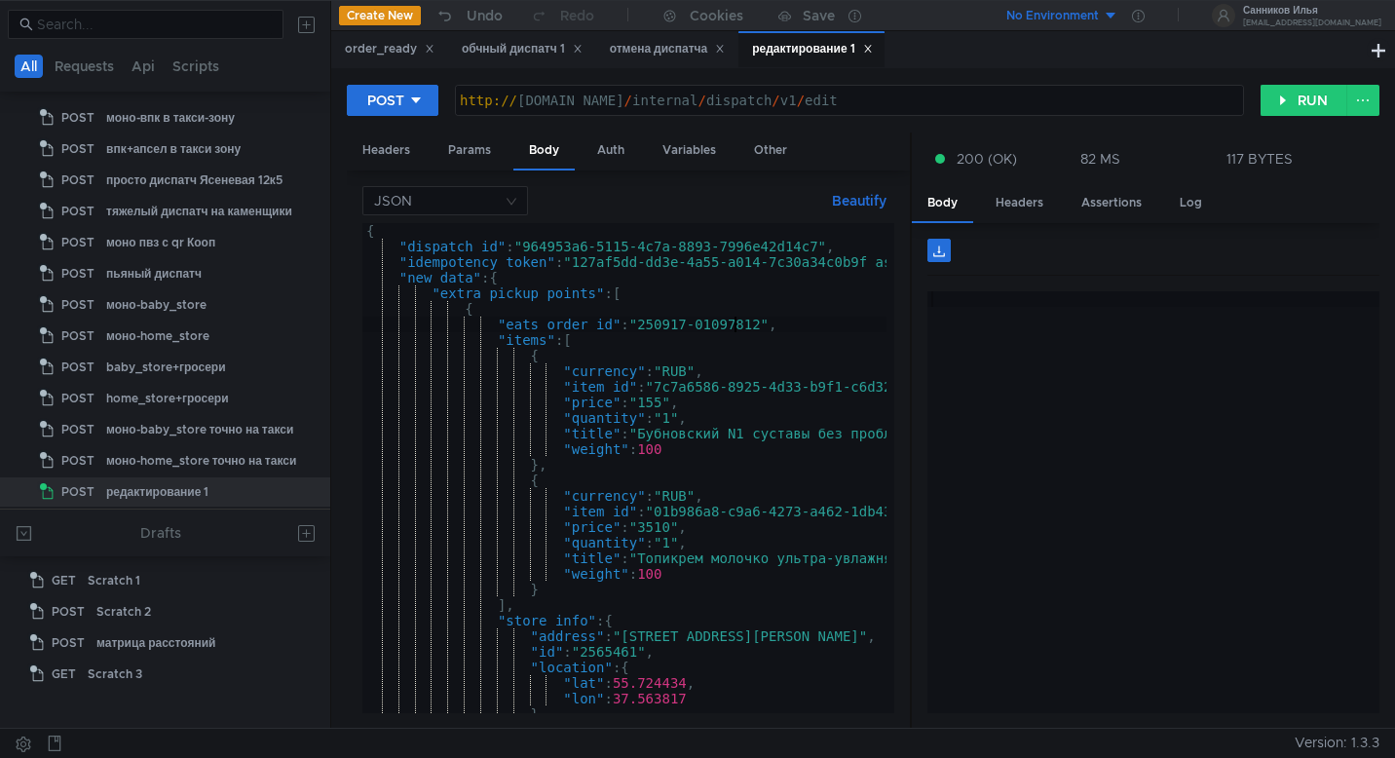
click at [735, 322] on div "{ "dispatch_id" : "964953a6-5115-4c7a-8893-7996e42d14c7" , "idempotency_token" …" at bounding box center [762, 479] width 801 height 513
drag, startPoint x: 609, startPoint y: 322, endPoint x: 503, endPoint y: 322, distance: 105.2
click at [503, 322] on div "{ "dispatch_id" : "964953a6-5115-4c7a-8893-7996e42d14c7" , "idempotency_token" …" at bounding box center [762, 479] width 801 height 513
drag, startPoint x: 769, startPoint y: 325, endPoint x: 649, endPoint y: 325, distance: 120.8
click at [649, 325] on div "{ "dispatch_id" : "964953a6-5115-4c7a-8893-7996e42d14c7" , "idempotency_token" …" at bounding box center [762, 479] width 801 height 513
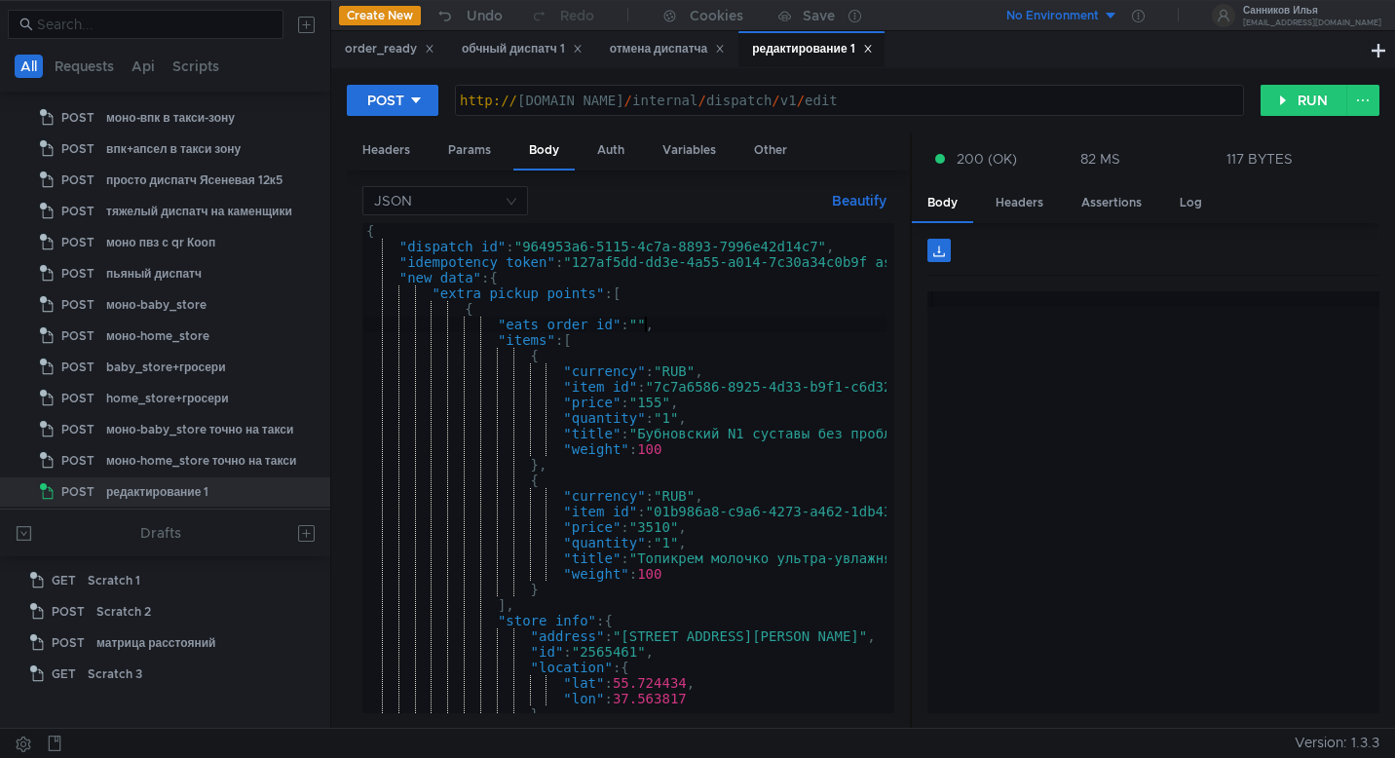
paste textarea "250917-13680724"
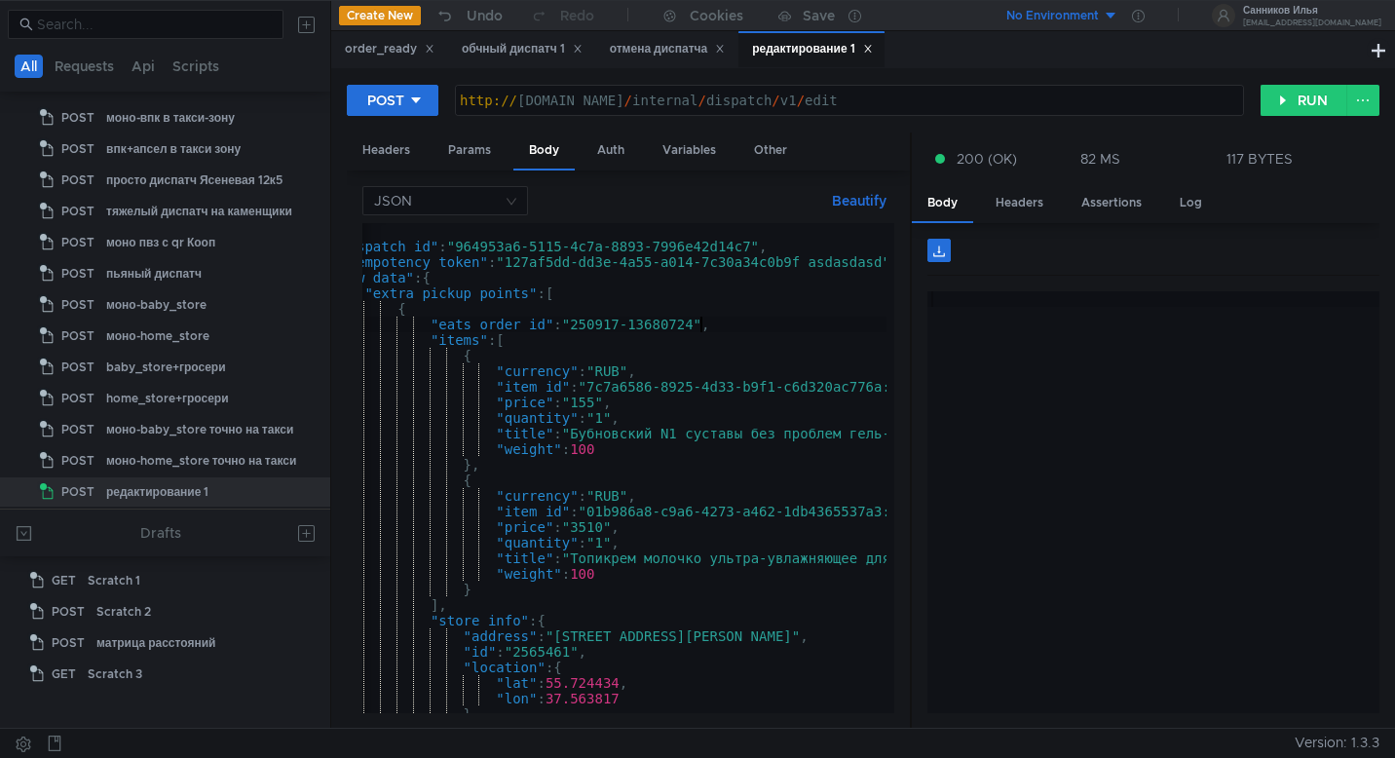
scroll to position [0, 67]
click at [699, 434] on div "{ "dispatch_id" : "964953a6-5115-4c7a-8893-7996e42d14c7" , "idempotency_token" …" at bounding box center [695, 479] width 801 height 513
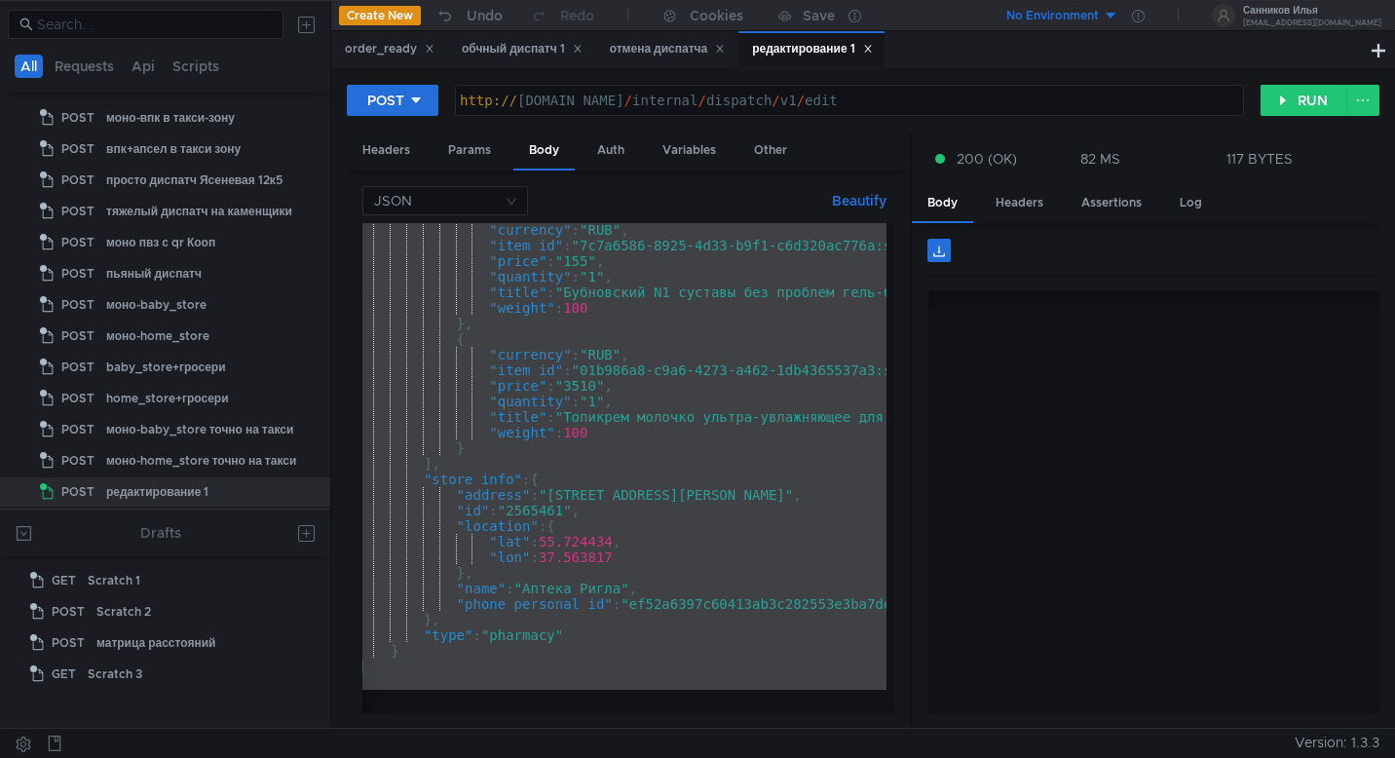
scroll to position [0, 74]
click at [549, 512] on div ""currency" : "RUB" , "item_id" : "7c7a6586-8925-4d33-b9f1-c6d320ac776a:st-rt" ,…" at bounding box center [688, 478] width 801 height 513
paste textarea
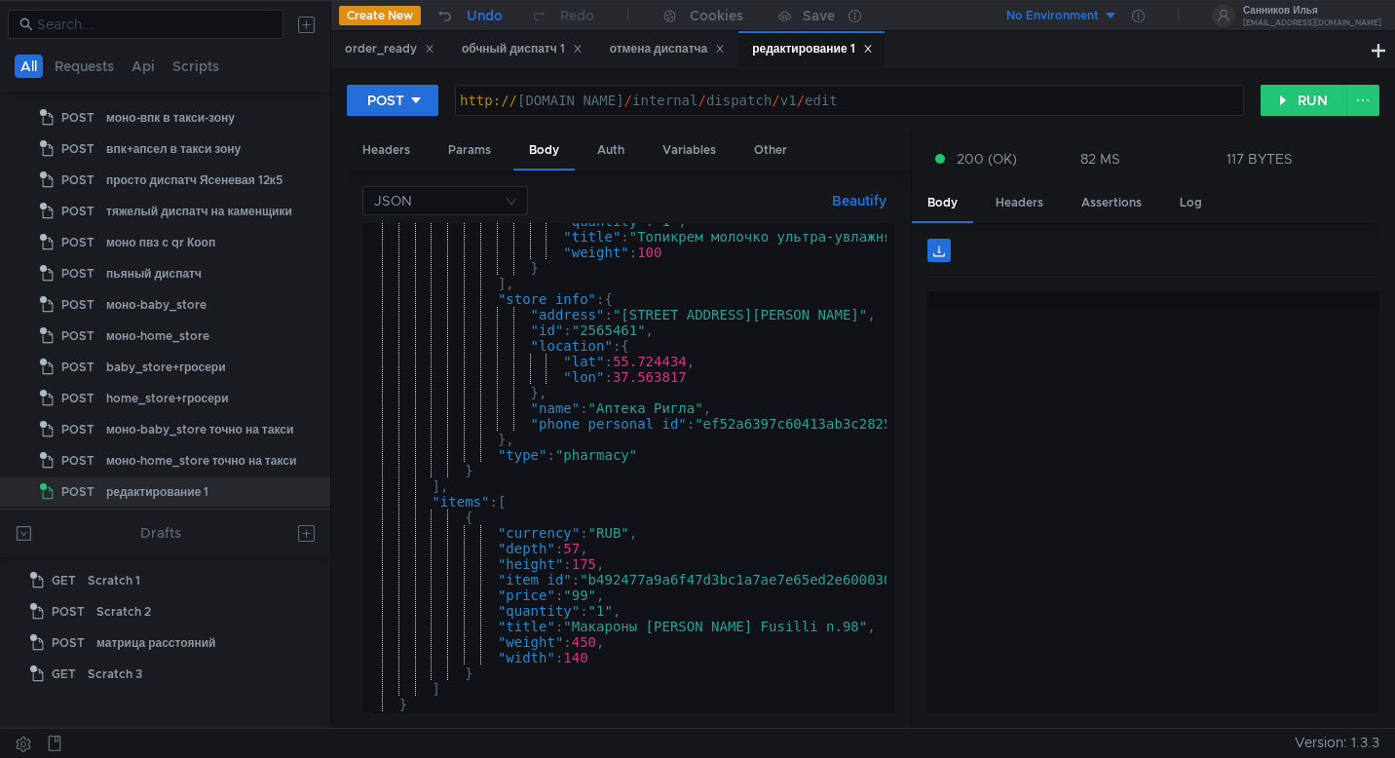
scroll to position [0, 0]
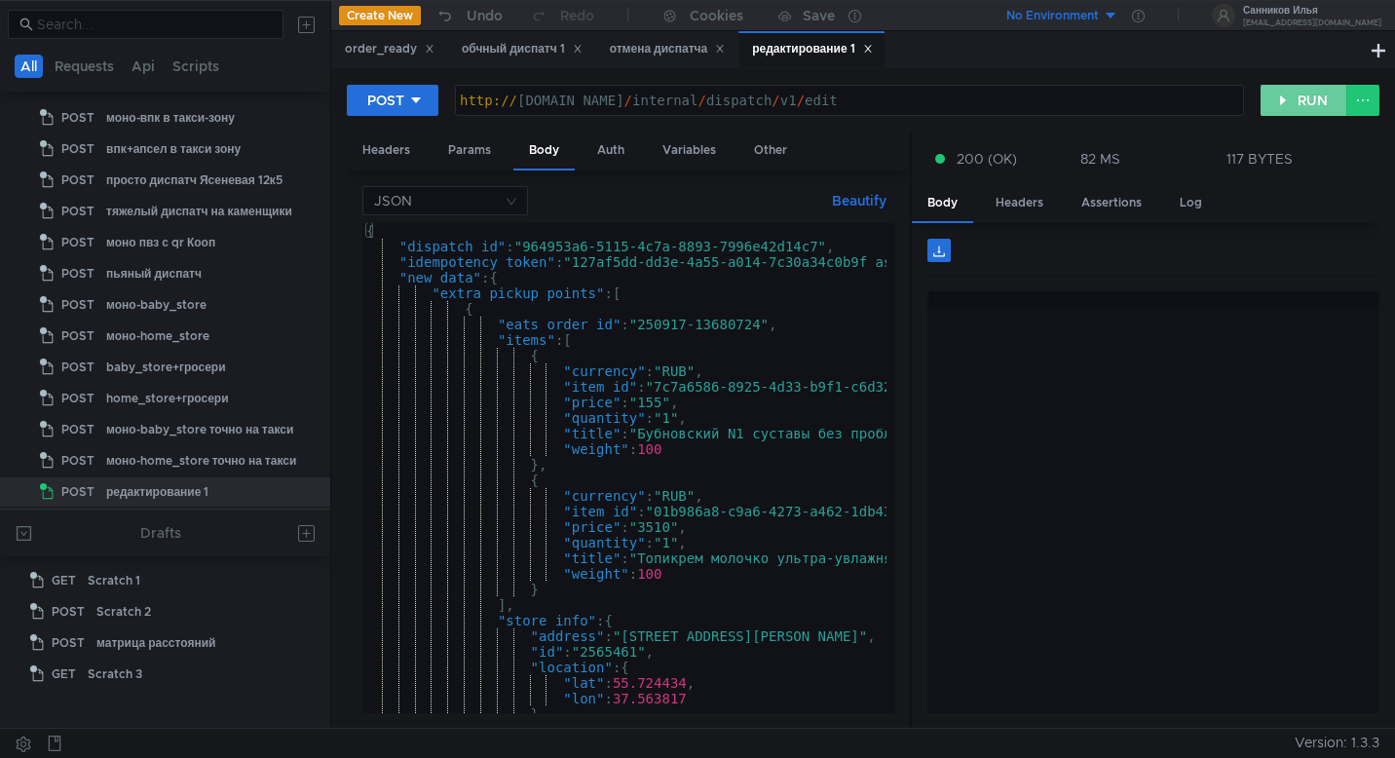
click at [1293, 100] on button "RUN" at bounding box center [1303, 100] width 87 height 31
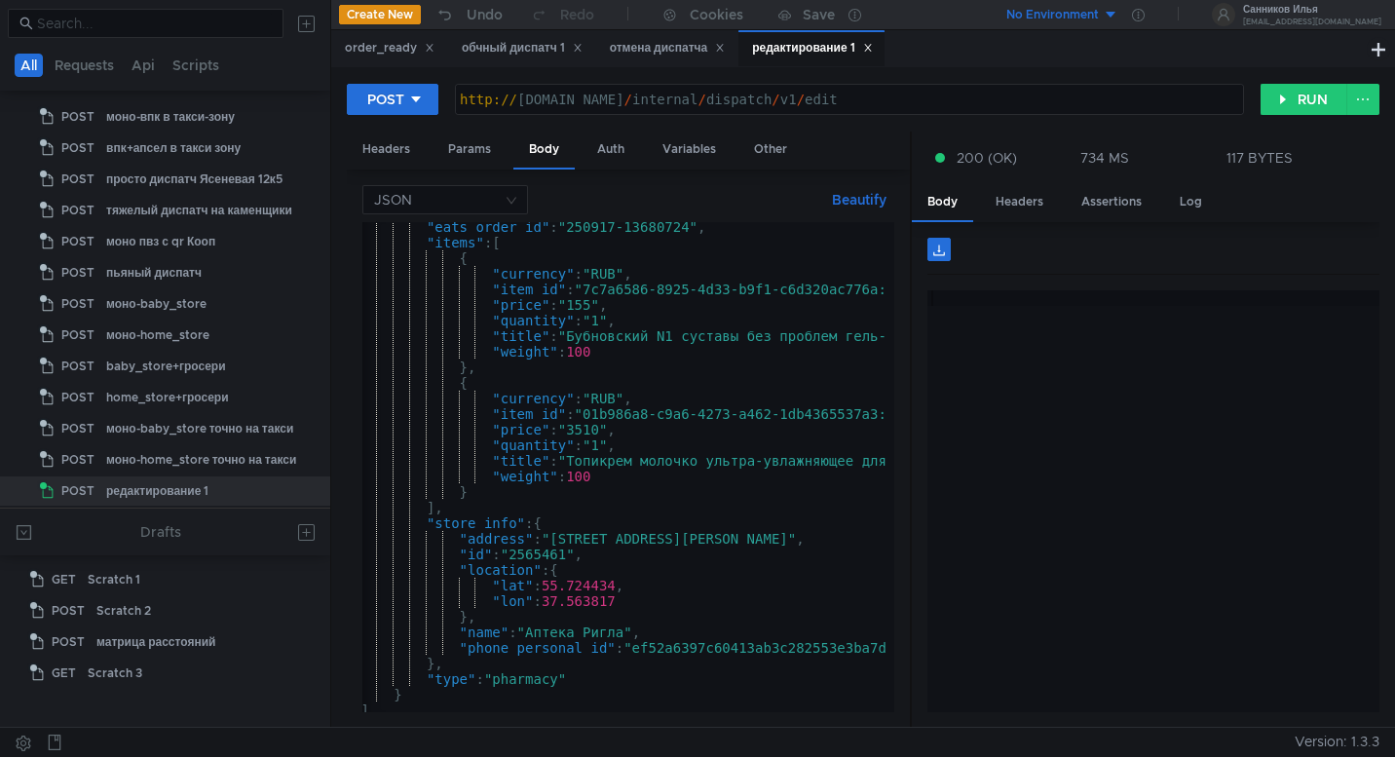
scroll to position [0, 83]
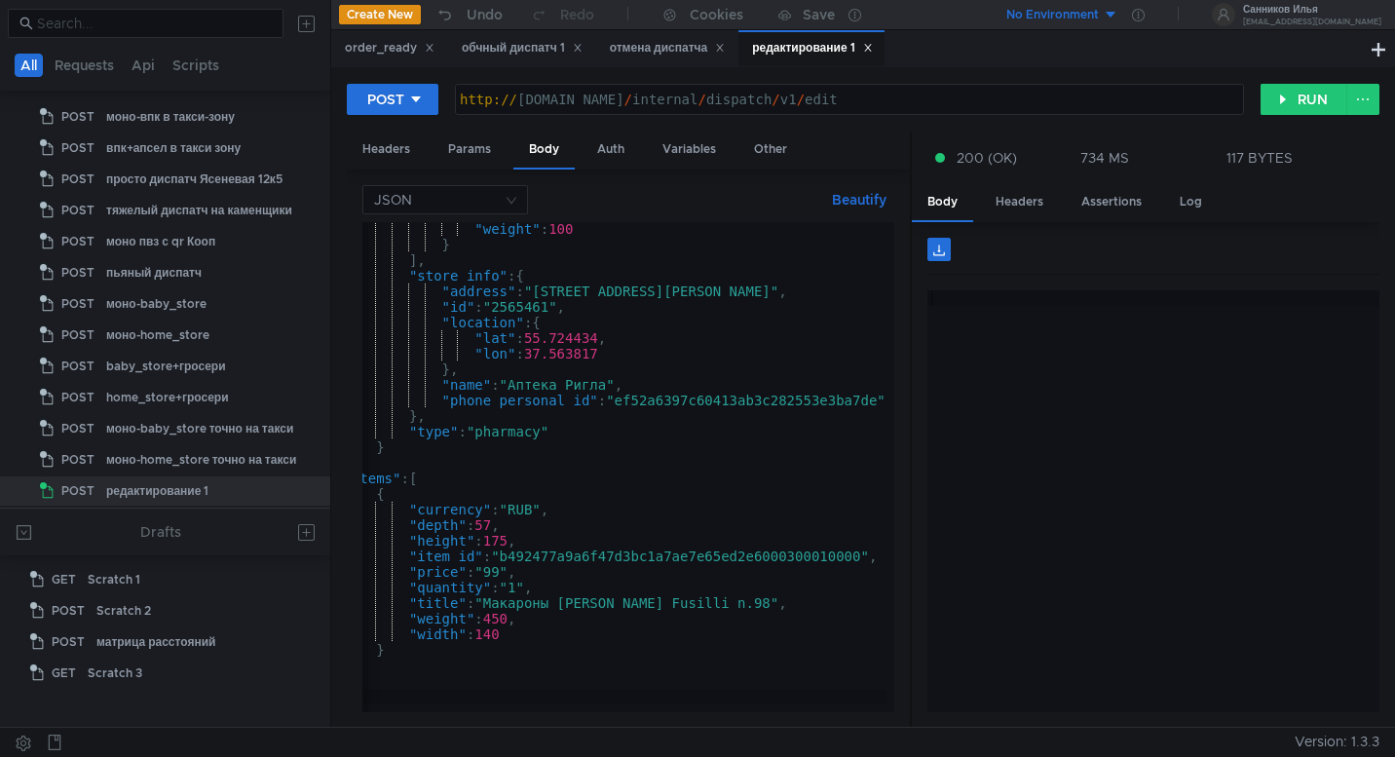
click at [764, 467] on div ""weight" : 100 } ] , "store_info" : { "address" : "улица Усачёва, 29к1" , "id" …" at bounding box center [674, 477] width 801 height 513
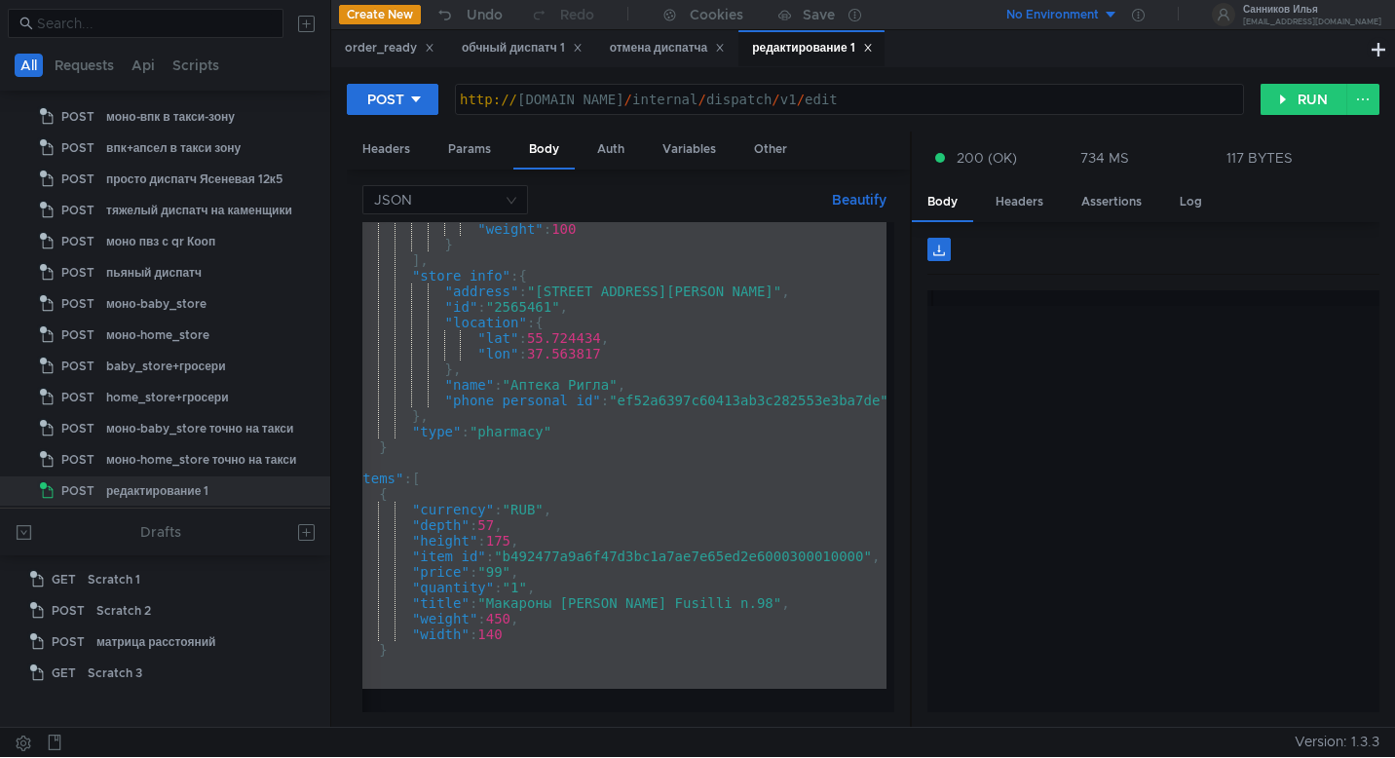
type textarea "} }"
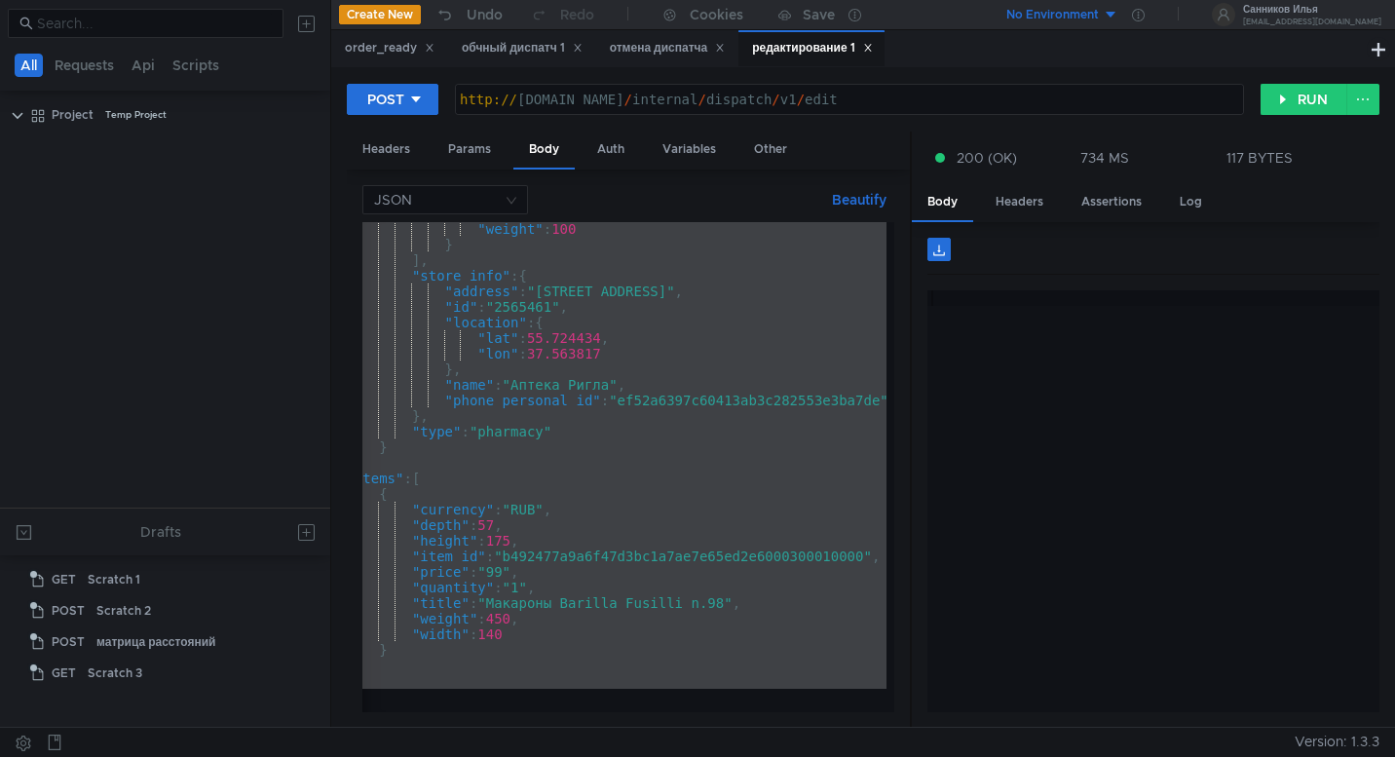
scroll to position [0, 86]
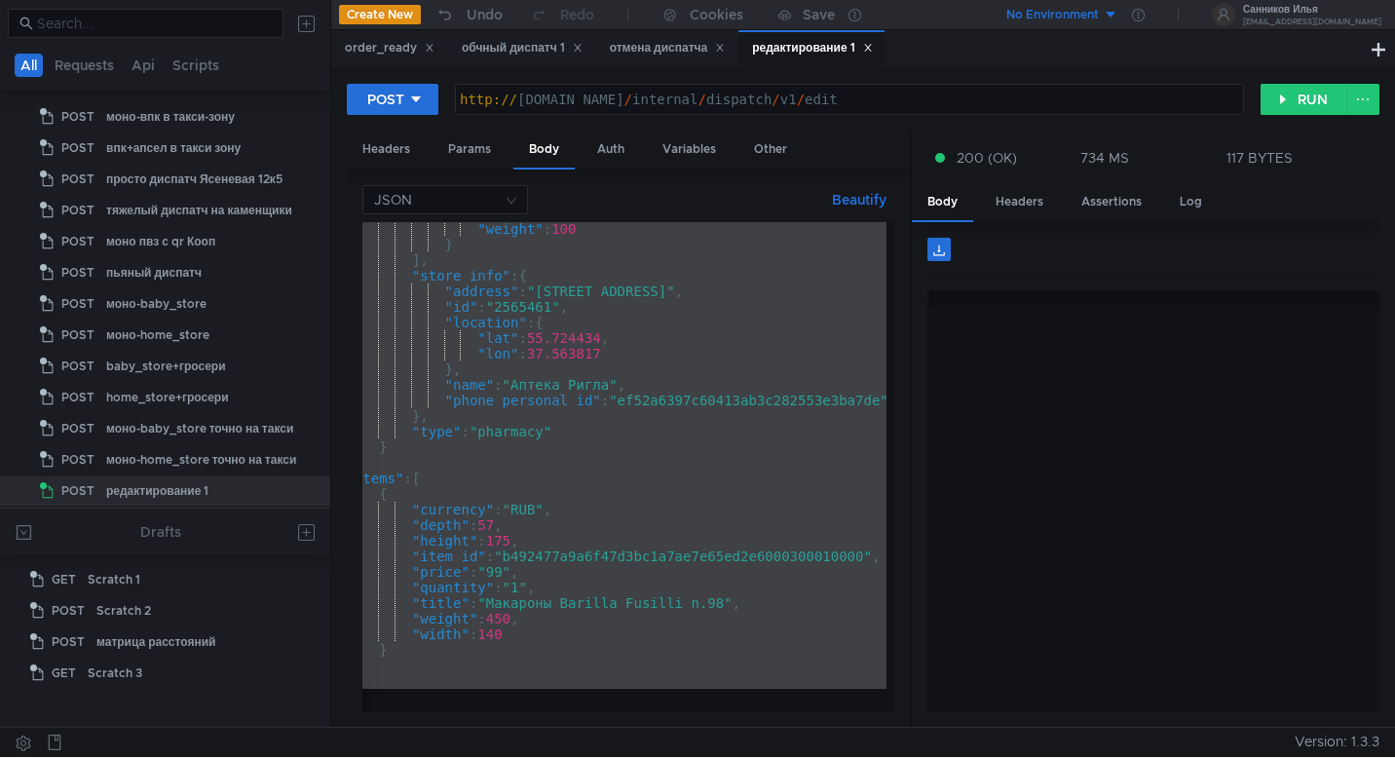
click at [688, 476] on div ""weight" : 100 } ] , "store_info" : { "address" : "[STREET_ADDRESS]" , "id" : "…" at bounding box center [677, 477] width 801 height 513
type textarea ""items": ["
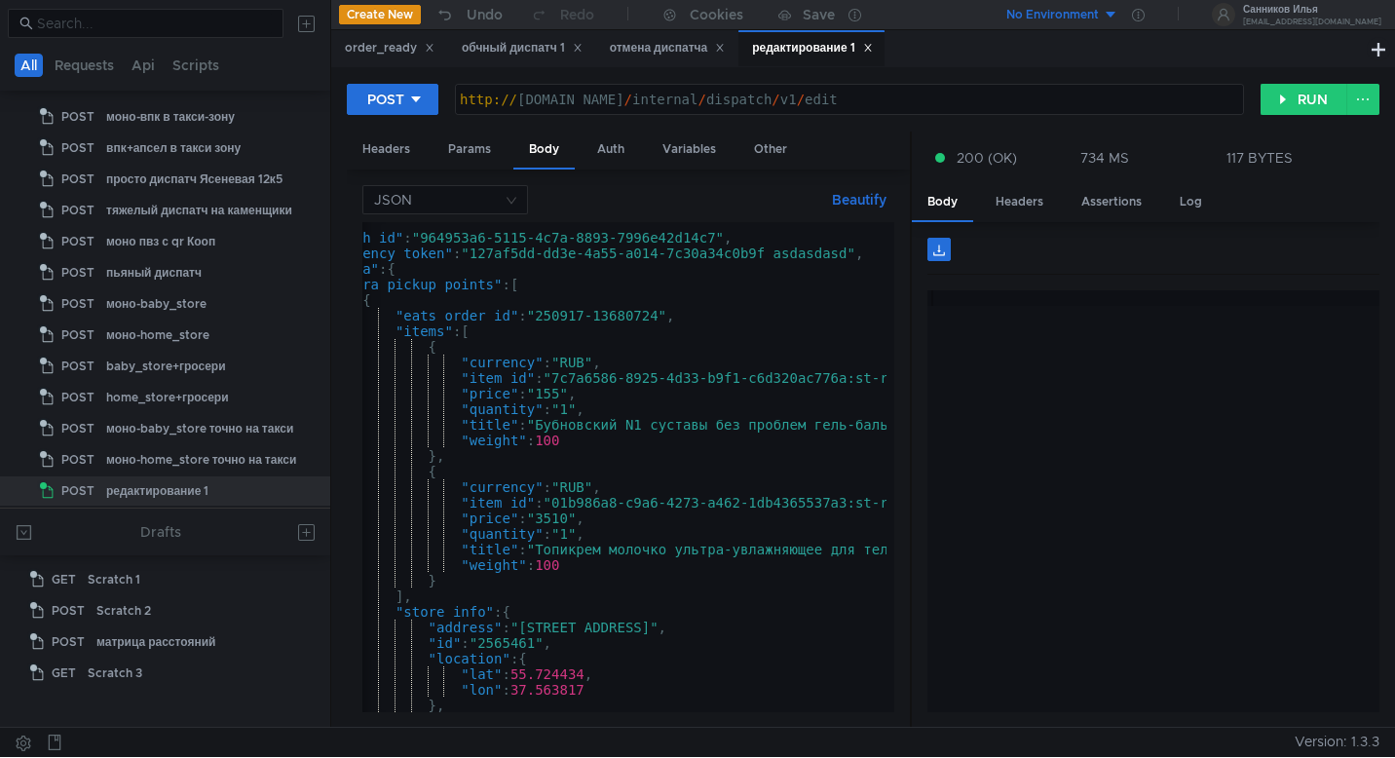
scroll to position [0, 106]
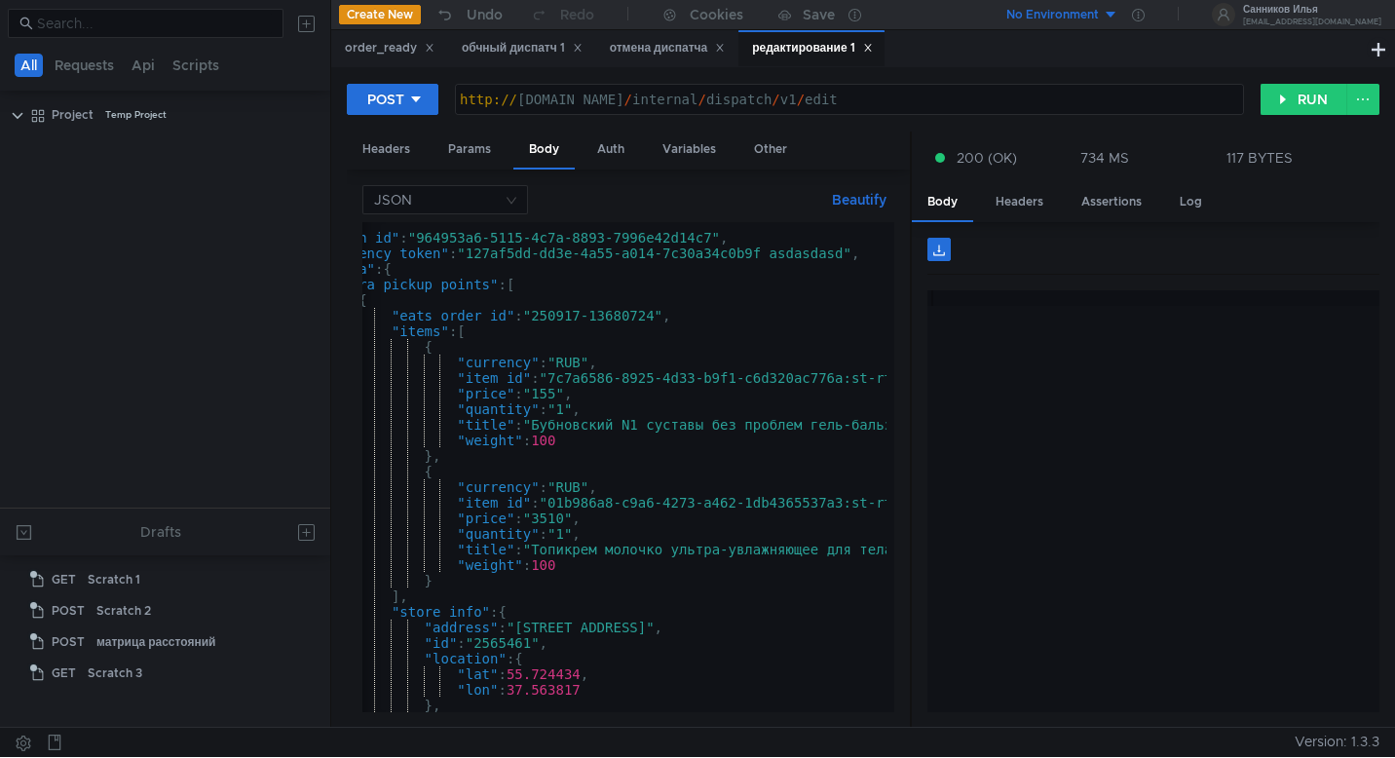
scroll to position [0, 106]
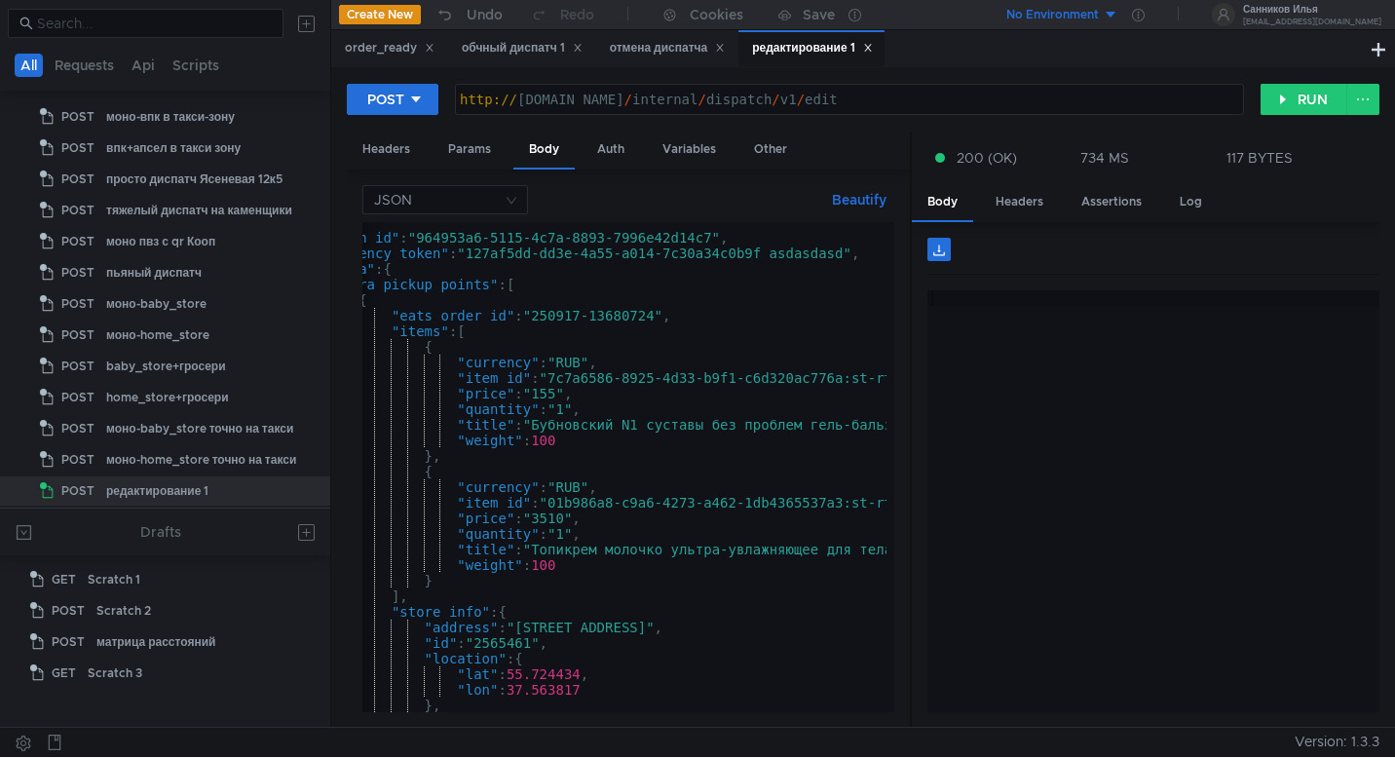
scroll to position [0, 106]
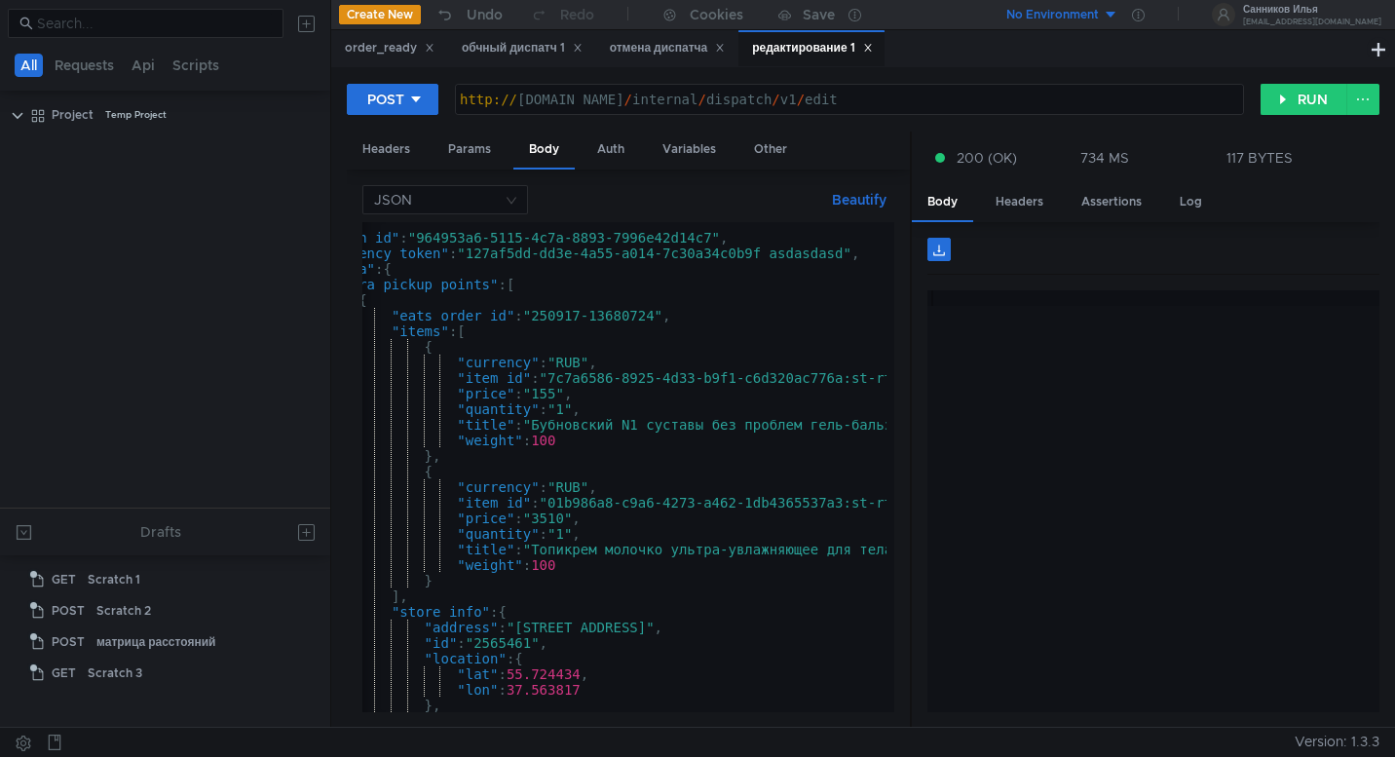
scroll to position [0, 106]
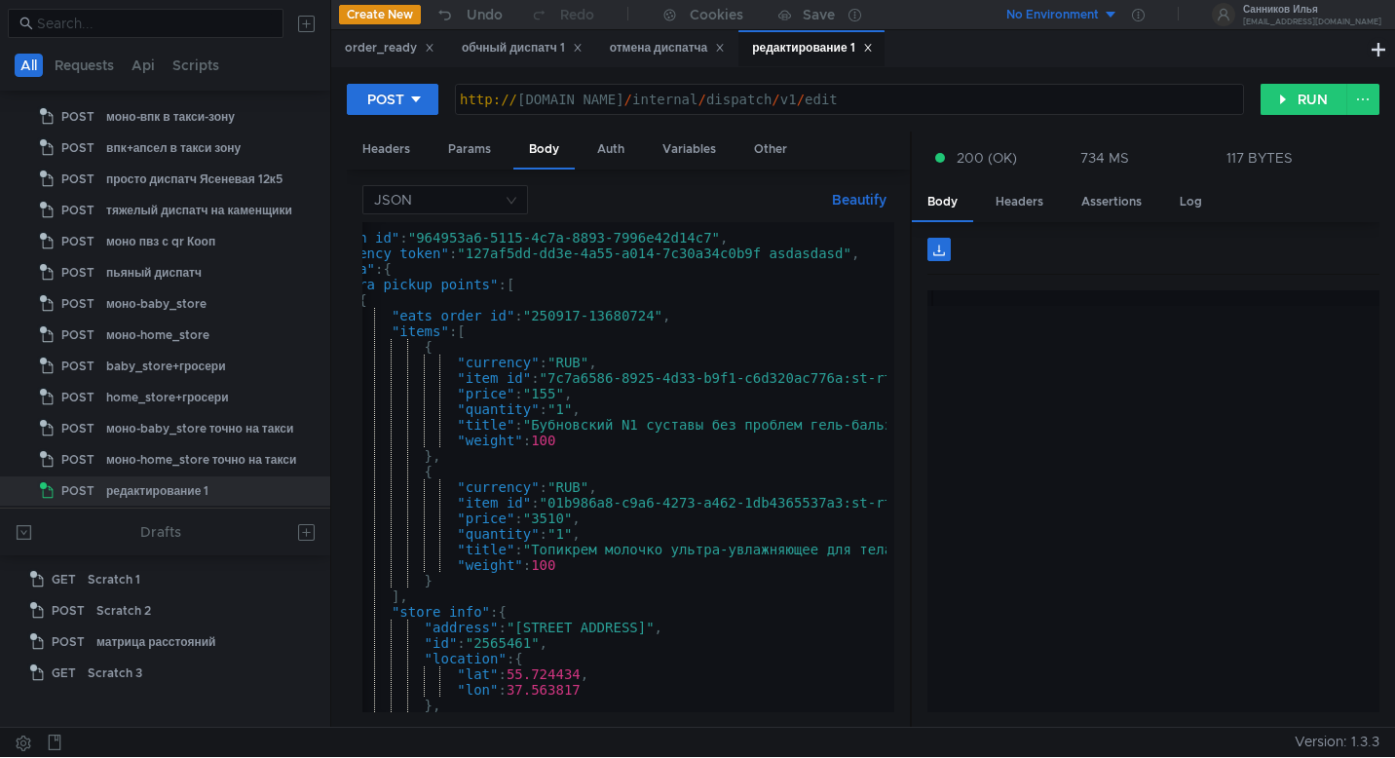
scroll to position [0, 106]
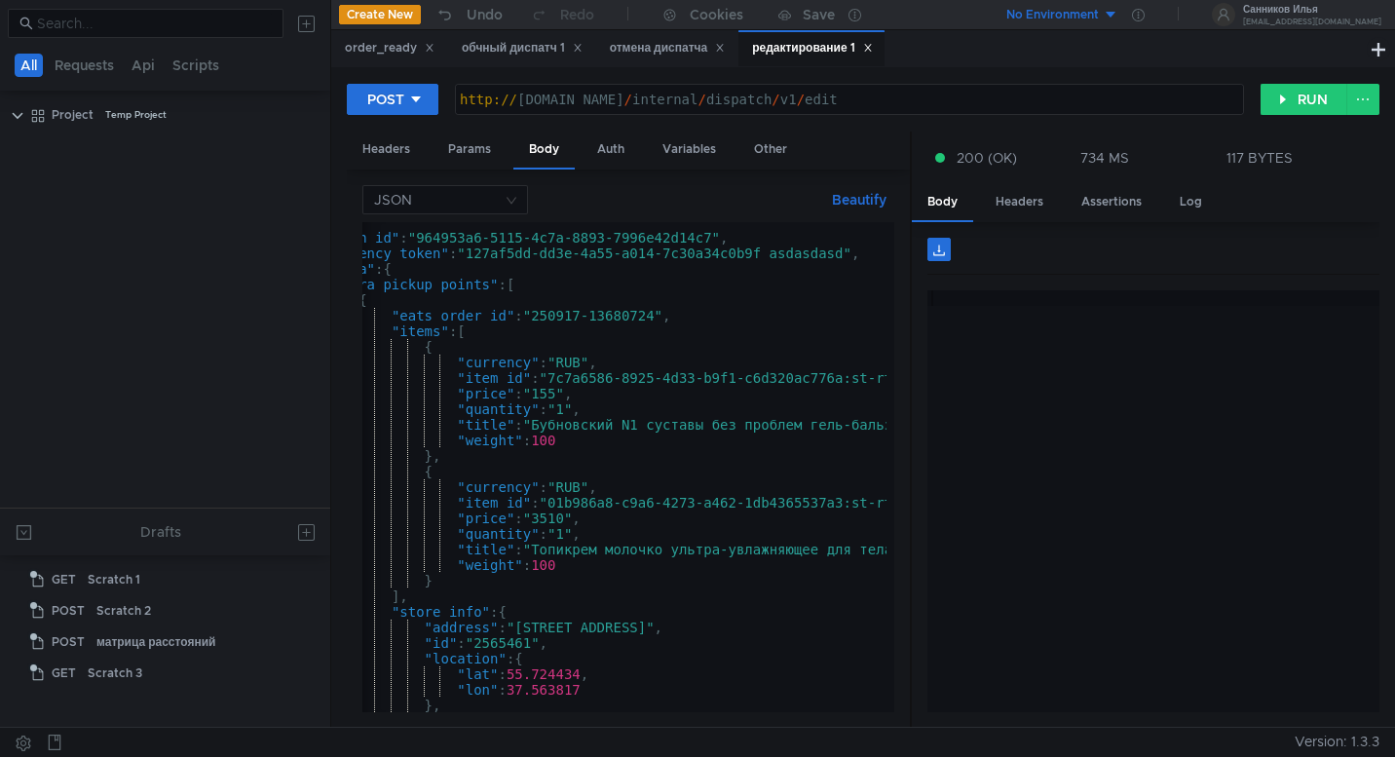
scroll to position [0, 106]
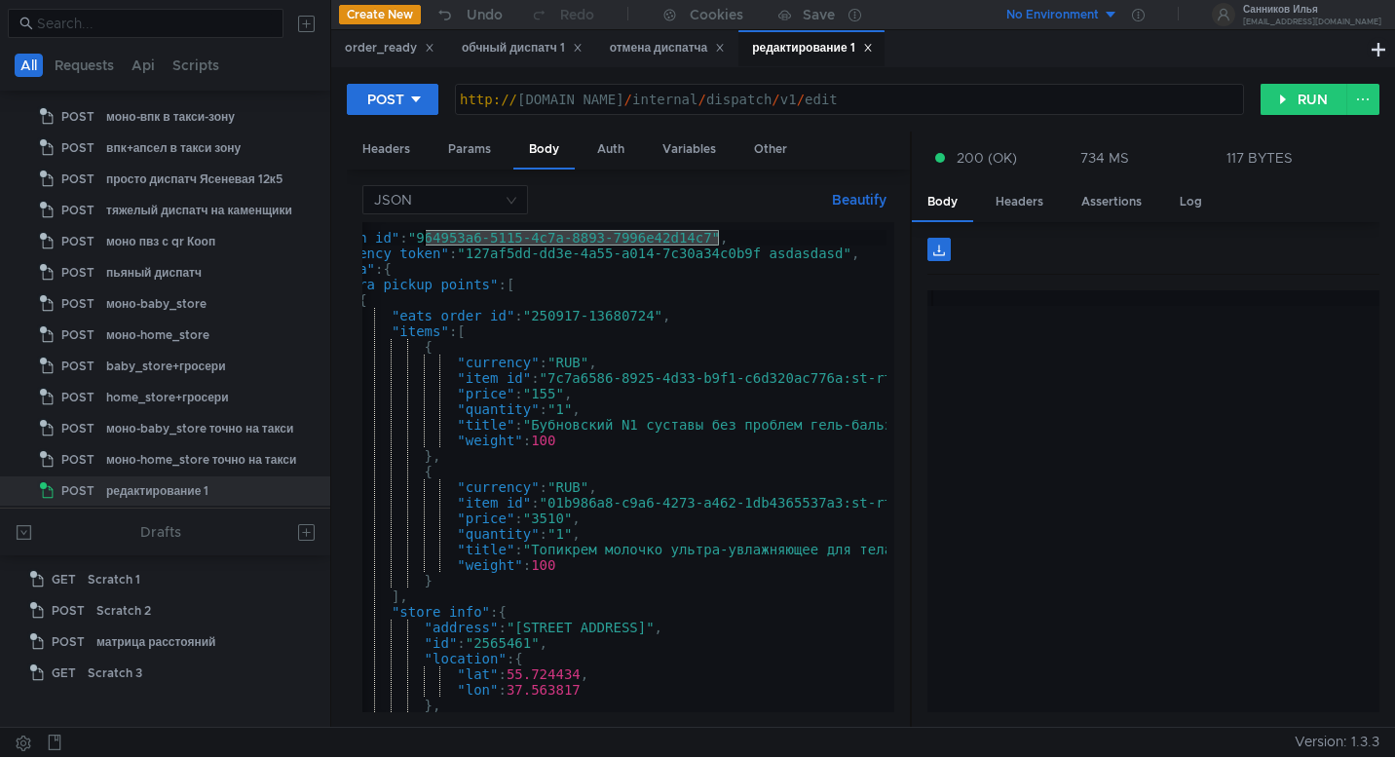
drag, startPoint x: 718, startPoint y: 240, endPoint x: 421, endPoint y: 241, distance: 297.0
click at [421, 241] on div "{ "dispatch_id" : "964953a6-5115-4c7a-8893-7996e42d14c7" , "idempotency_token" …" at bounding box center [656, 470] width 801 height 513
paste textarea "c767c551-8f00-49e6-9194-5f3eb8ab173a"
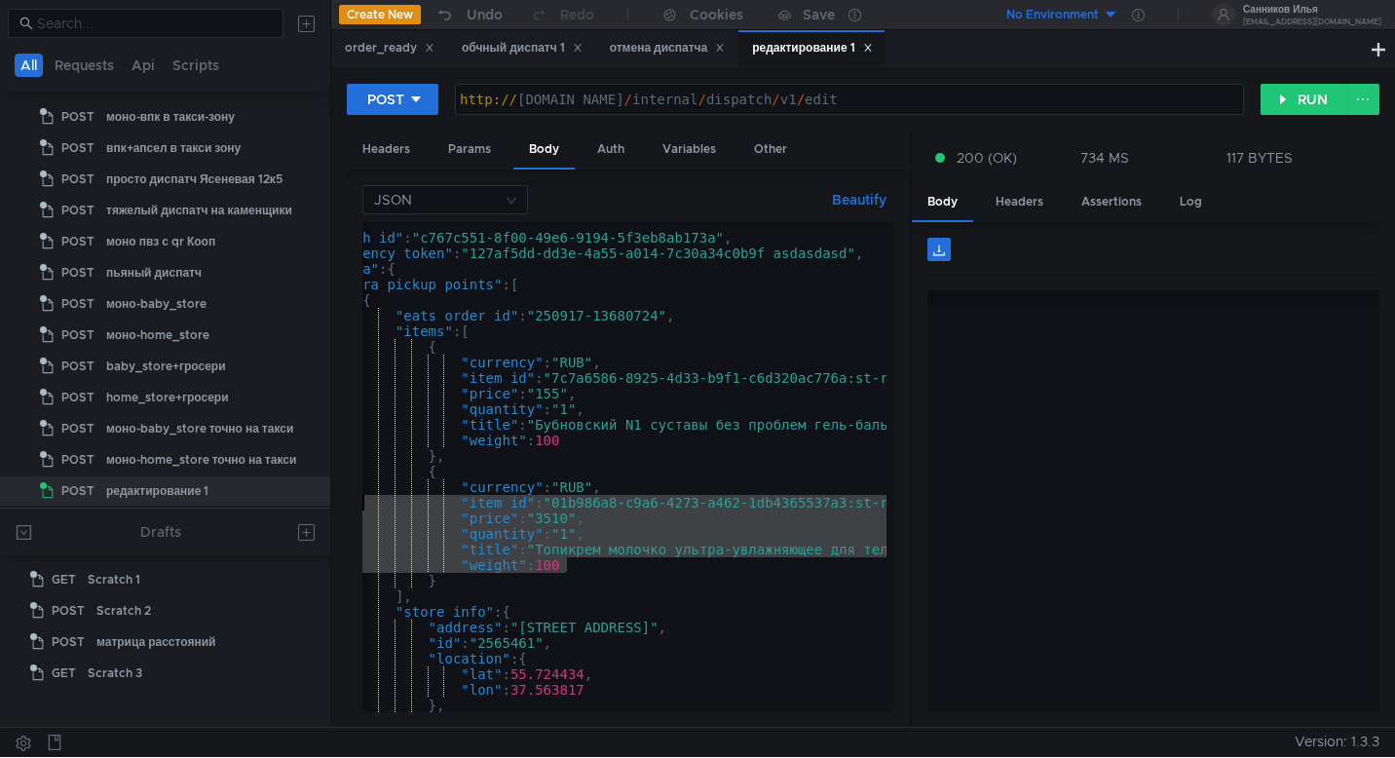
scroll to position [0, 0]
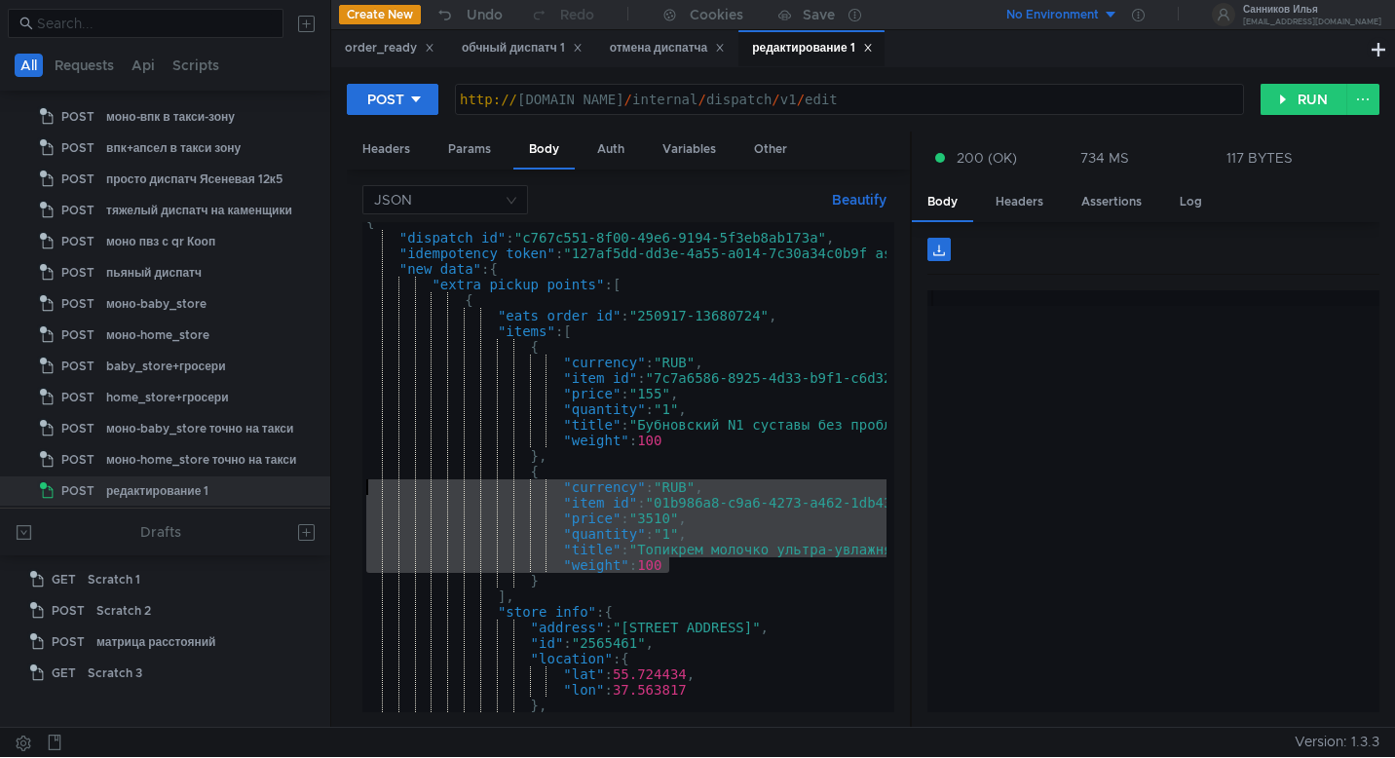
drag, startPoint x: 575, startPoint y: 565, endPoint x: 345, endPoint y: 493, distance: 240.9
click at [345, 493] on div "POST http:// grocery-dispatch.lavka.tst.yandex.net / internal / dispatch / v1 /…" at bounding box center [862, 396] width 1063 height 659
type textarea ""currency": "RUB", "item_id": "01b986a8-c9a6-4273-a462-1db4365537a3:st-rt","
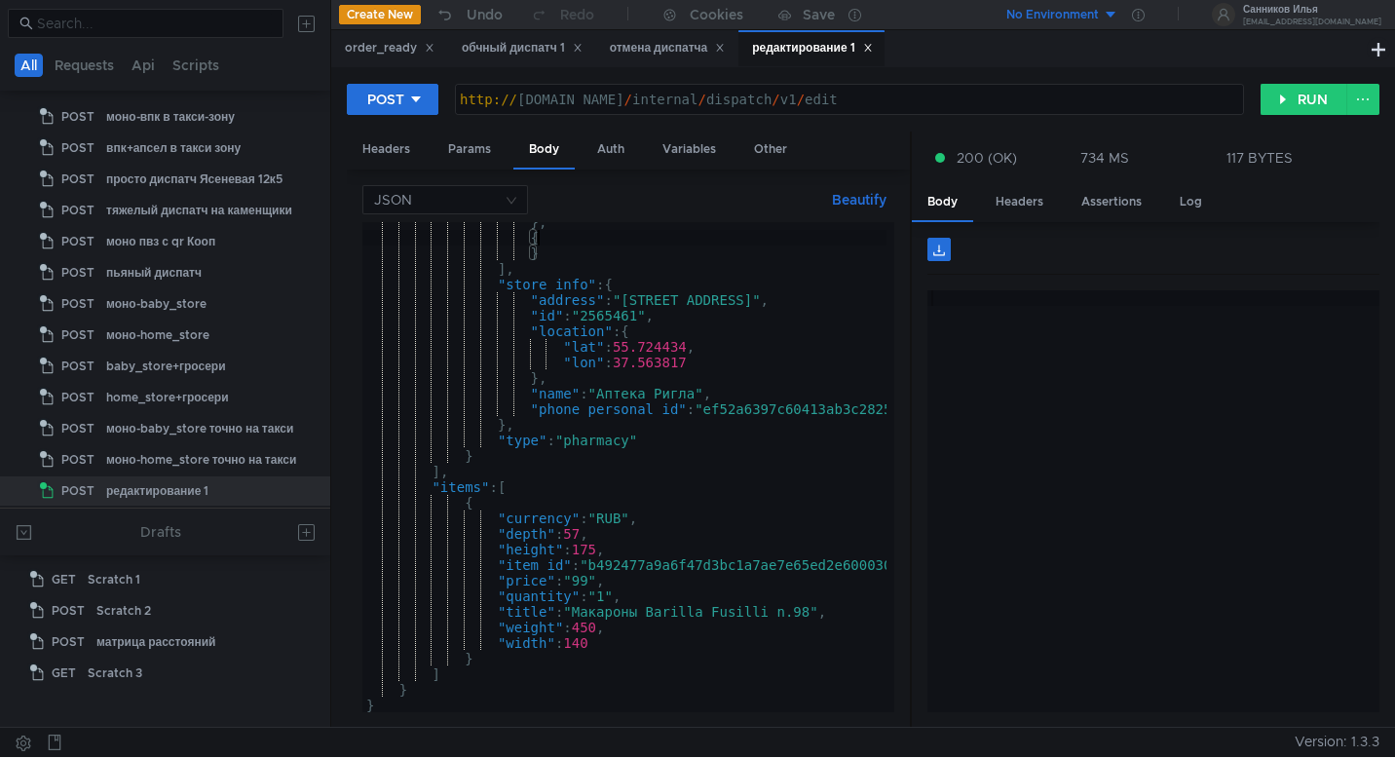
scroll to position [247, 0]
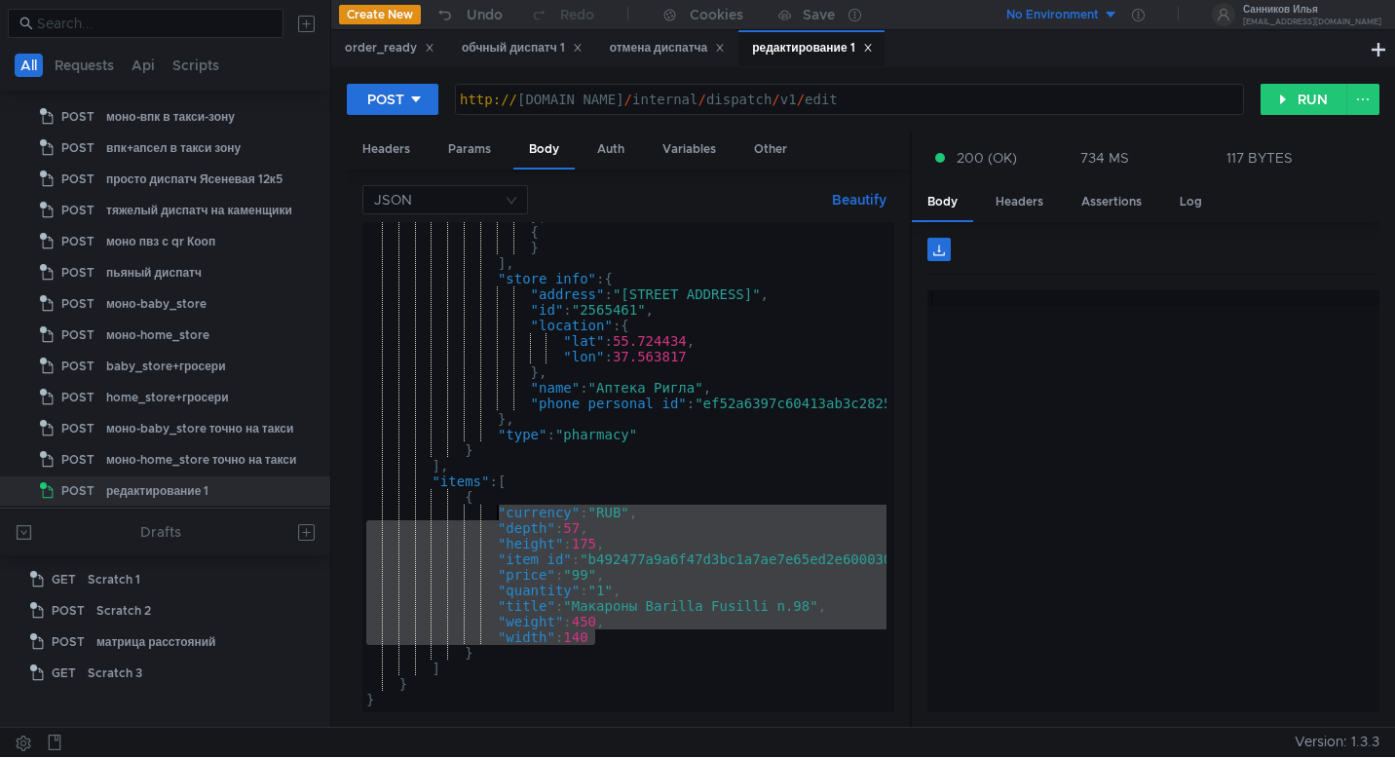
drag, startPoint x: 612, startPoint y: 640, endPoint x: 497, endPoint y: 516, distance: 168.8
click at [497, 516] on div "} , { } ] , "store_info" : { "address" : "улица Усачёва, 29к1" , "id" : "256546…" at bounding box center [762, 464] width 801 height 513
paste textarea ""width": 70"
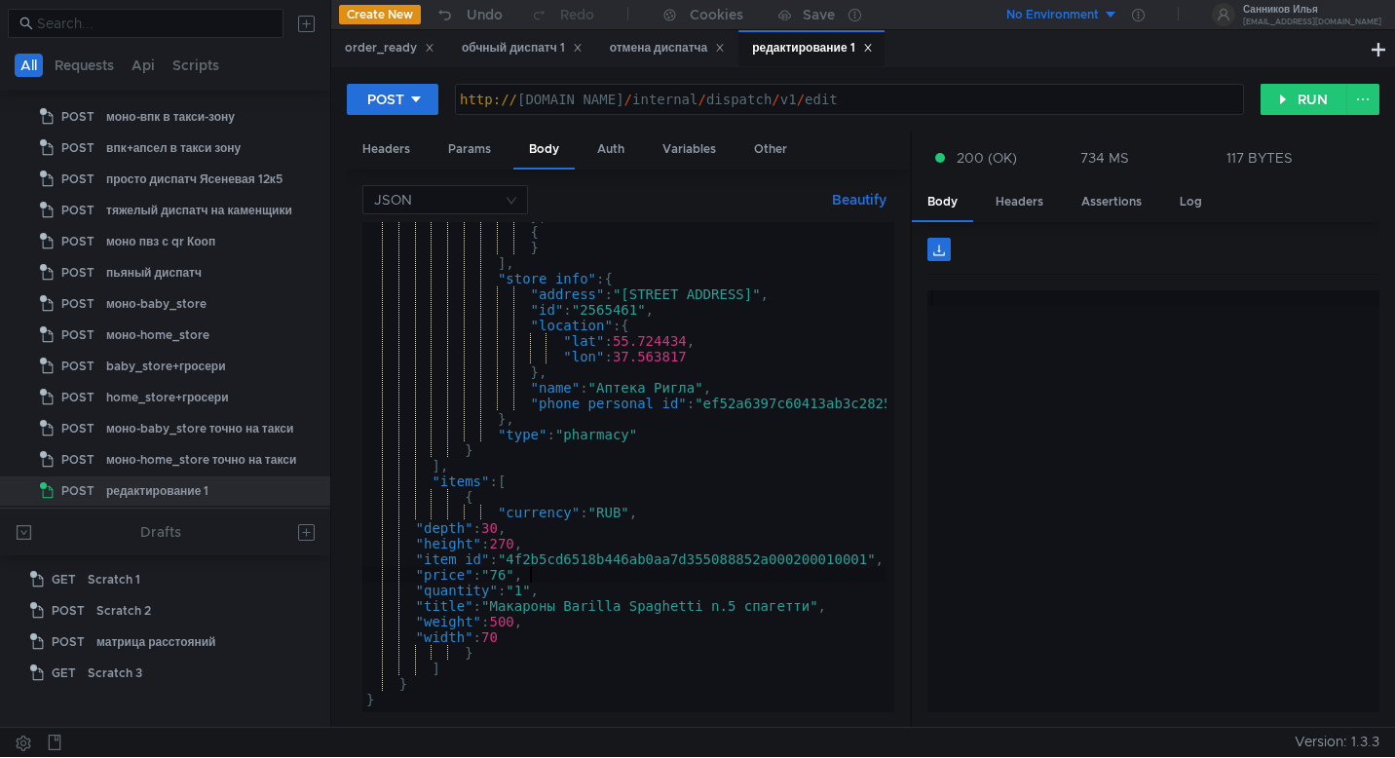
click at [576, 578] on div "} , { } ] , "store_info" : { "address" : "улица Усачёва, 29к1" , "id" : "256546…" at bounding box center [762, 464] width 801 height 513
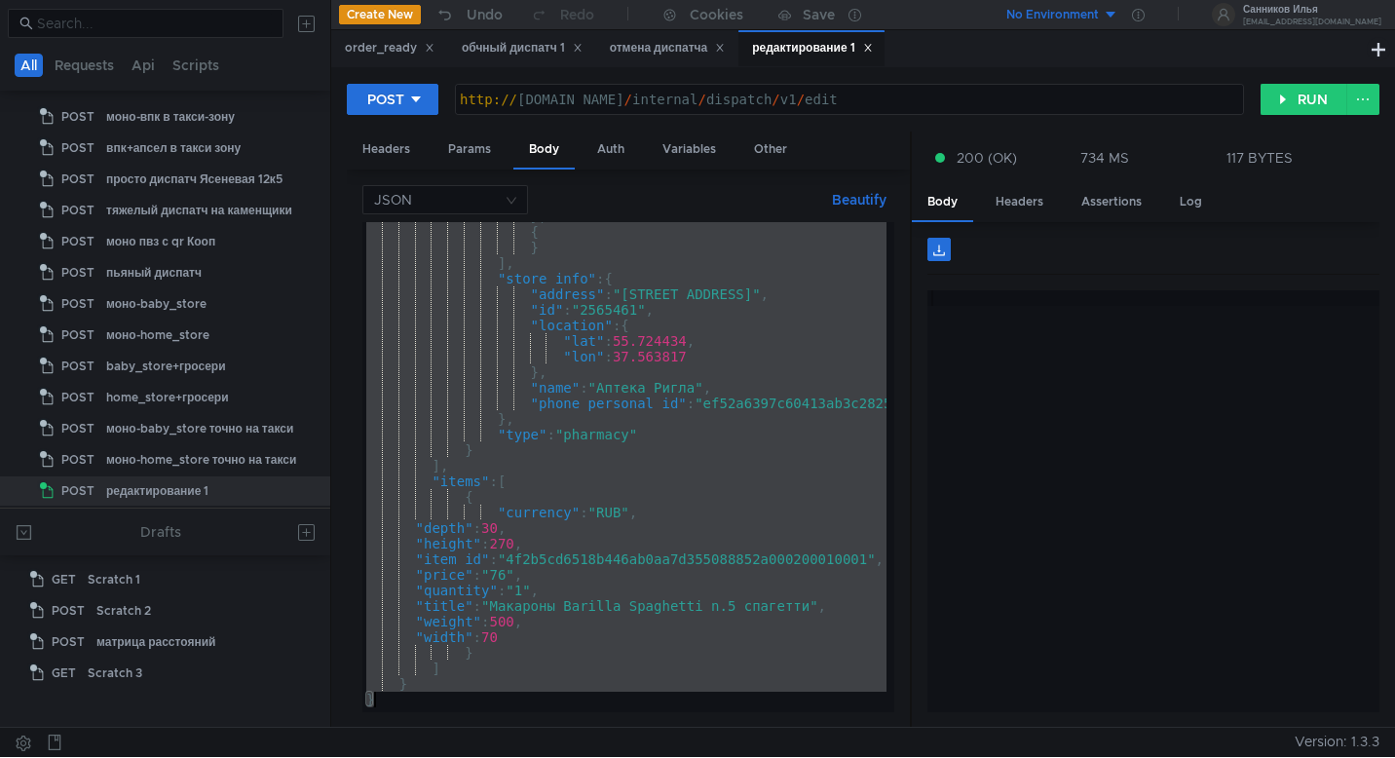
paste textarea
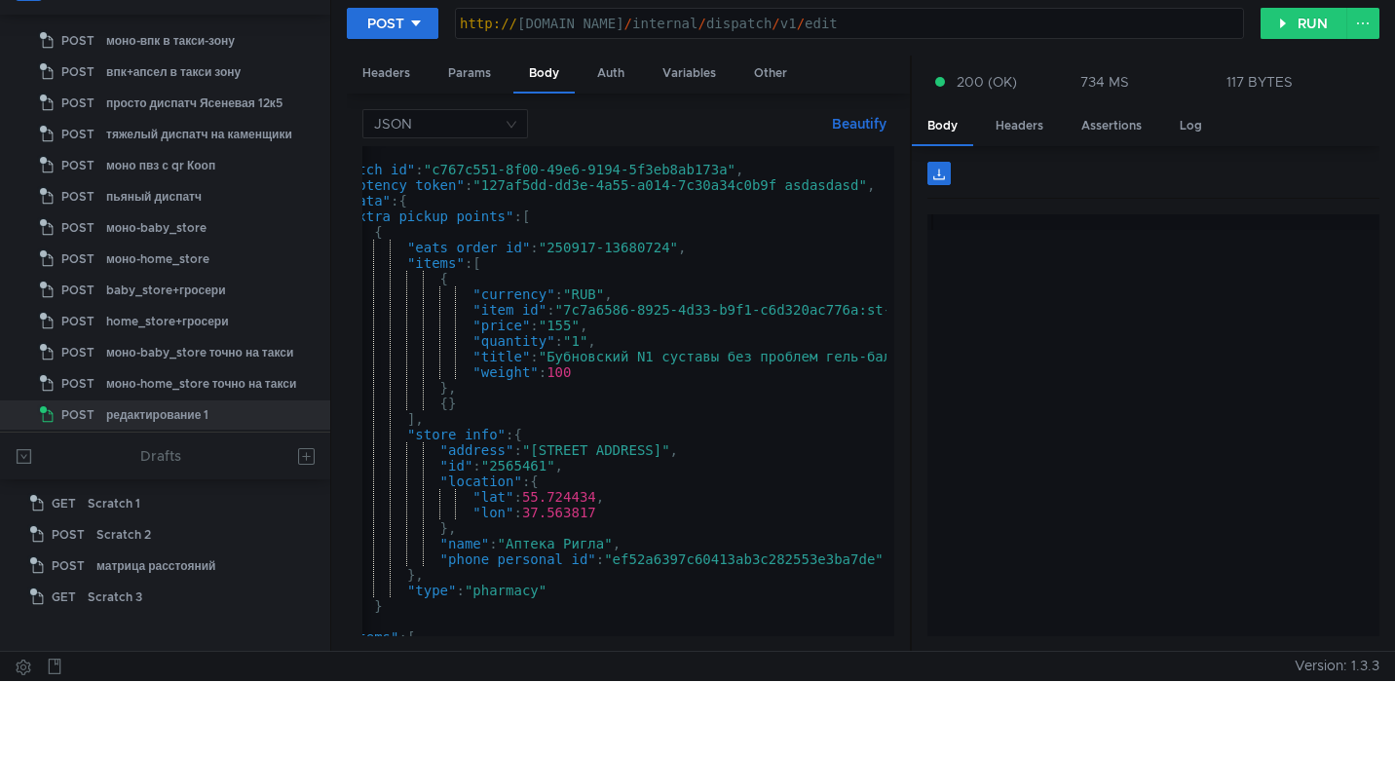
scroll to position [72, 0]
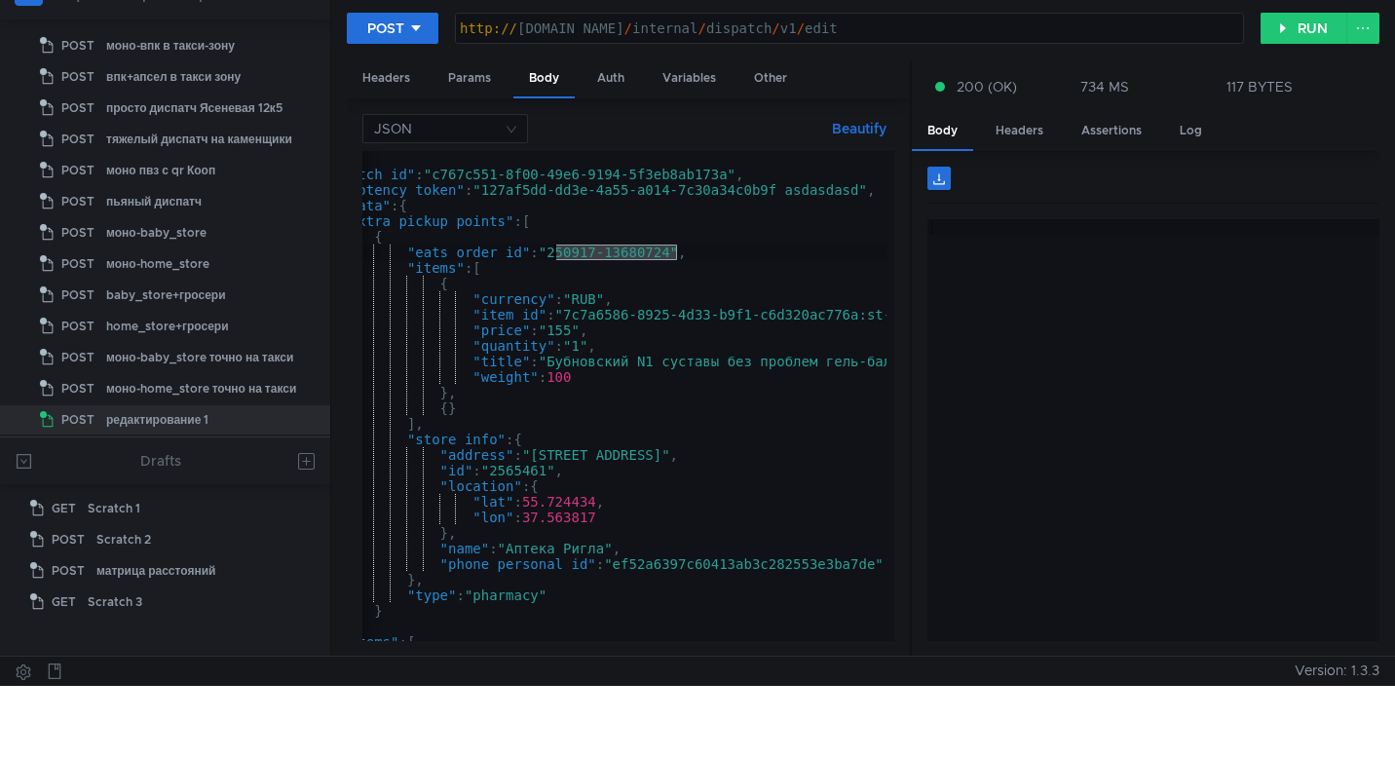
drag, startPoint x: 677, startPoint y: 256, endPoint x: 552, endPoint y: 251, distance: 124.7
click at [552, 251] on div "{ "dispatch_id" : "c767c551-8f00-49e6-9194-5f3eb8ab173a" , "idempotency_token" …" at bounding box center [672, 407] width 801 height 513
paste textarea "3028"
type textarea ""eats_order_id": "250917-13683028","
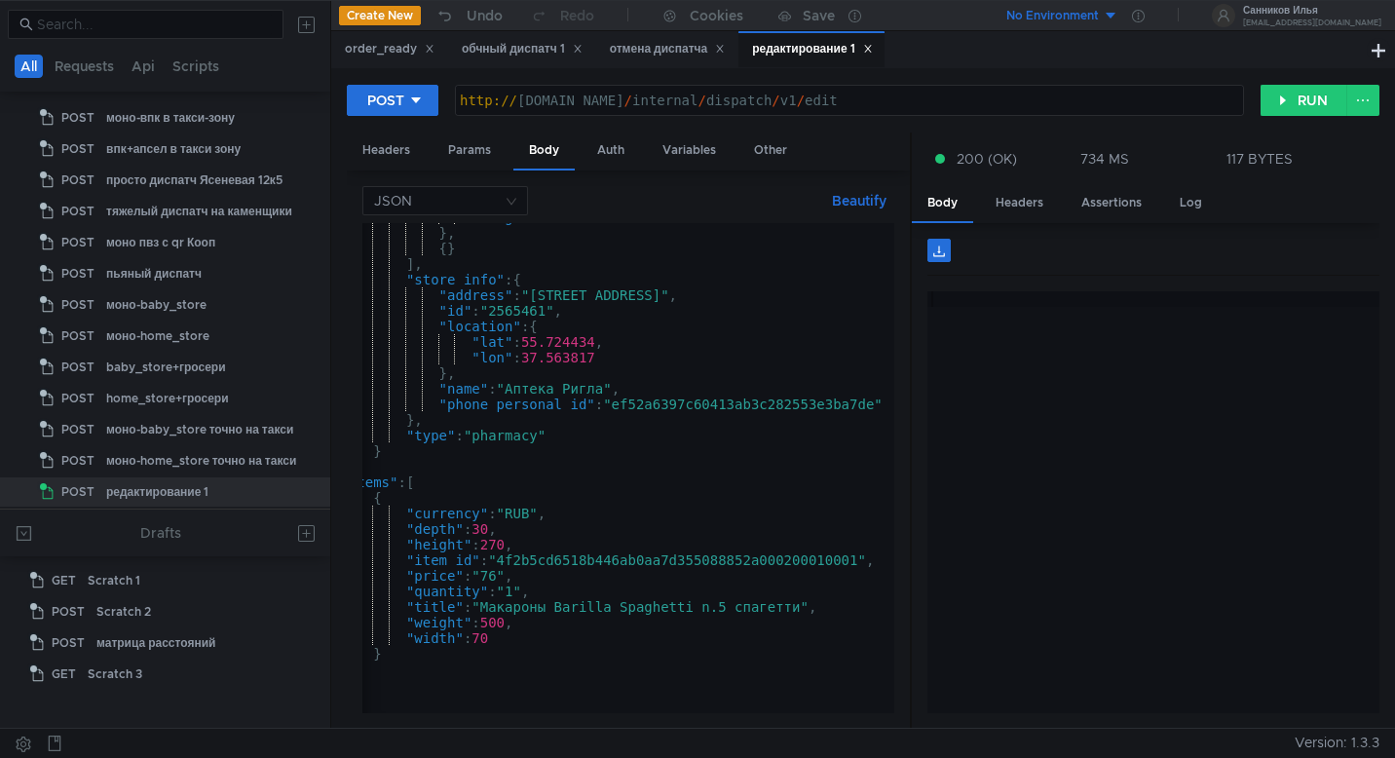
scroll to position [0, 93]
click at [1297, 102] on button "RUN" at bounding box center [1303, 100] width 87 height 31
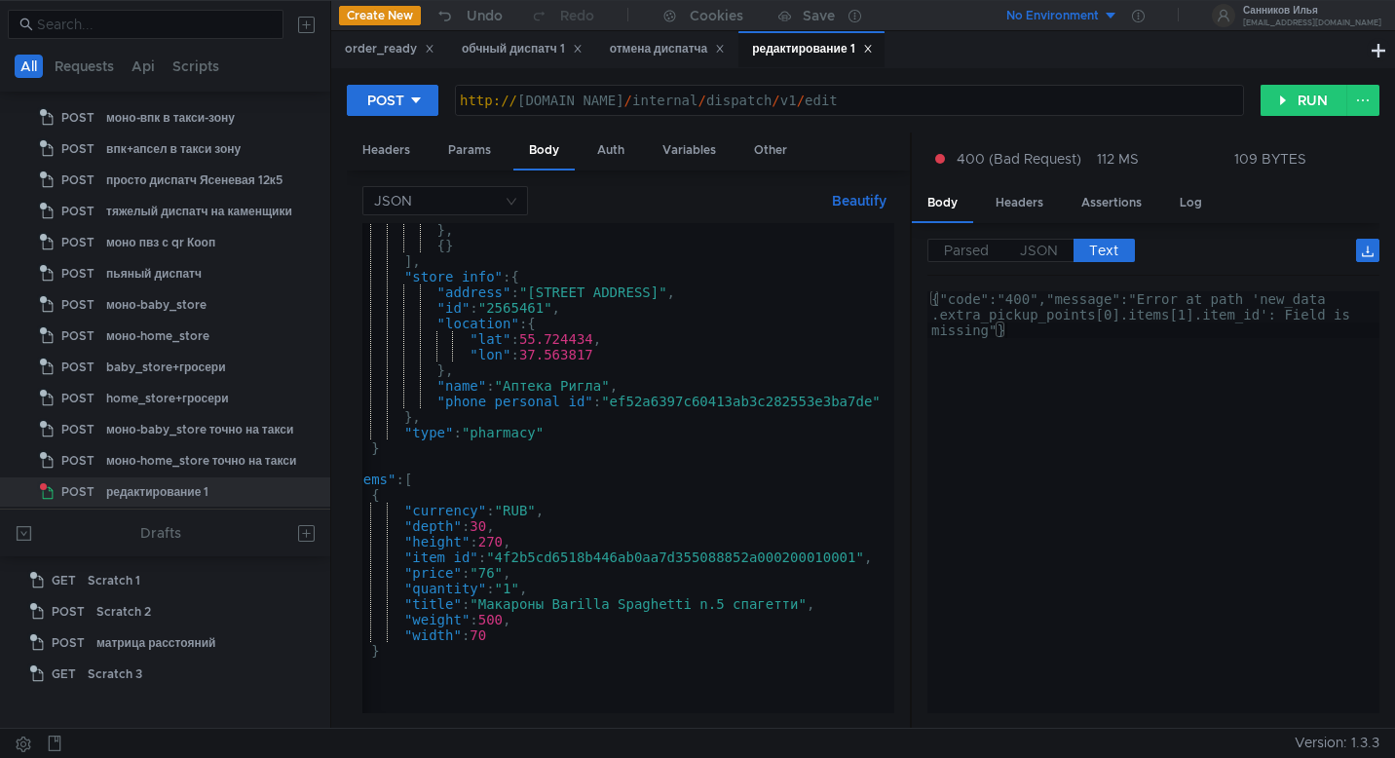
type textarea "{"code":"400","message":"Error at path 'new_data.extra_pickup_points[0].items[1…"
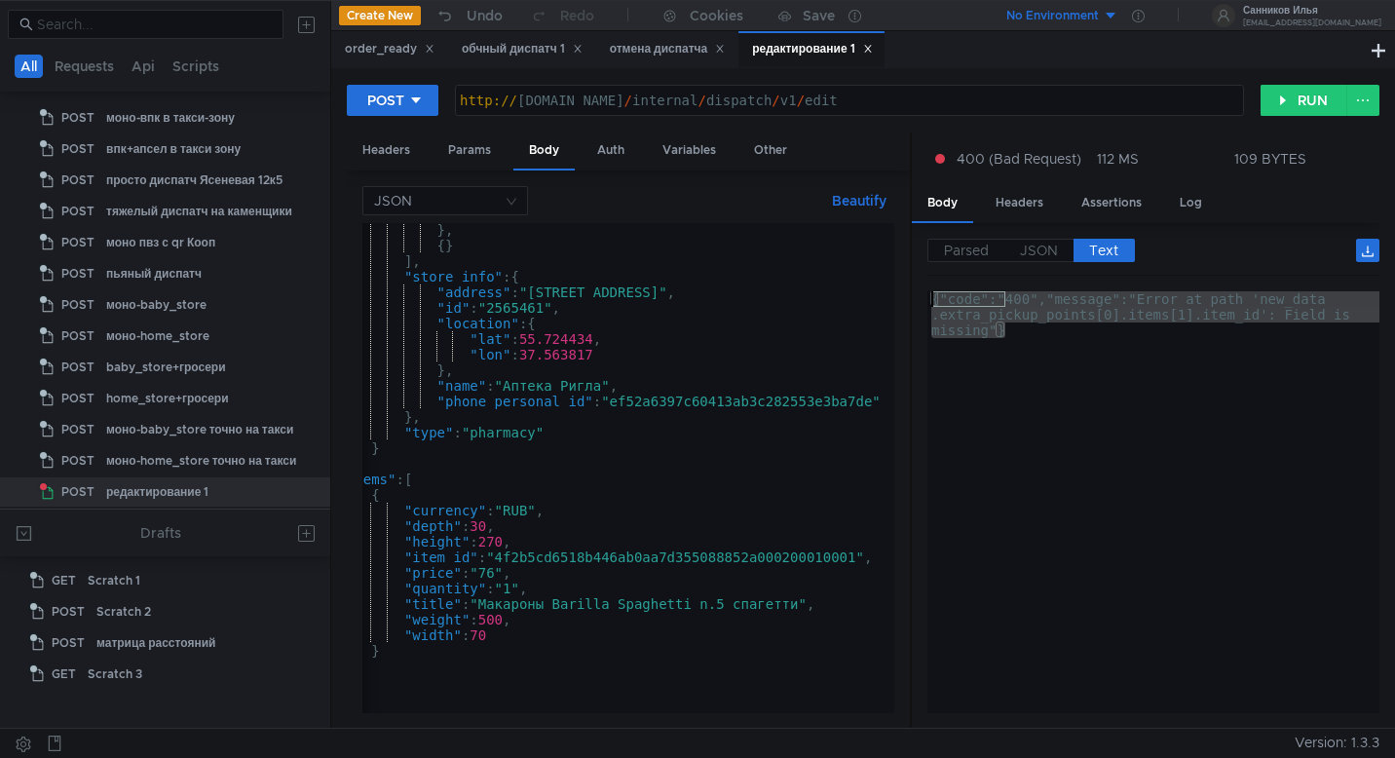
drag, startPoint x: 1090, startPoint y: 342, endPoint x: 904, endPoint y: 287, distance: 193.8
click at [904, 287] on as-split "Headers Params Body Auth Variables Other JSON Beautify "eats_order_id": "250917…" at bounding box center [863, 430] width 1032 height 597
click at [687, 444] on div "} , { } ] , "store_info" : { "address" : "улица Усачёва, 29к1" , "id" : "256546…" at bounding box center [669, 478] width 801 height 513
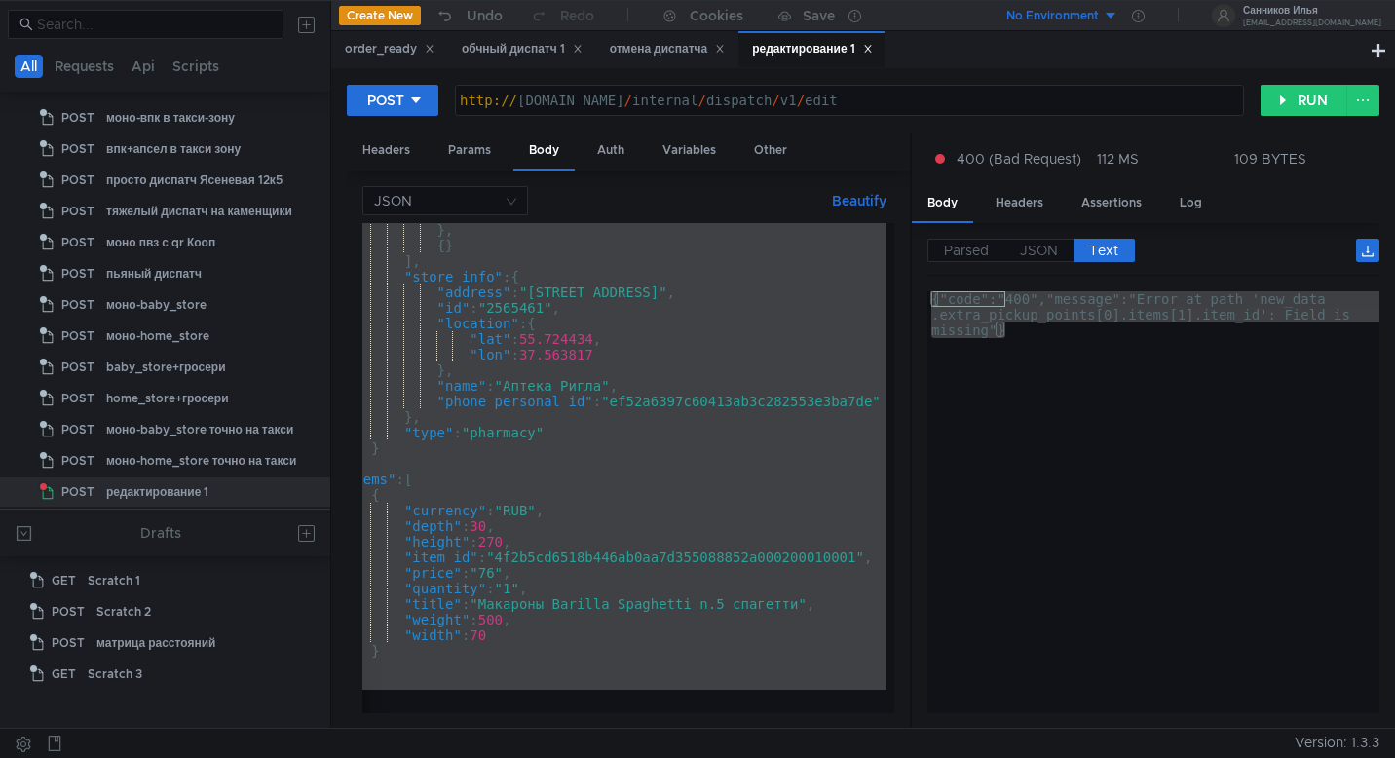
click at [656, 580] on div "} , { } ] , "store_info" : { "address" : "улица Усачёва, 29к1" , "id" : "256546…" at bounding box center [669, 478] width 801 height 513
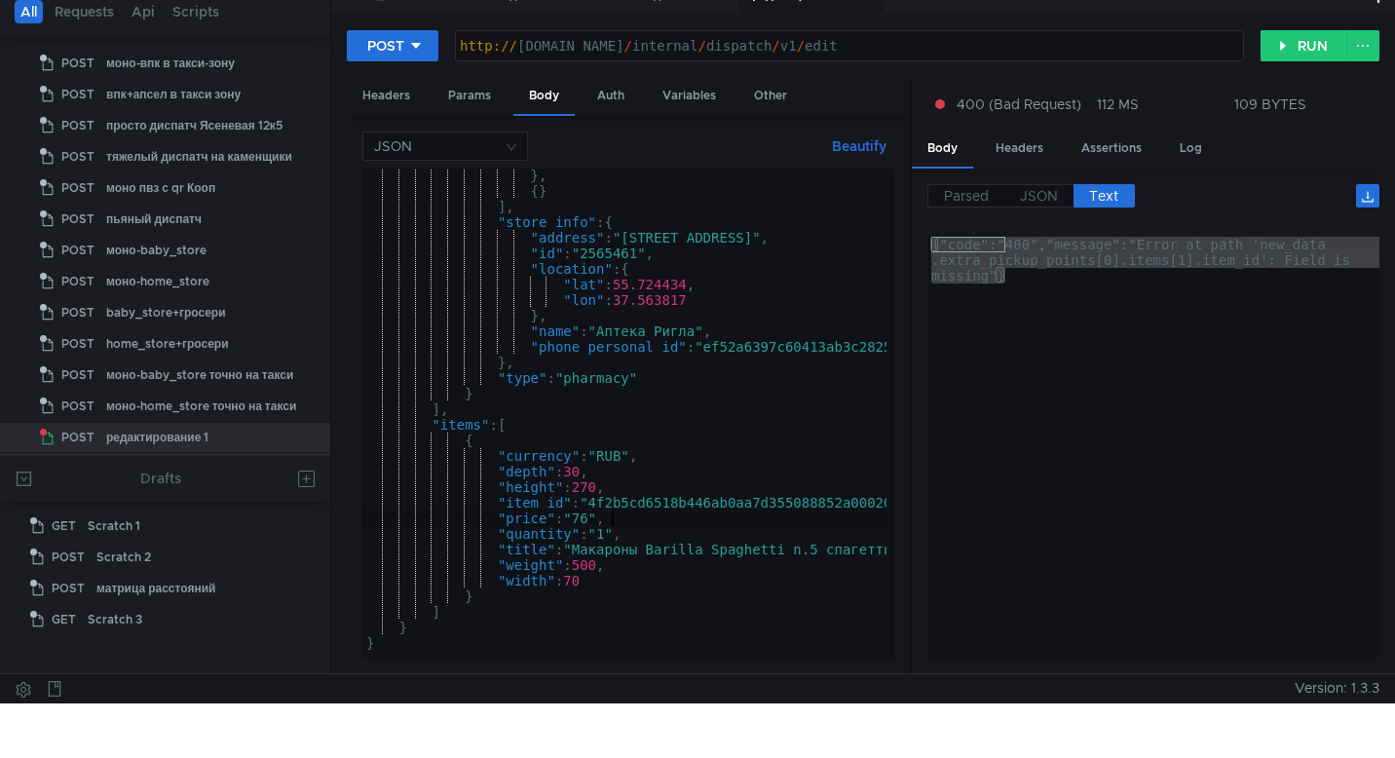
scroll to position [57, 0]
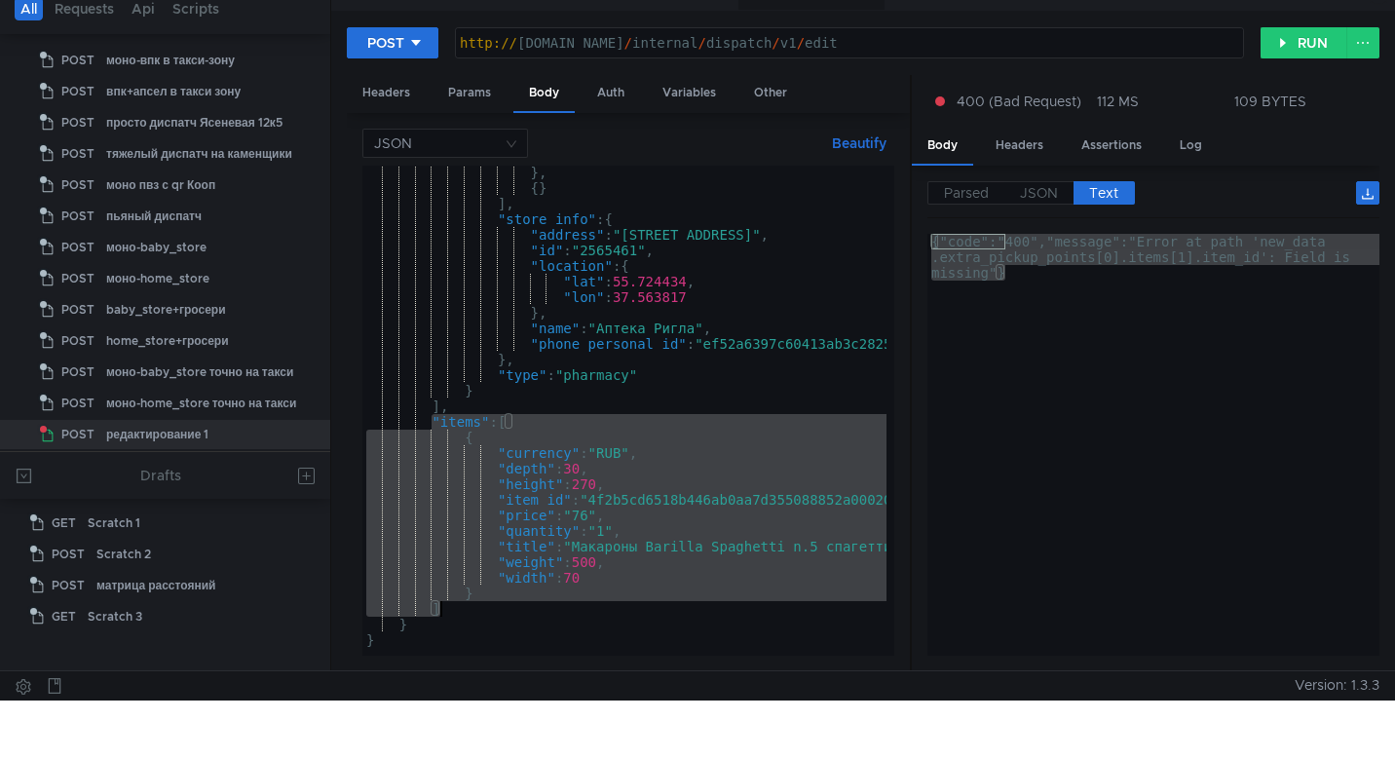
drag, startPoint x: 429, startPoint y: 426, endPoint x: 464, endPoint y: 609, distance: 186.2
click at [464, 609] on div "} , { } ] , "store_info" : { "address" : "улица Усачёва, 29к1" , "id" : "256546…" at bounding box center [762, 421] width 801 height 513
type textarea "} ]"
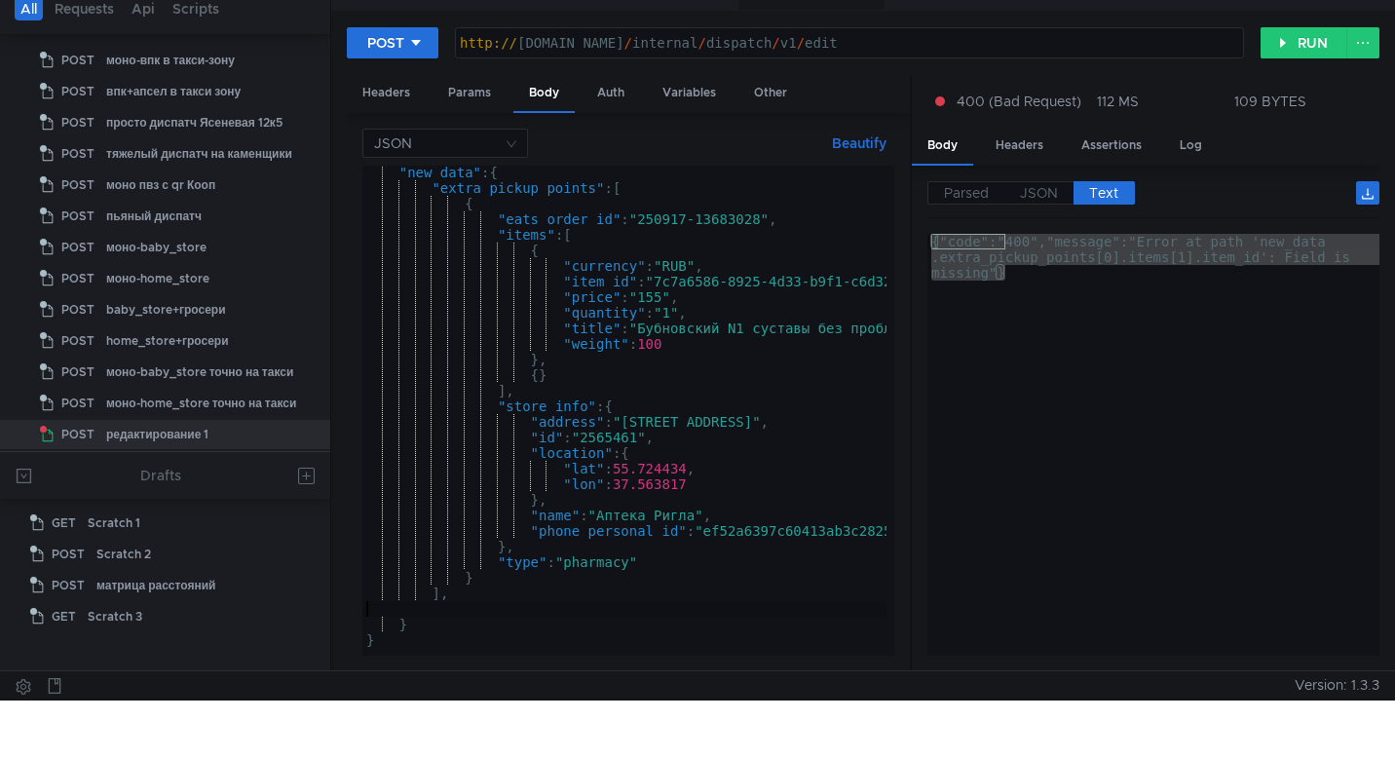
scroll to position [32, 0]
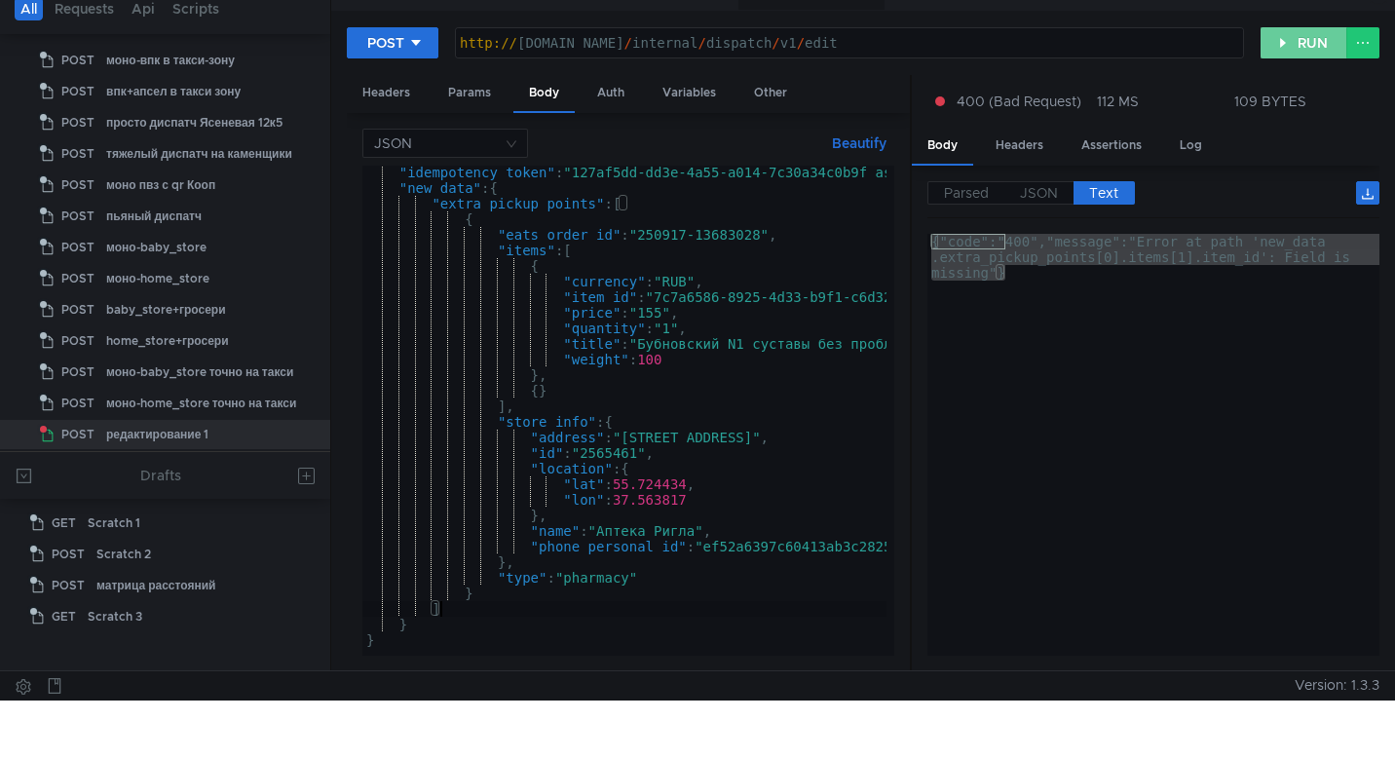
click at [1300, 45] on button "RUN" at bounding box center [1303, 42] width 87 height 31
click at [1066, 282] on div "{"code":"400","message":"Error at path 'new_data .extra_pickup_points[0].items[…" at bounding box center [1153, 491] width 452 height 515
drag, startPoint x: 1066, startPoint y: 282, endPoint x: 924, endPoint y: 238, distance: 149.1
click at [924, 238] on div "Parsed JSON Text {} code : "400" message : "Error at path 'new_data.extra_picku…" at bounding box center [1145, 418] width 467 height 505
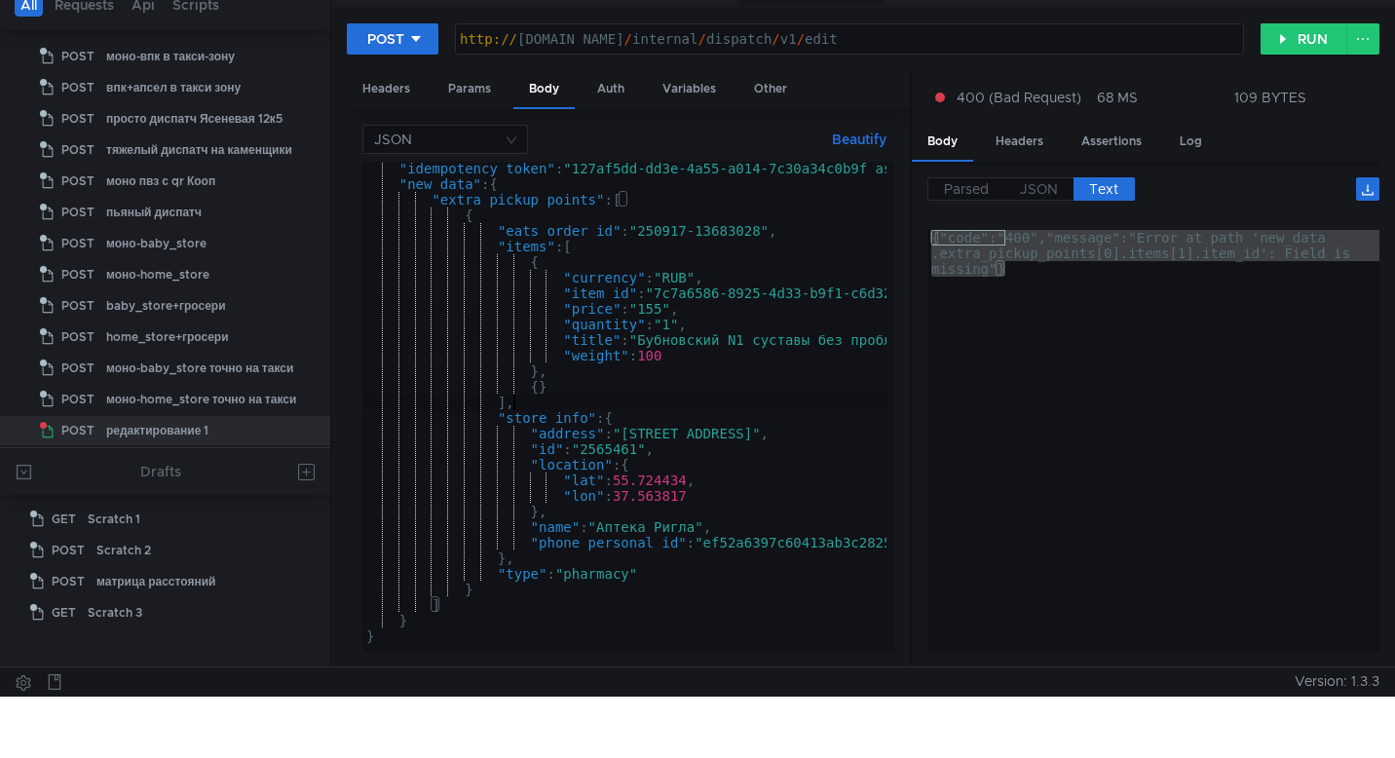
click at [568, 398] on div ""idempotency_token" : "127af5dd-dd3e-4a55-a014-7c30a34c0b9f_asdasdasd" , "new_d…" at bounding box center [762, 417] width 801 height 513
click at [553, 391] on div ""idempotency_token" : "127af5dd-dd3e-4a55-a014-7c30a34c0b9f_asdasdasd" , "new_d…" at bounding box center [762, 417] width 801 height 513
type textarea "{"
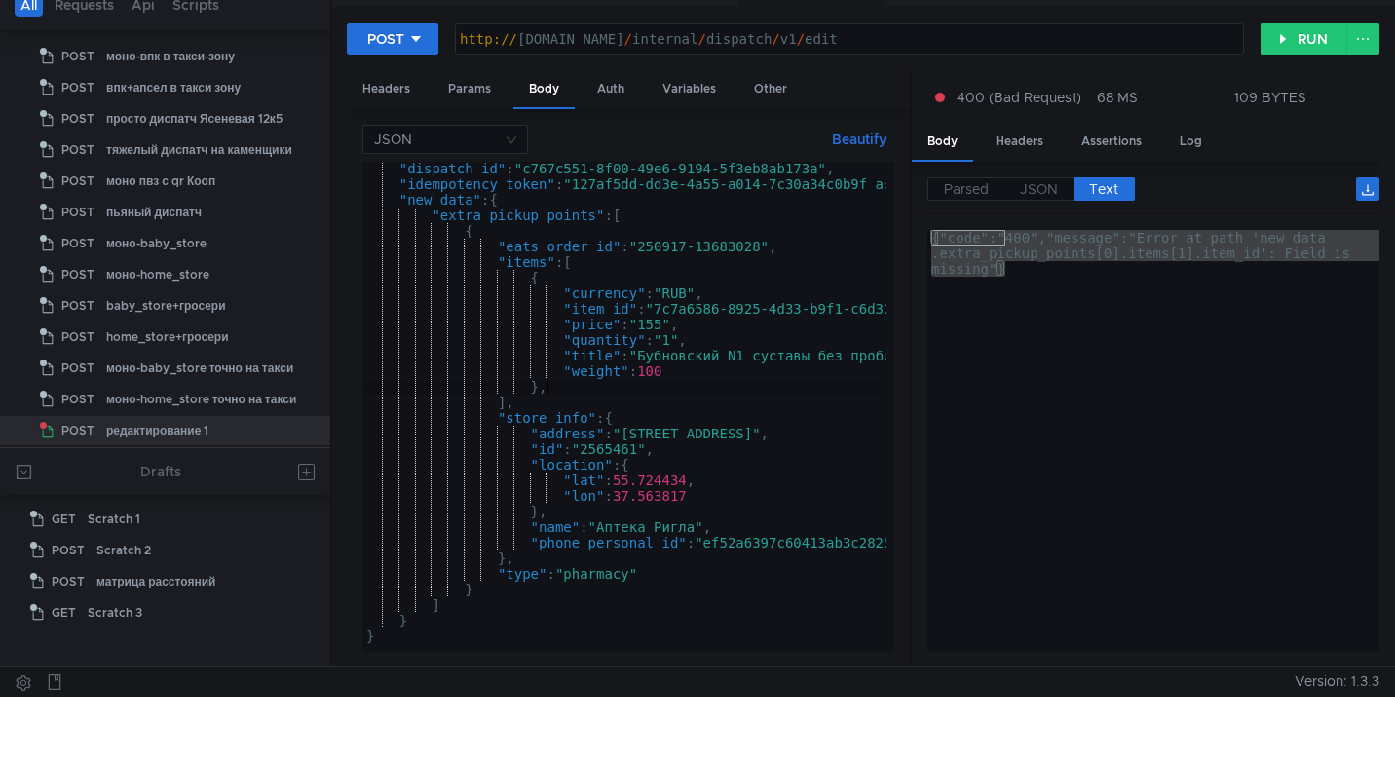
type textarea "}"
click at [1304, 41] on button "RUN" at bounding box center [1303, 38] width 87 height 31
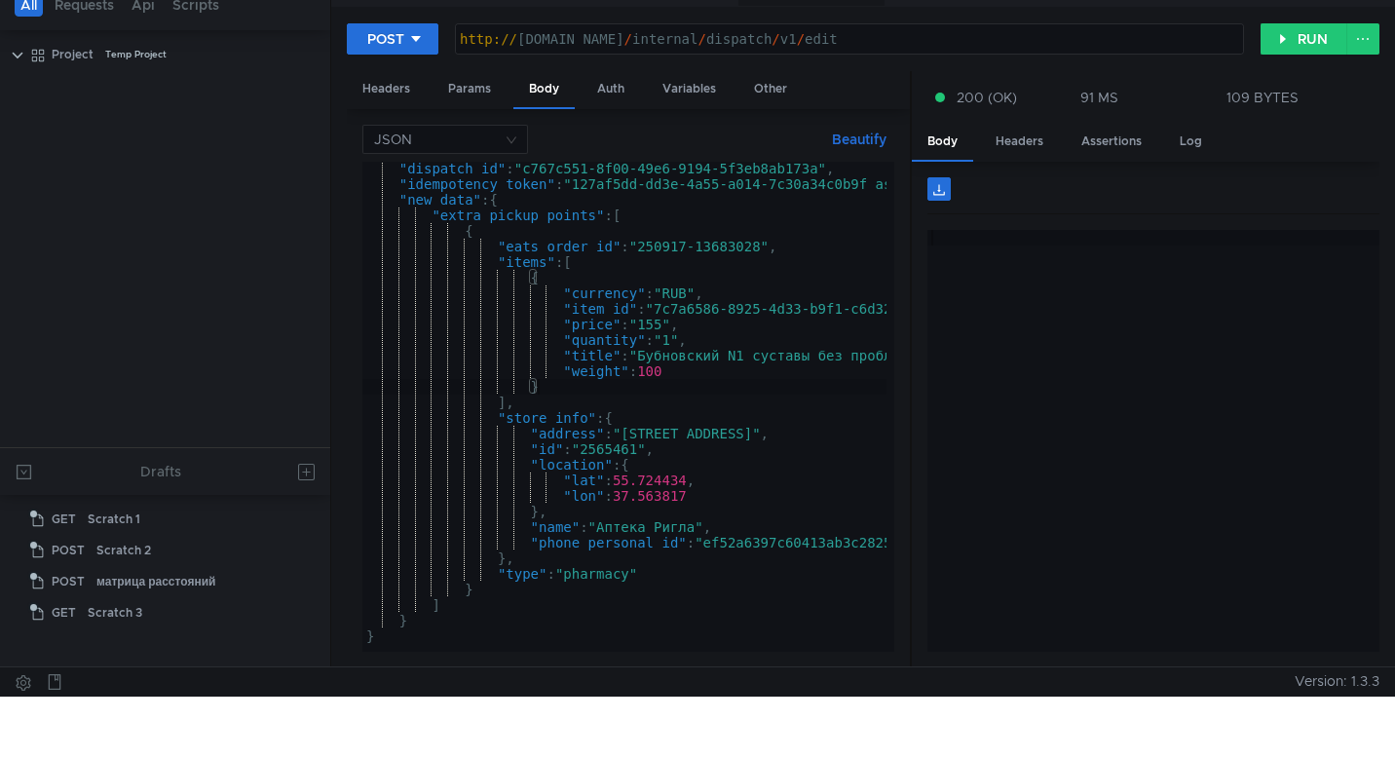
scroll to position [17, 0]
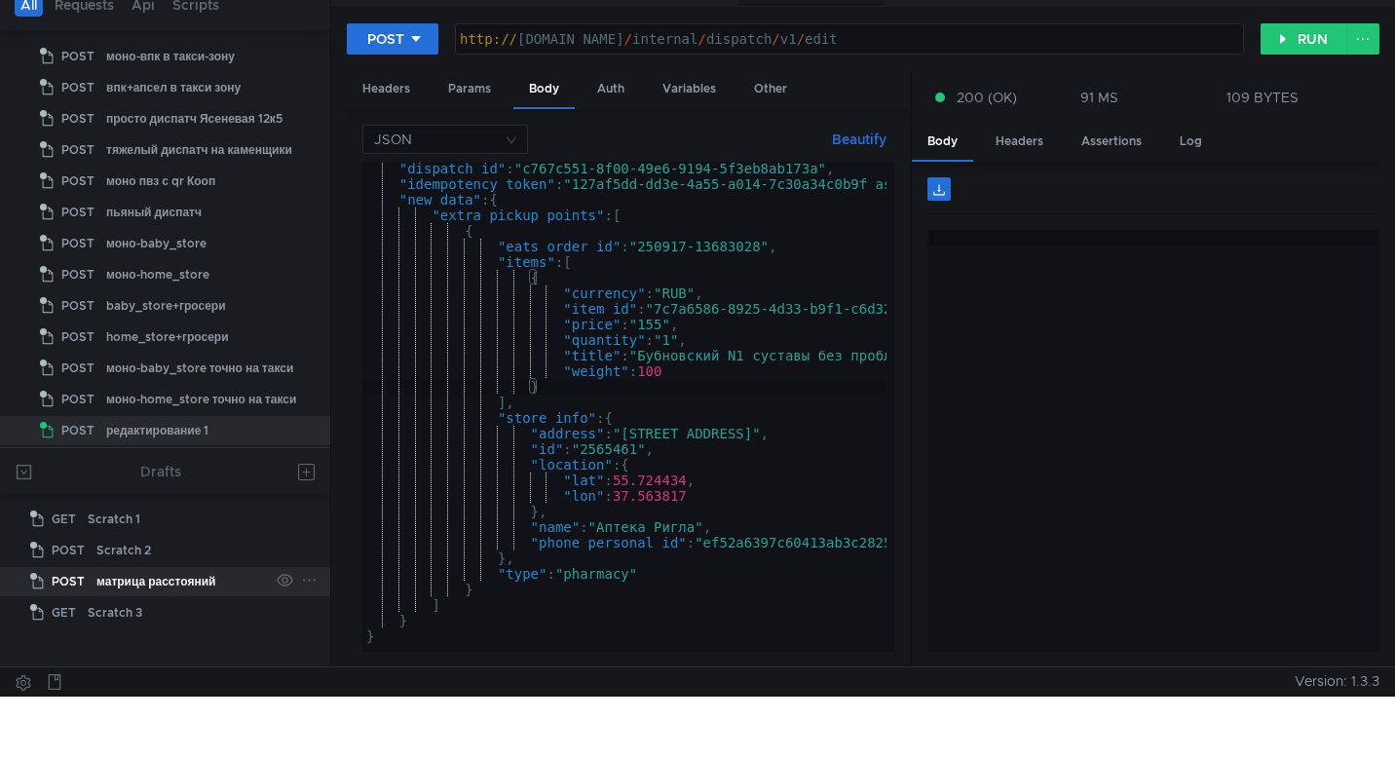
click at [135, 579] on div "матрица расстояний" at bounding box center [155, 581] width 119 height 29
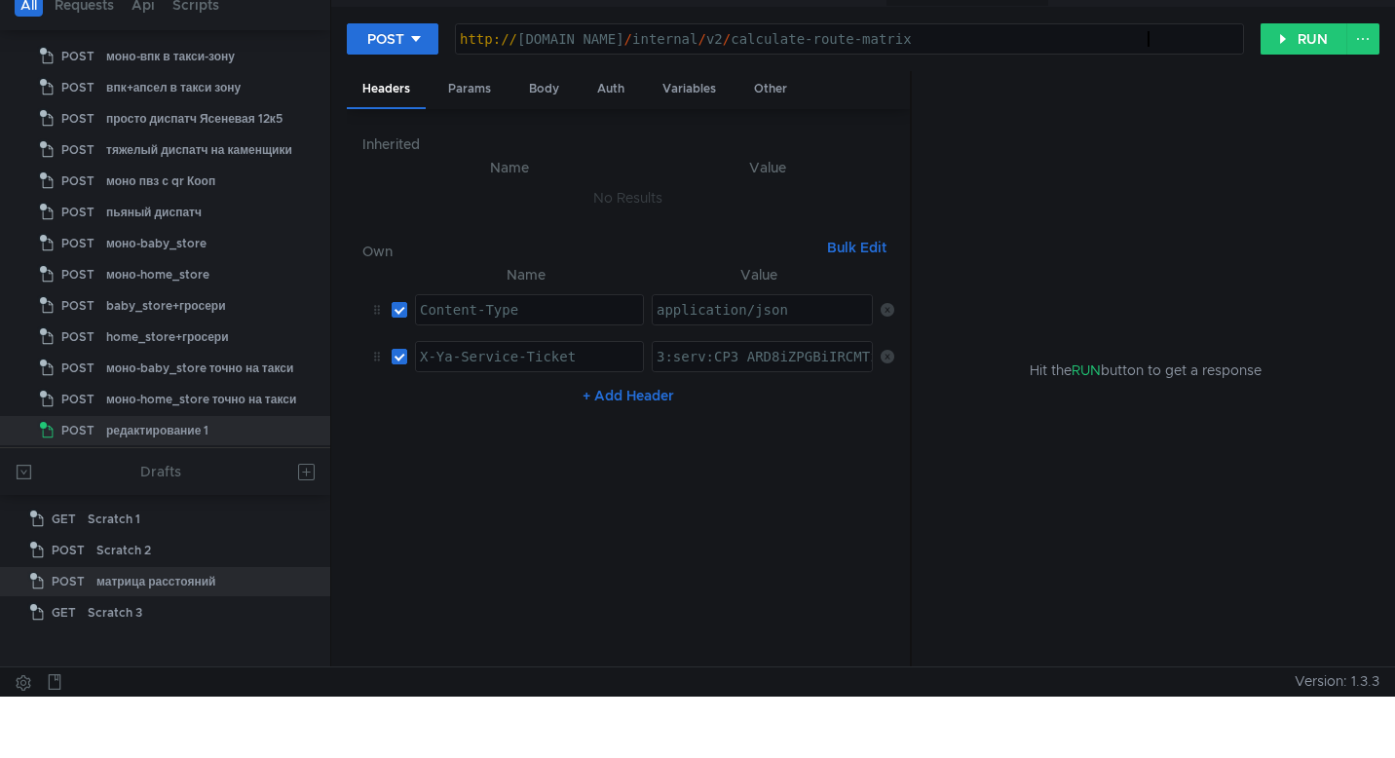
type textarea "[URL][DOMAIN_NAME]"
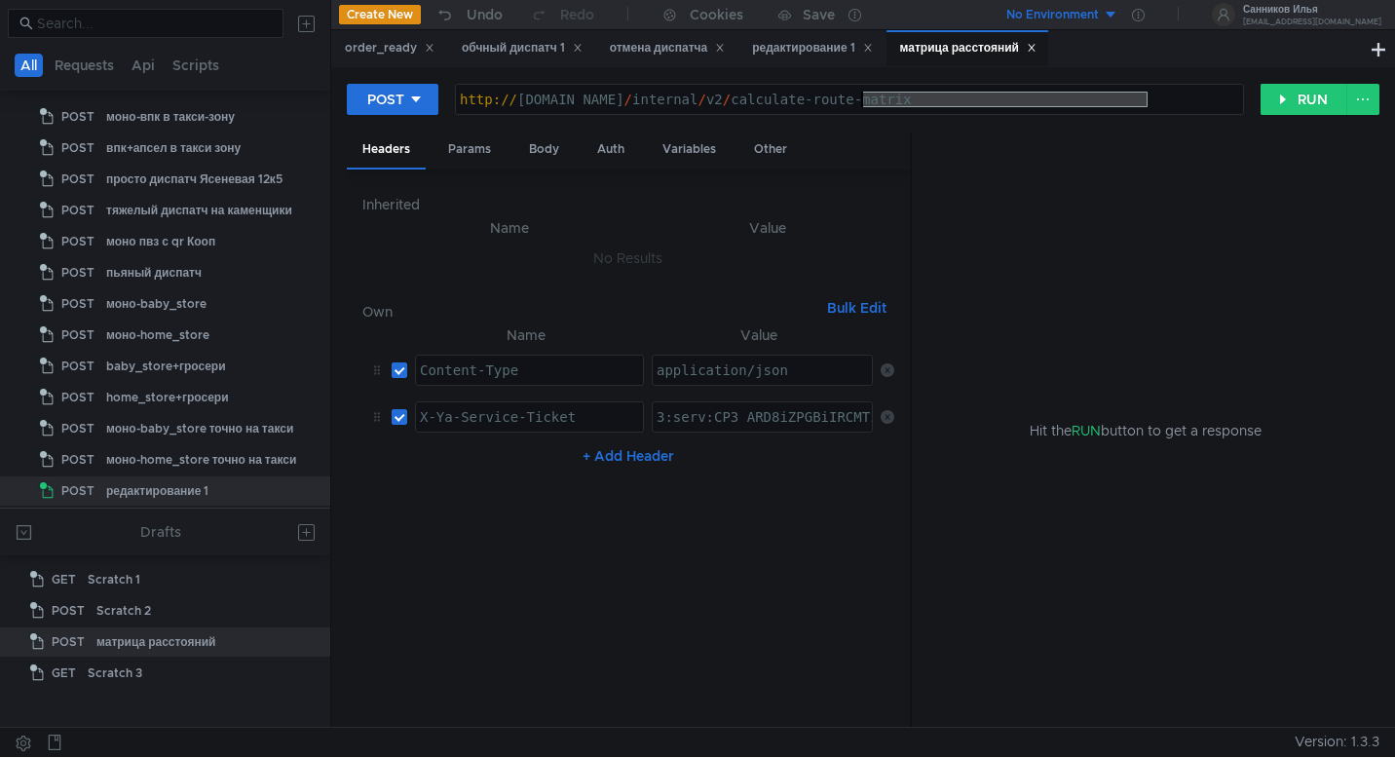
drag, startPoint x: 1157, startPoint y: 40, endPoint x: 858, endPoint y: 69, distance: 300.4
click at [858, 69] on div "POST [URL][DOMAIN_NAME] http:// [DOMAIN_NAME] / internal / v2 / calculate-route…" at bounding box center [862, 396] width 1063 height 659
